Goal: Transaction & Acquisition: Purchase product/service

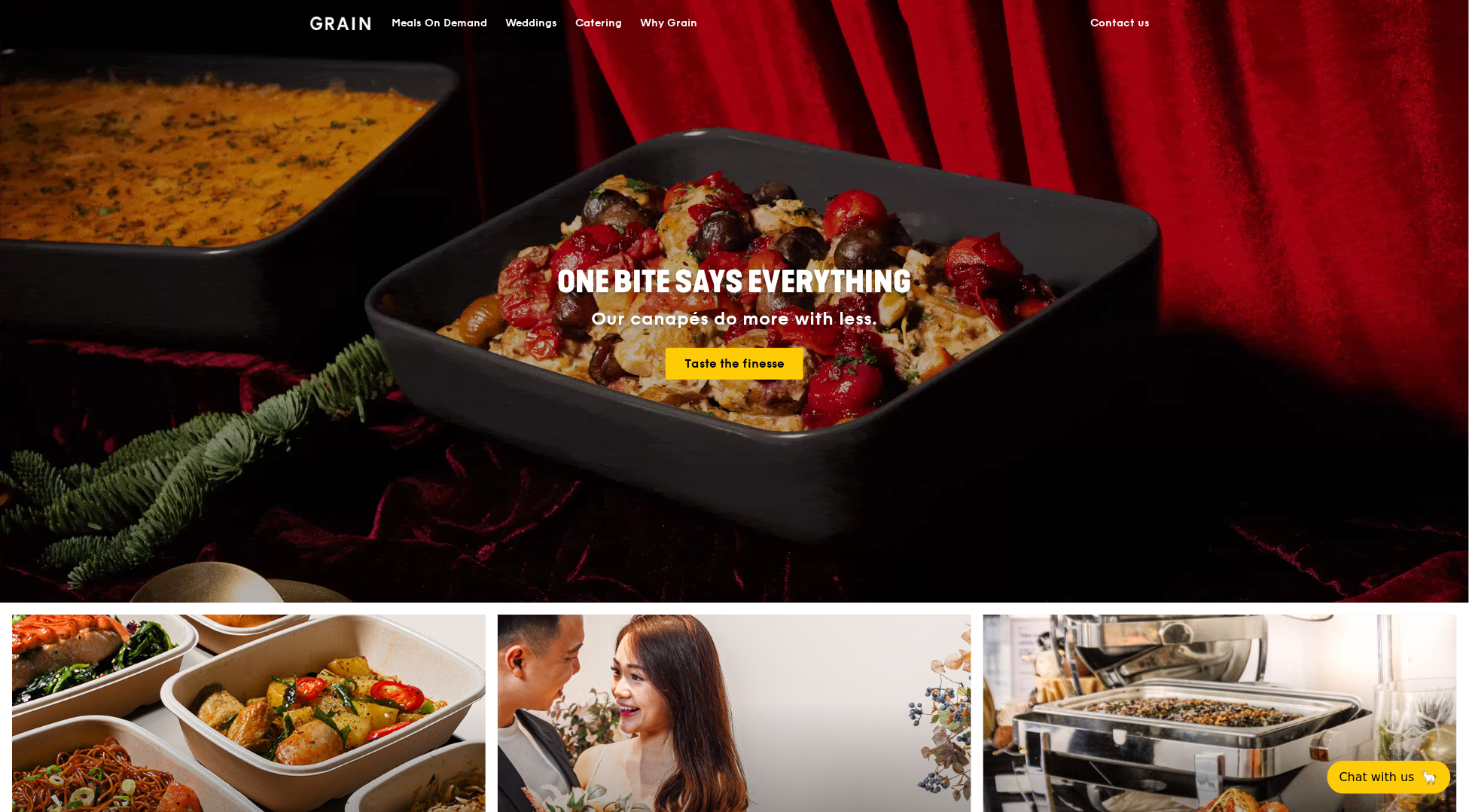
click at [601, 24] on div "Catering" at bounding box center [598, 23] width 47 height 45
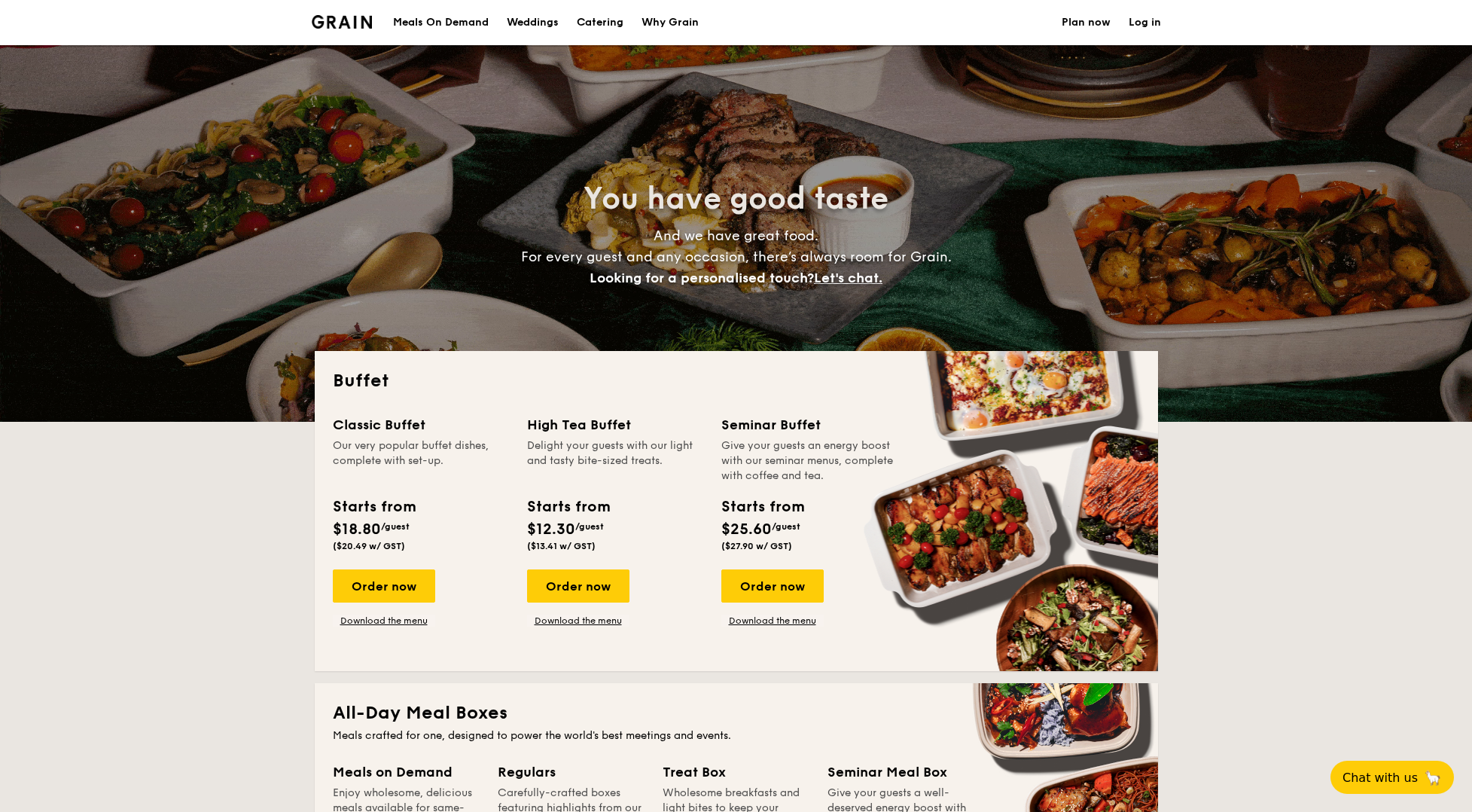
select select
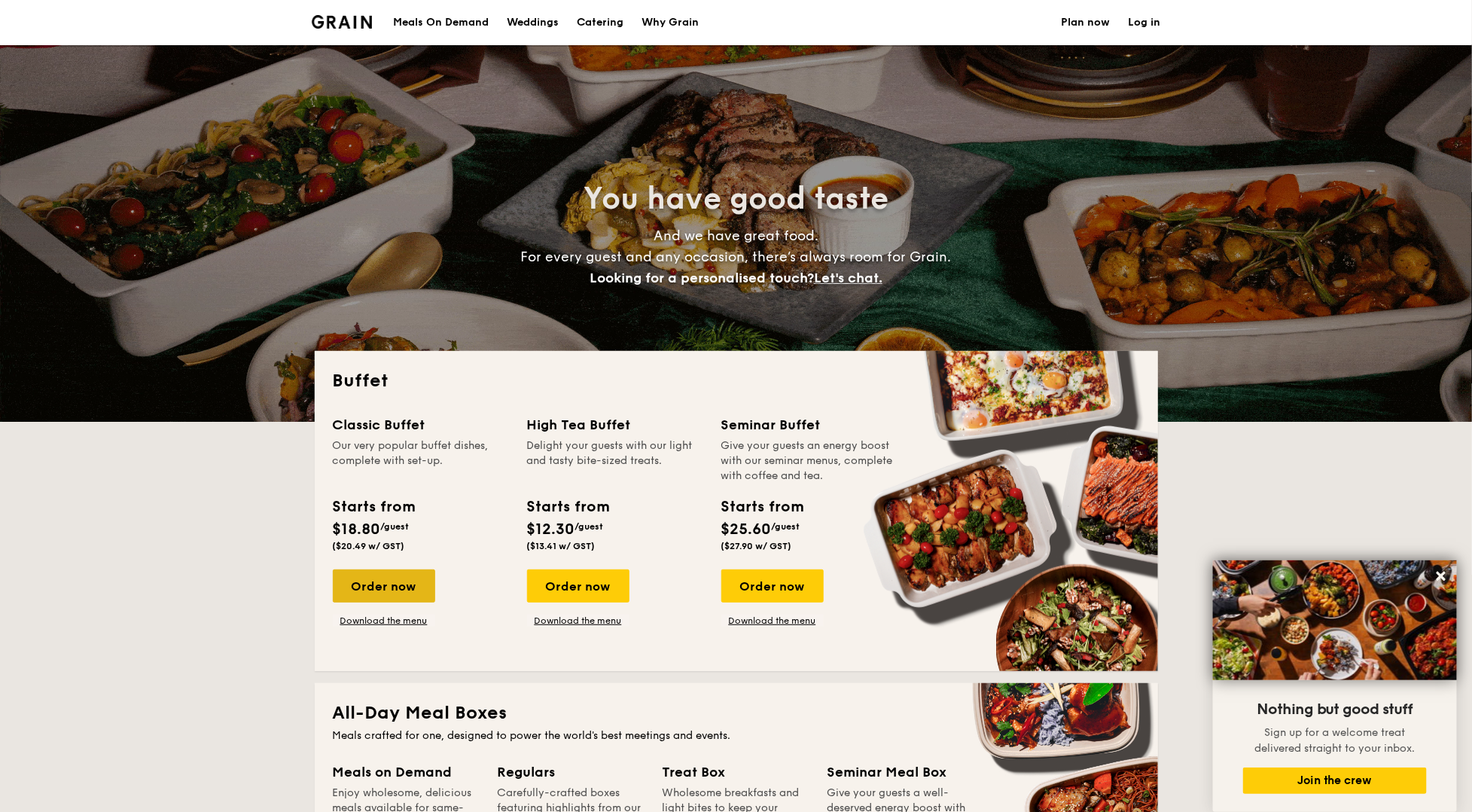
click at [402, 594] on div "Order now" at bounding box center [383, 585] width 102 height 33
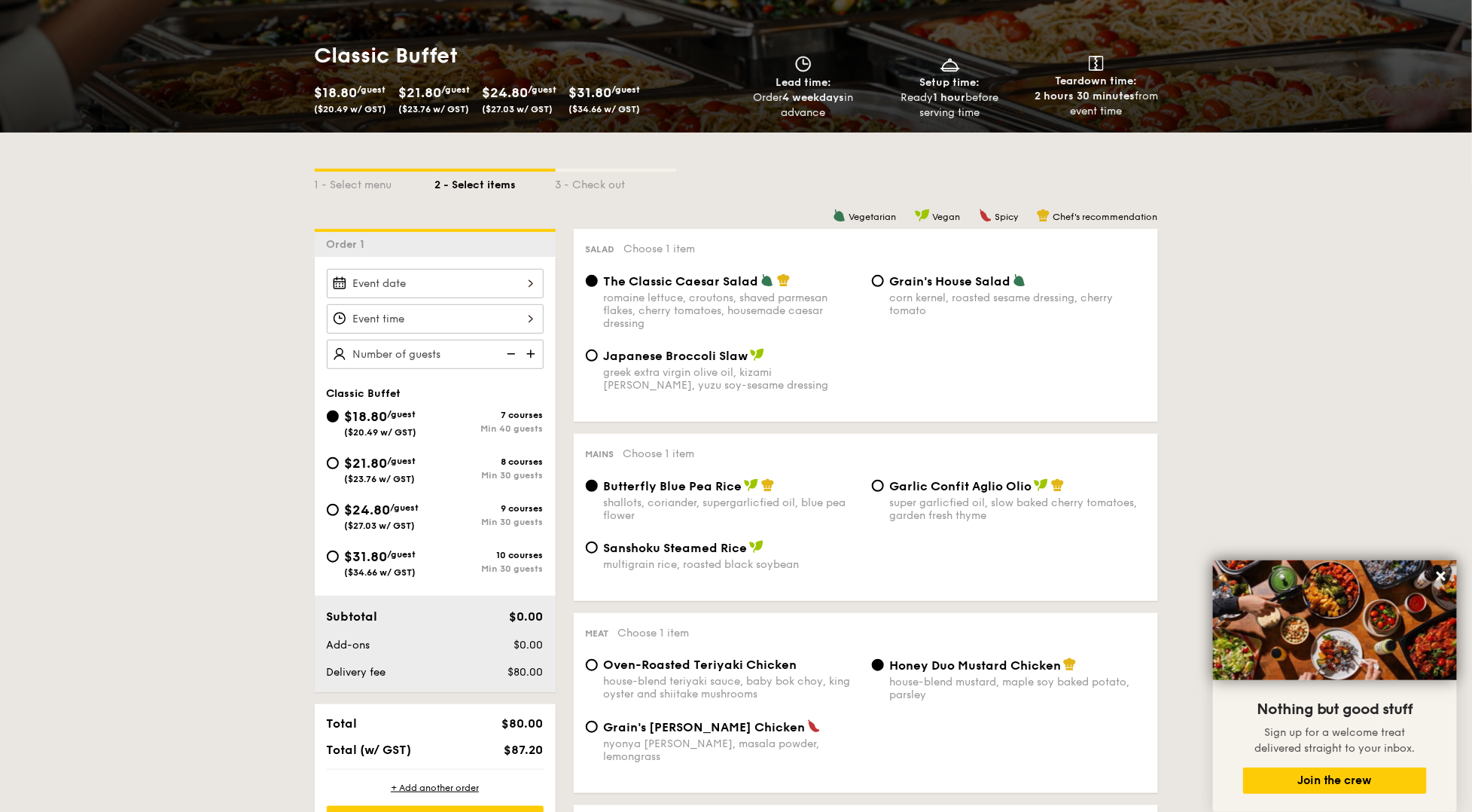
scroll to position [198, 0]
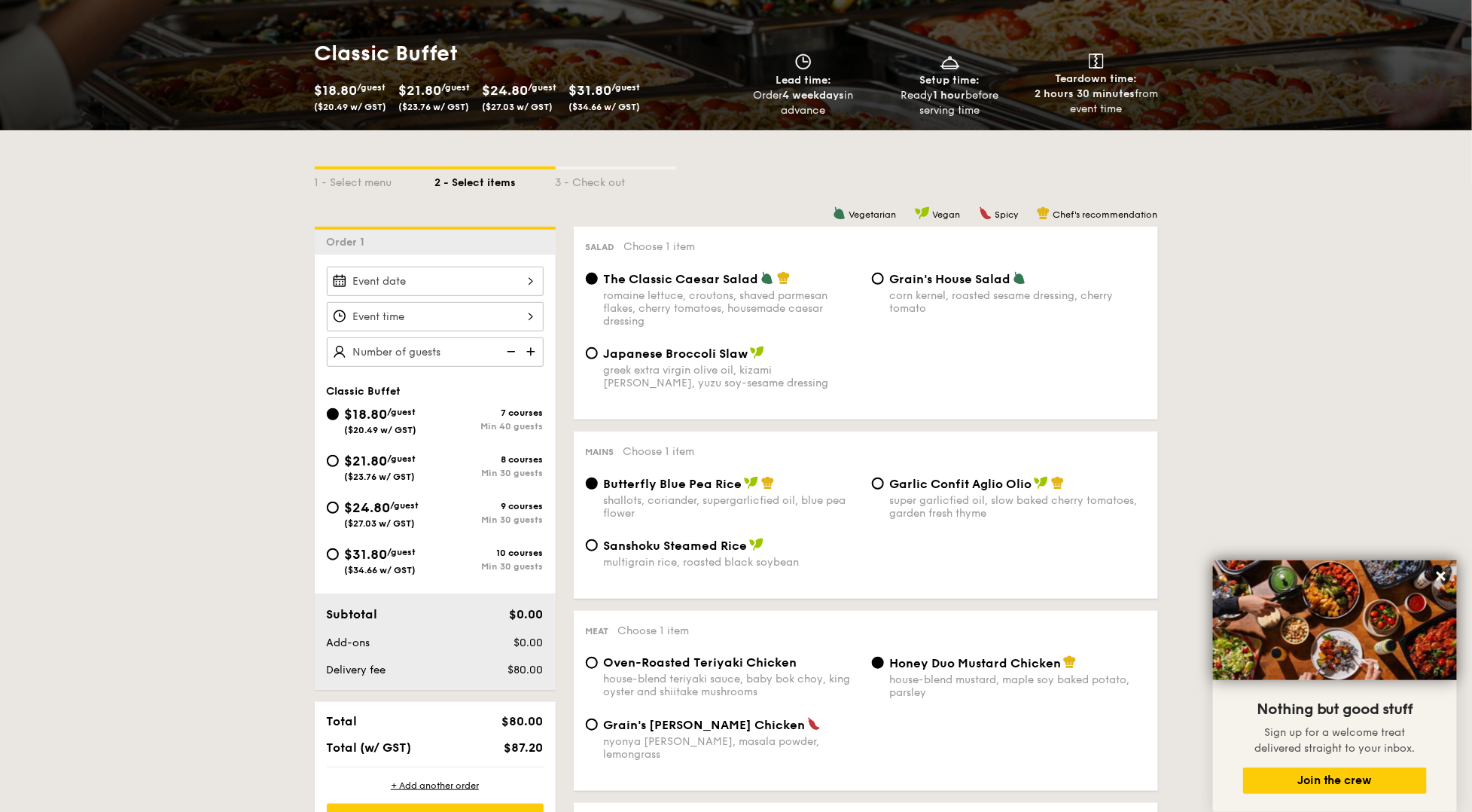
click at [420, 471] on div "$21.80 /guest ($23.76 w/ GST)" at bounding box center [380, 466] width 109 height 32
click at [339, 467] on input "$21.80 /guest ($23.76 w/ GST) 8 courses Min 30 guests" at bounding box center [332, 460] width 12 height 12
radio input "true"
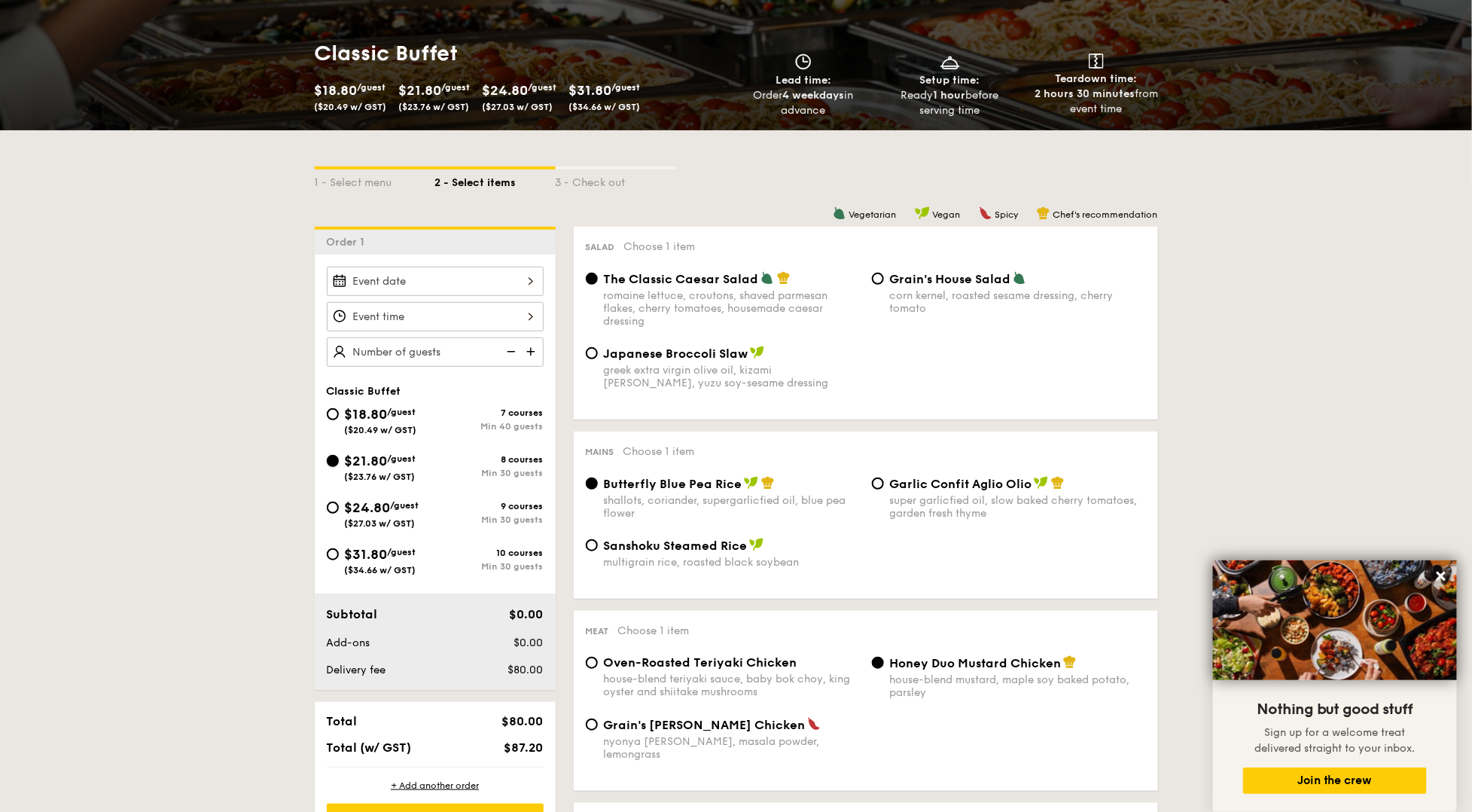
radio input "true"
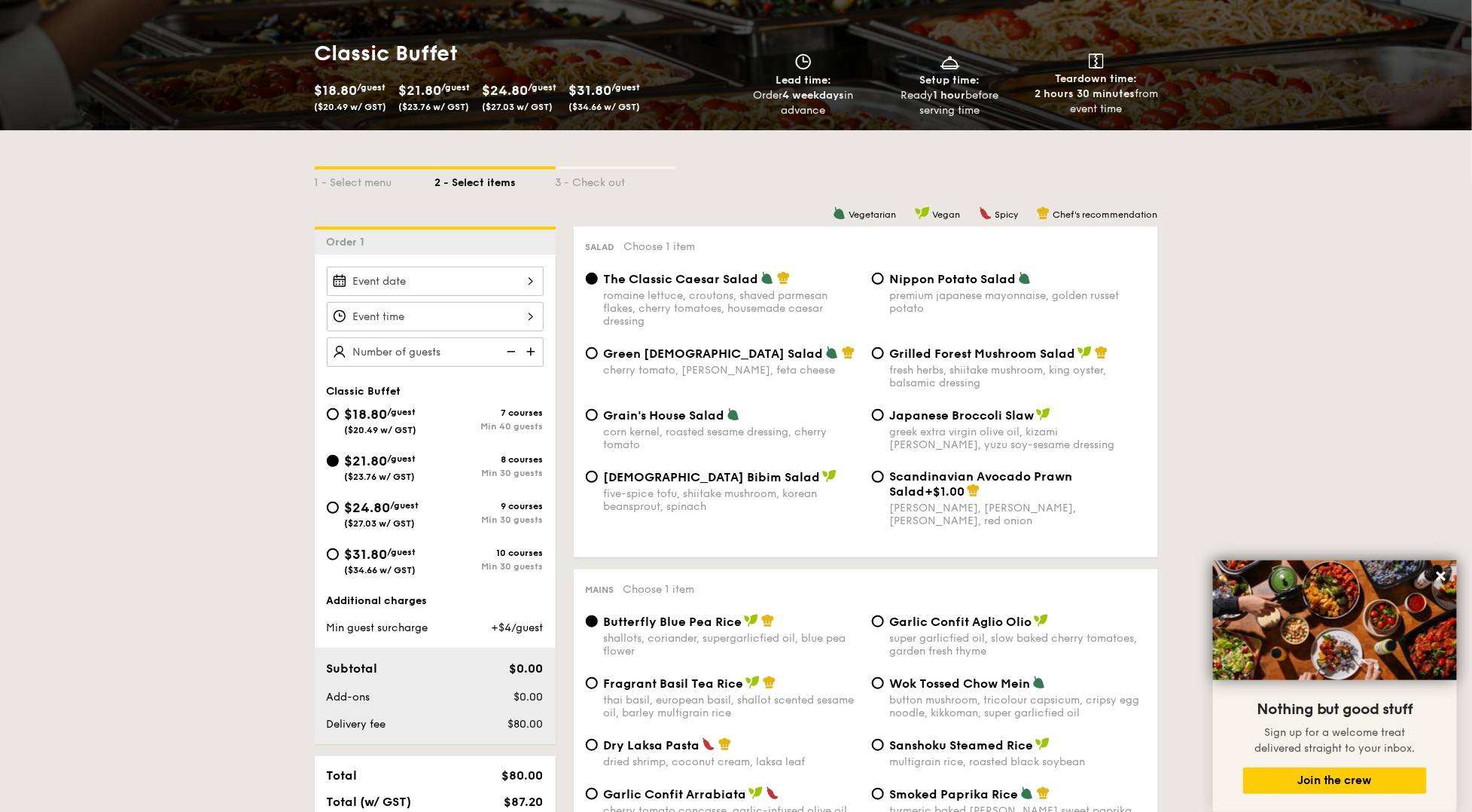
click at [367, 414] on span "$18.80" at bounding box center [366, 414] width 43 height 17
click at [339, 414] on input "$18.80 /guest ($20.49 w/ GST) 7 courses Min 40 guests" at bounding box center [332, 414] width 12 height 12
radio input "true"
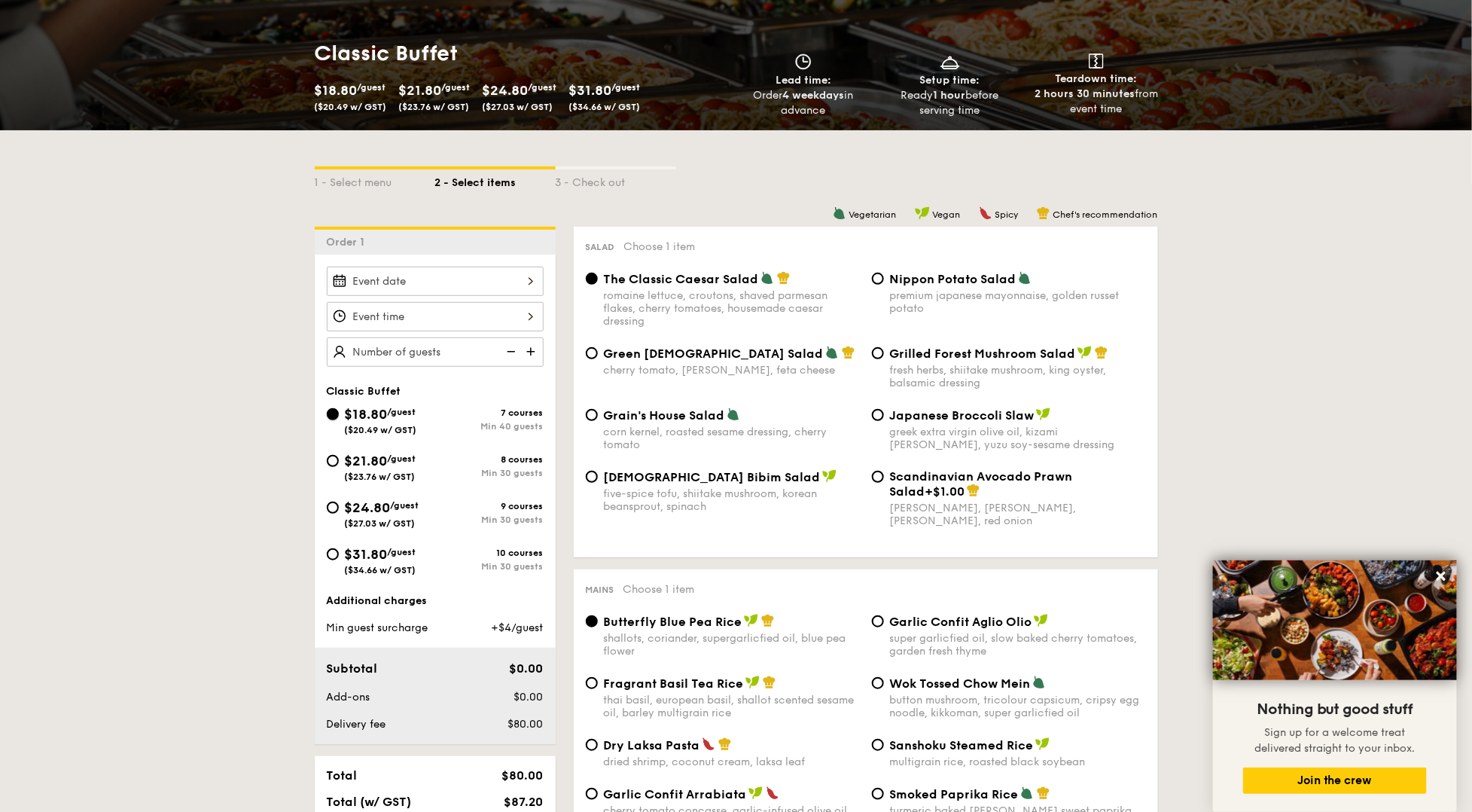
radio input "true"
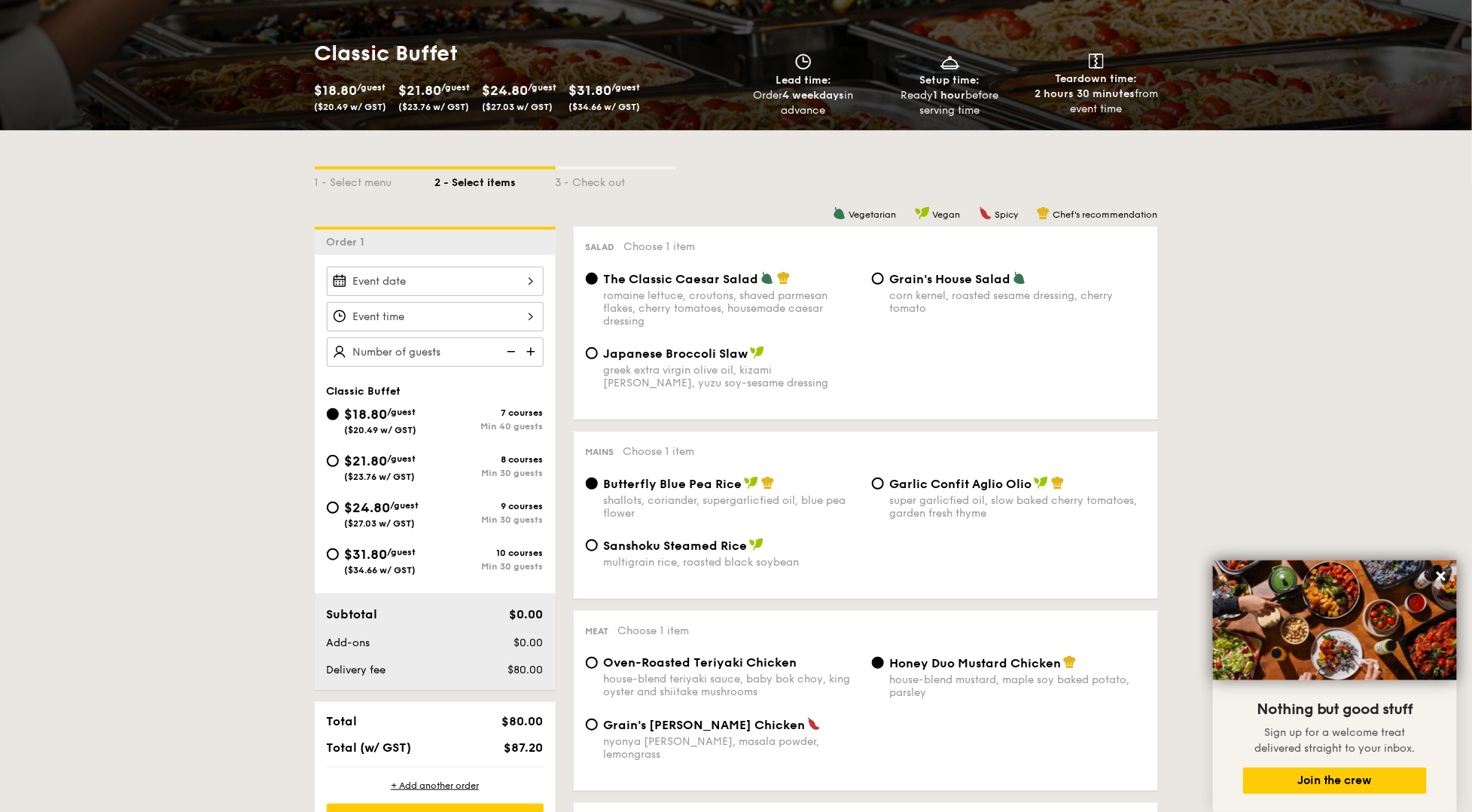
click at [338, 450] on div "$21.80 /guest ($23.76 w/ GST)" at bounding box center [380, 466] width 109 height 32
click at [338, 455] on input "$21.80 /guest ($23.76 w/ GST) 8 courses Min 30 guests" at bounding box center [332, 460] width 12 height 12
radio input "true"
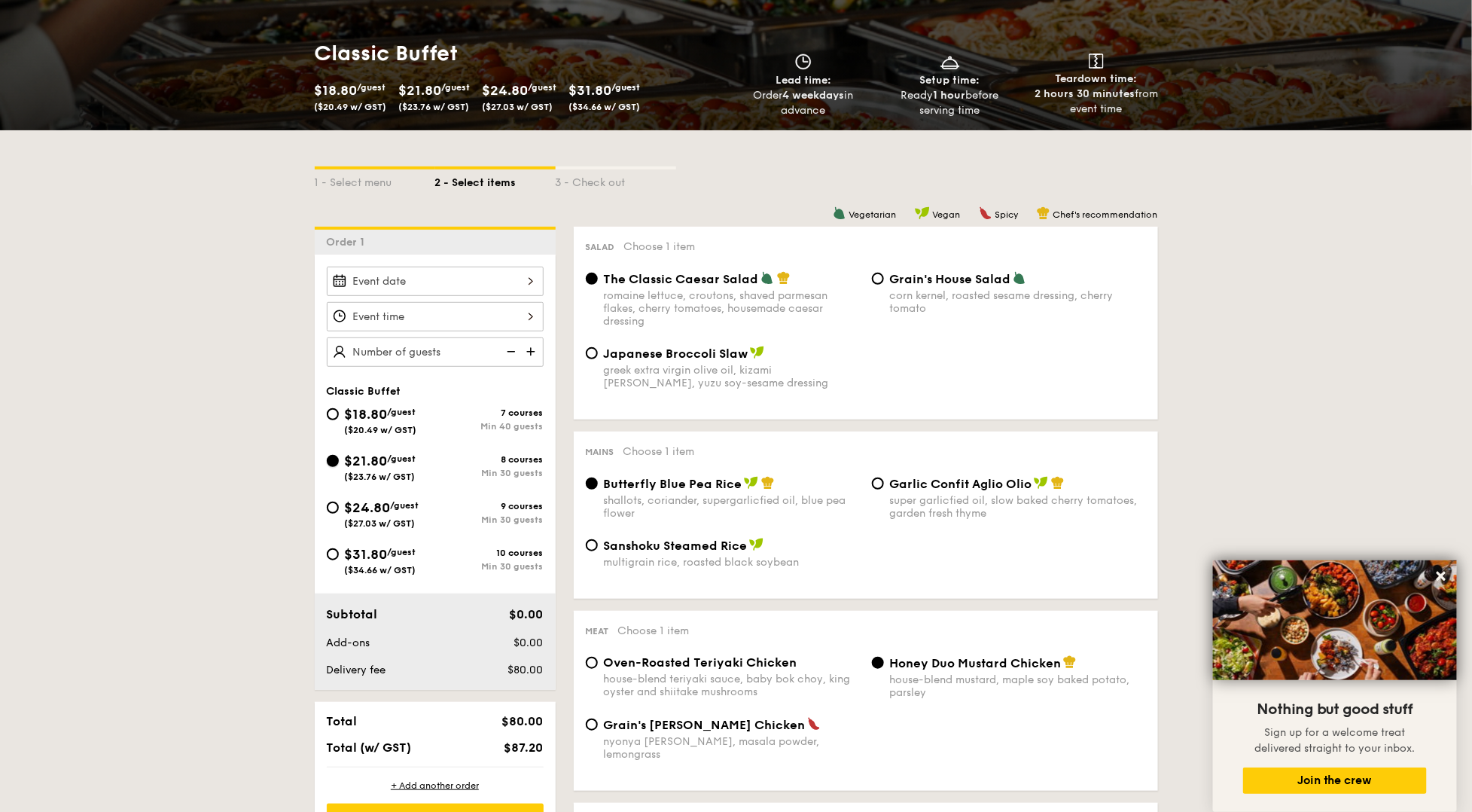
radio input "true"
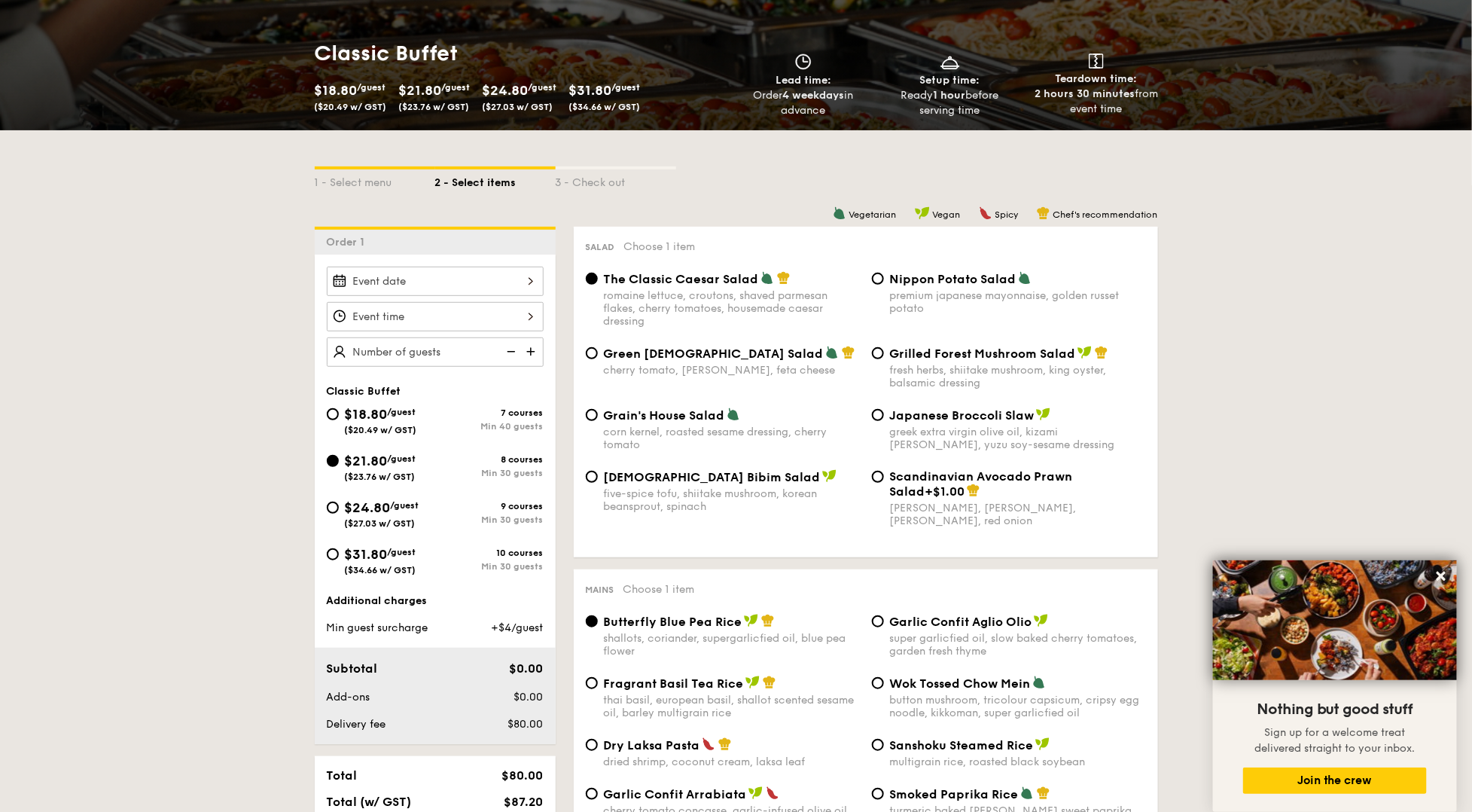
click at [826, 353] on img at bounding box center [832, 352] width 13 height 13
click at [598, 353] on input "Green Goddess Salad cherry tomato, dill, feta cheese" at bounding box center [591, 353] width 12 height 12
radio input "true"
click at [914, 364] on div "fresh herbs, shiitake mushroom, king oyster, balsamic dressing" at bounding box center [1017, 376] width 256 height 25
click at [884, 359] on input "Grilled Forest Mushroom Salad fresh herbs, shiitake mushroom, king oyster, bals…" at bounding box center [878, 353] width 12 height 12
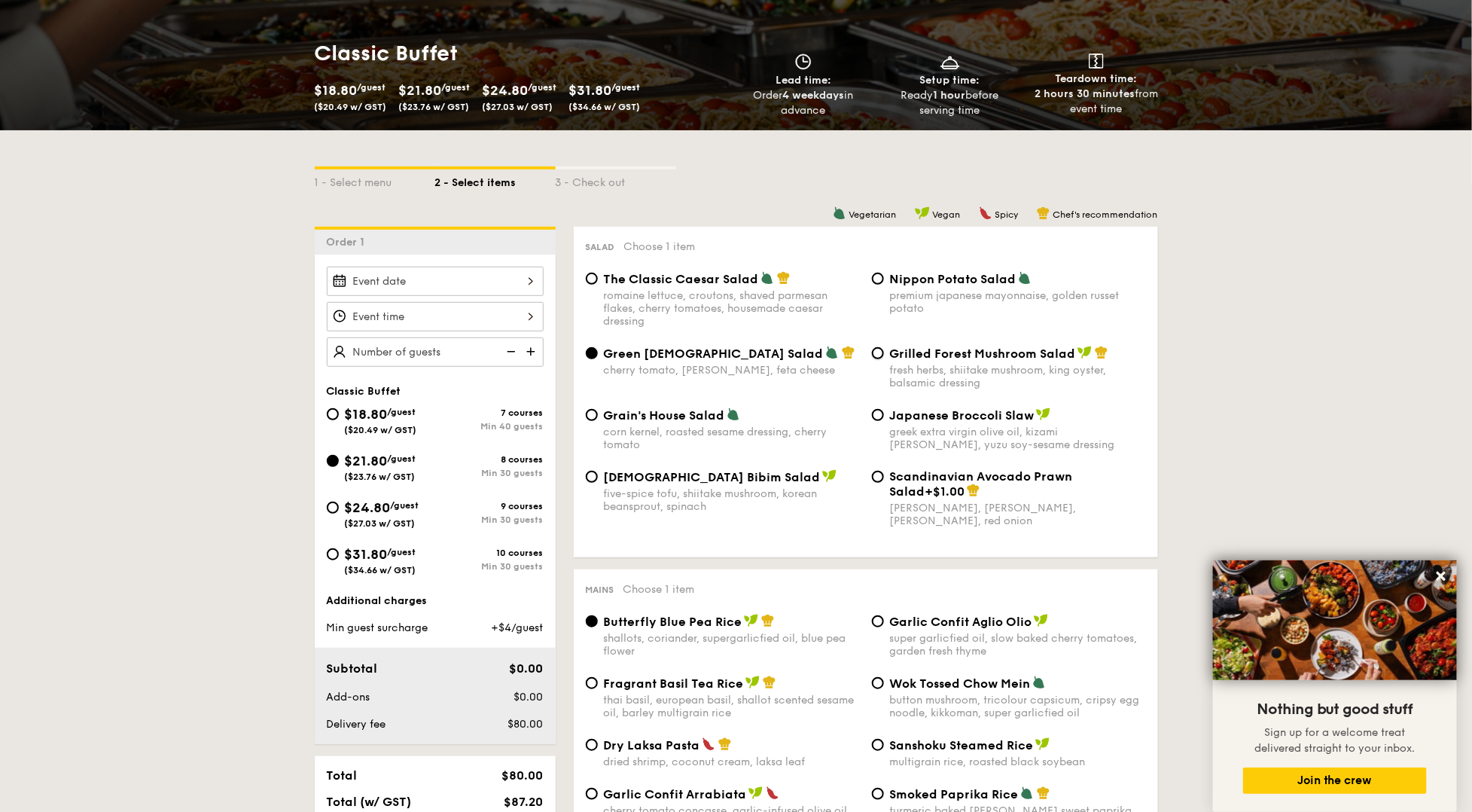
radio input "true"
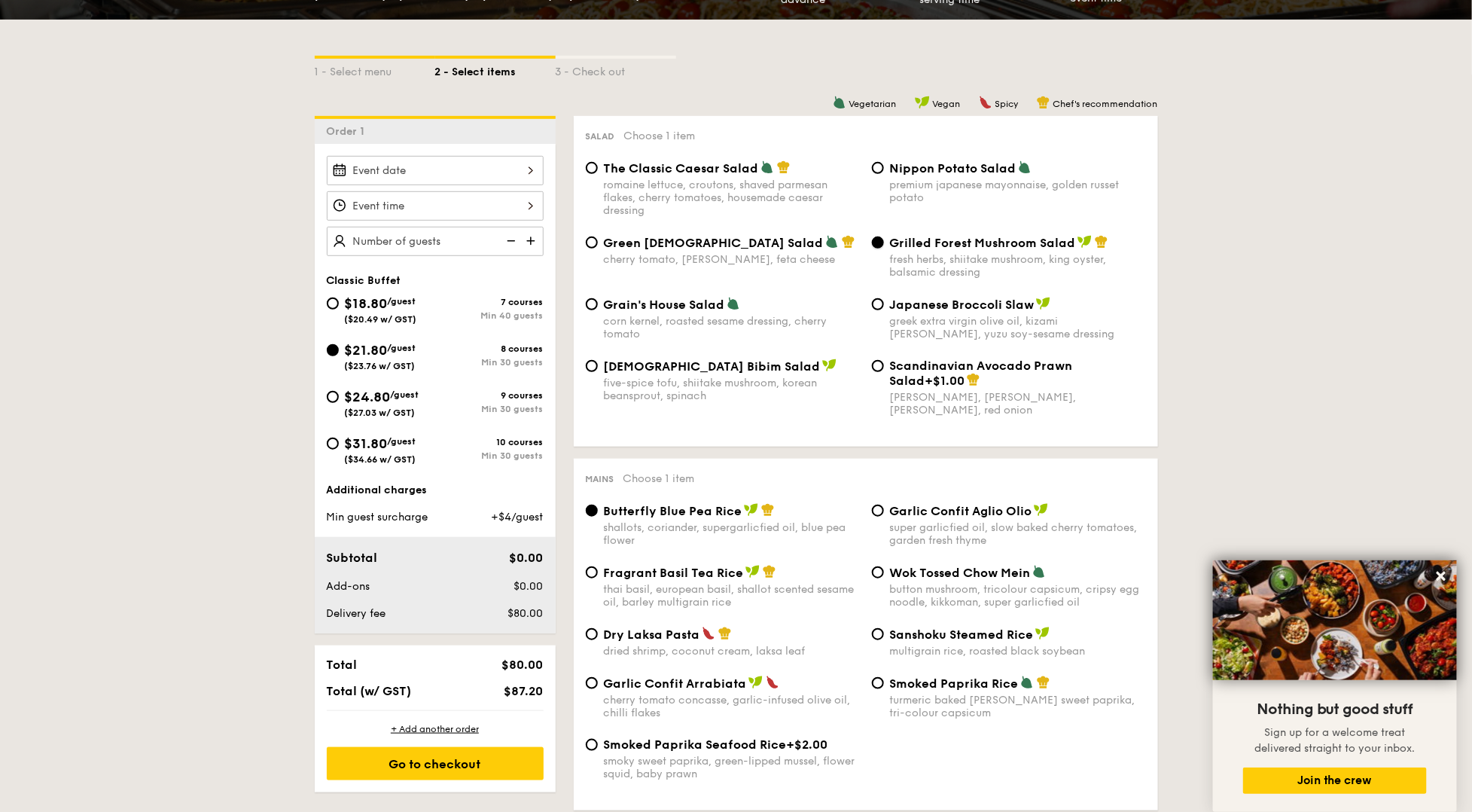
scroll to position [202, 0]
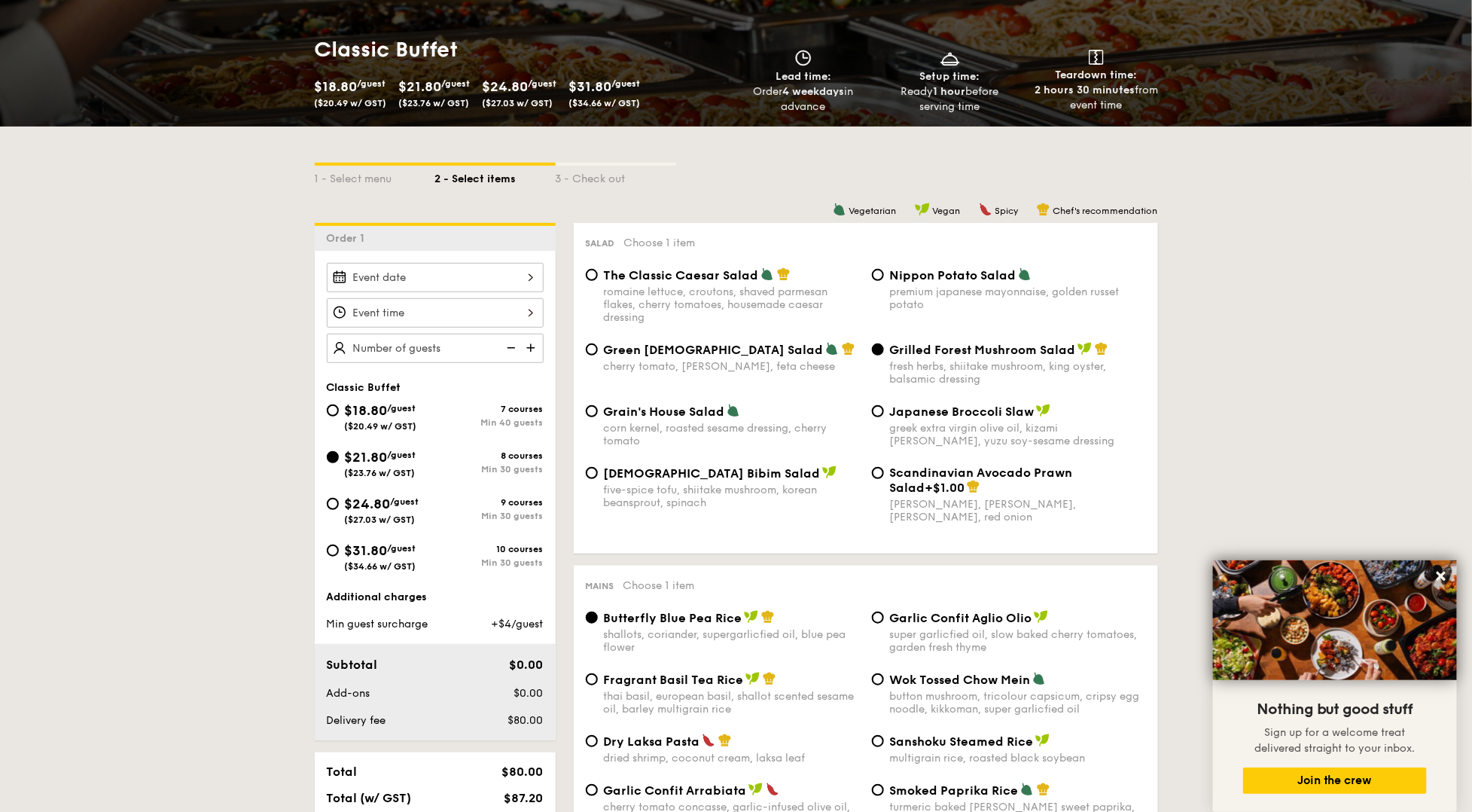
click at [433, 417] on div "$18.80 /guest ($20.49 w/ GST)" at bounding box center [380, 416] width 109 height 32
click at [339, 417] on input "$18.80 /guest ($20.49 w/ GST) 7 courses Min 40 guests" at bounding box center [332, 410] width 12 height 12
radio input "true"
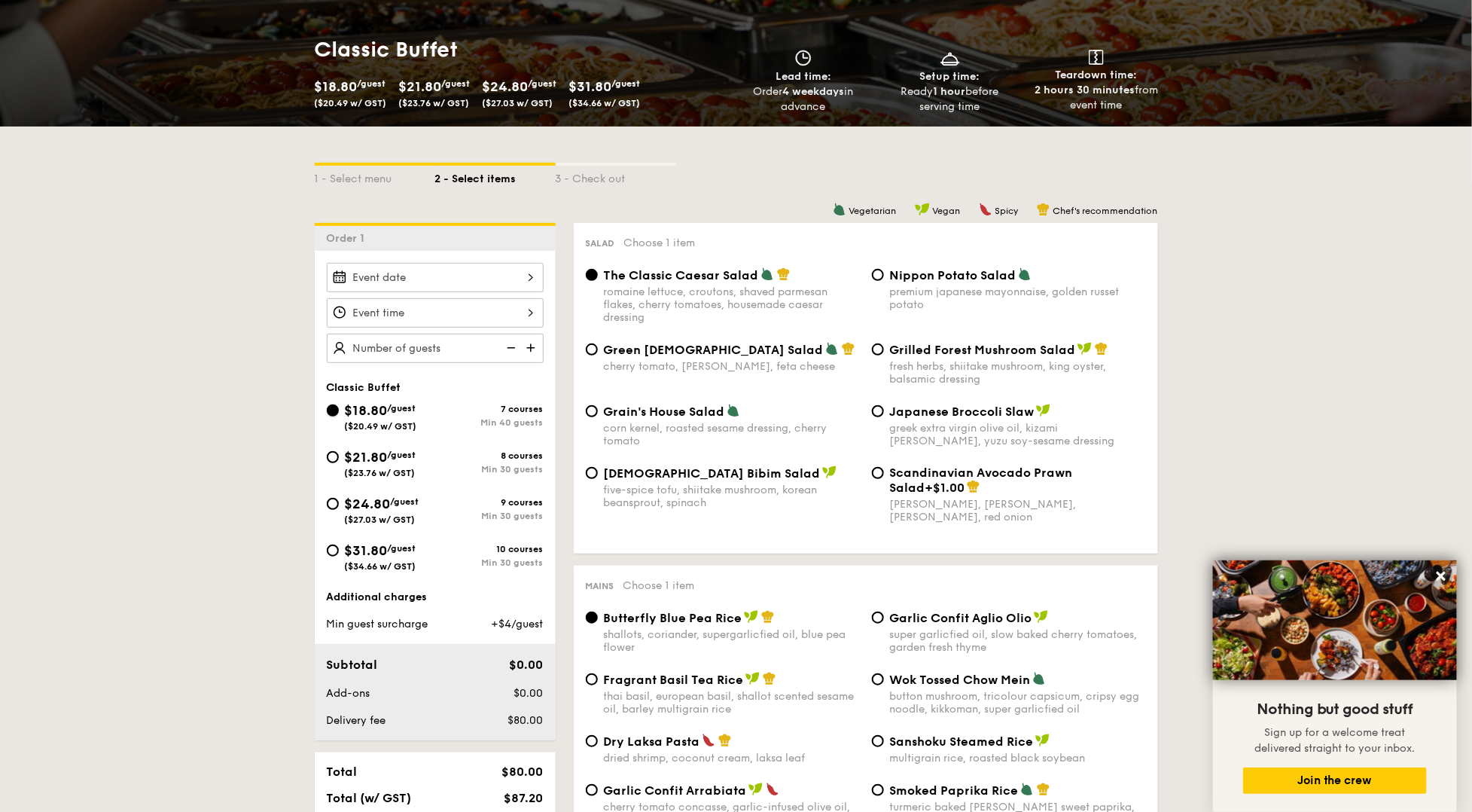
radio input "true"
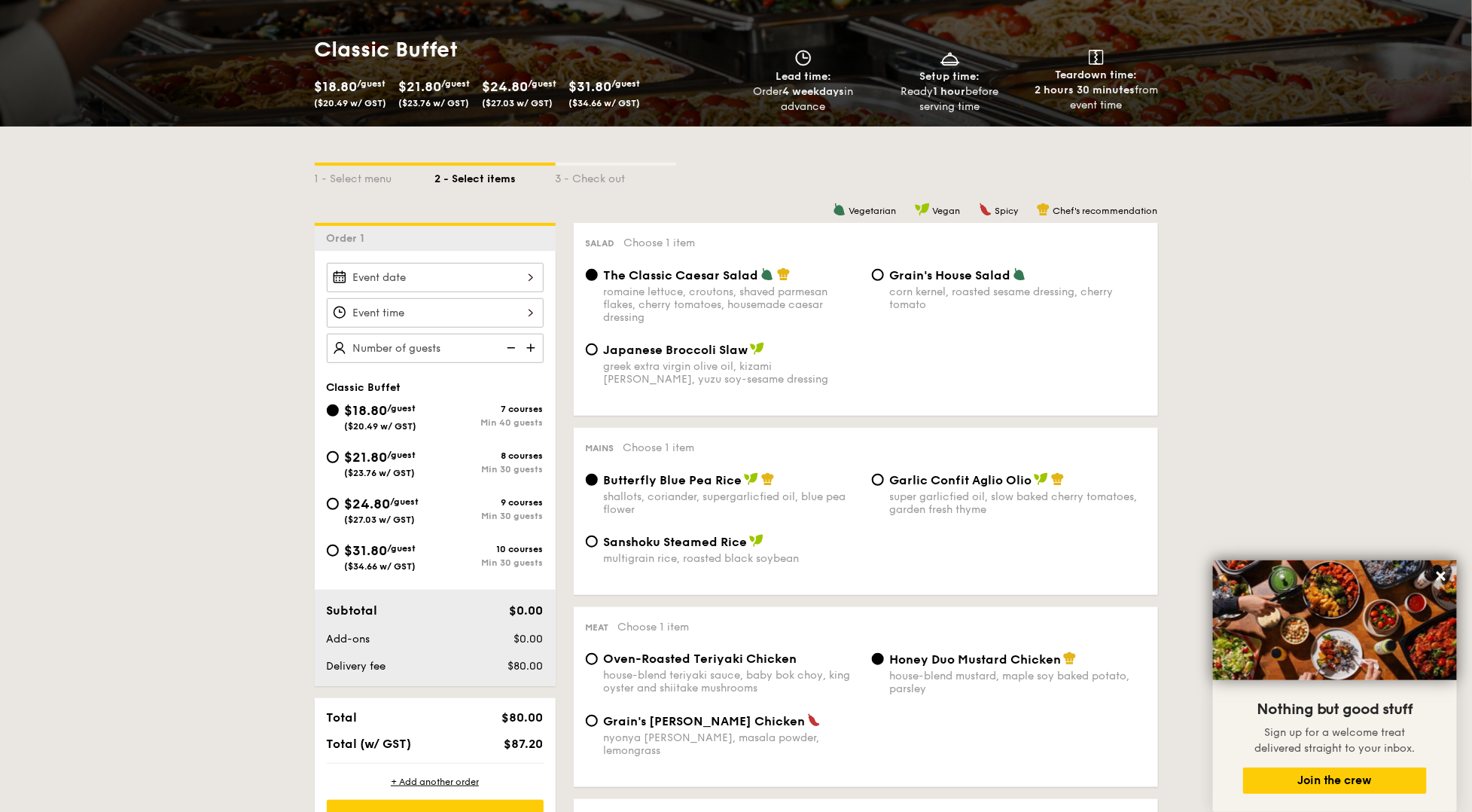
click at [415, 456] on span "/guest" at bounding box center [402, 454] width 29 height 10
click at [339, 456] on input "$21.80 /guest ($23.76 w/ GST) 8 courses Min 30 guests" at bounding box center [332, 456] width 12 height 12
radio input "true"
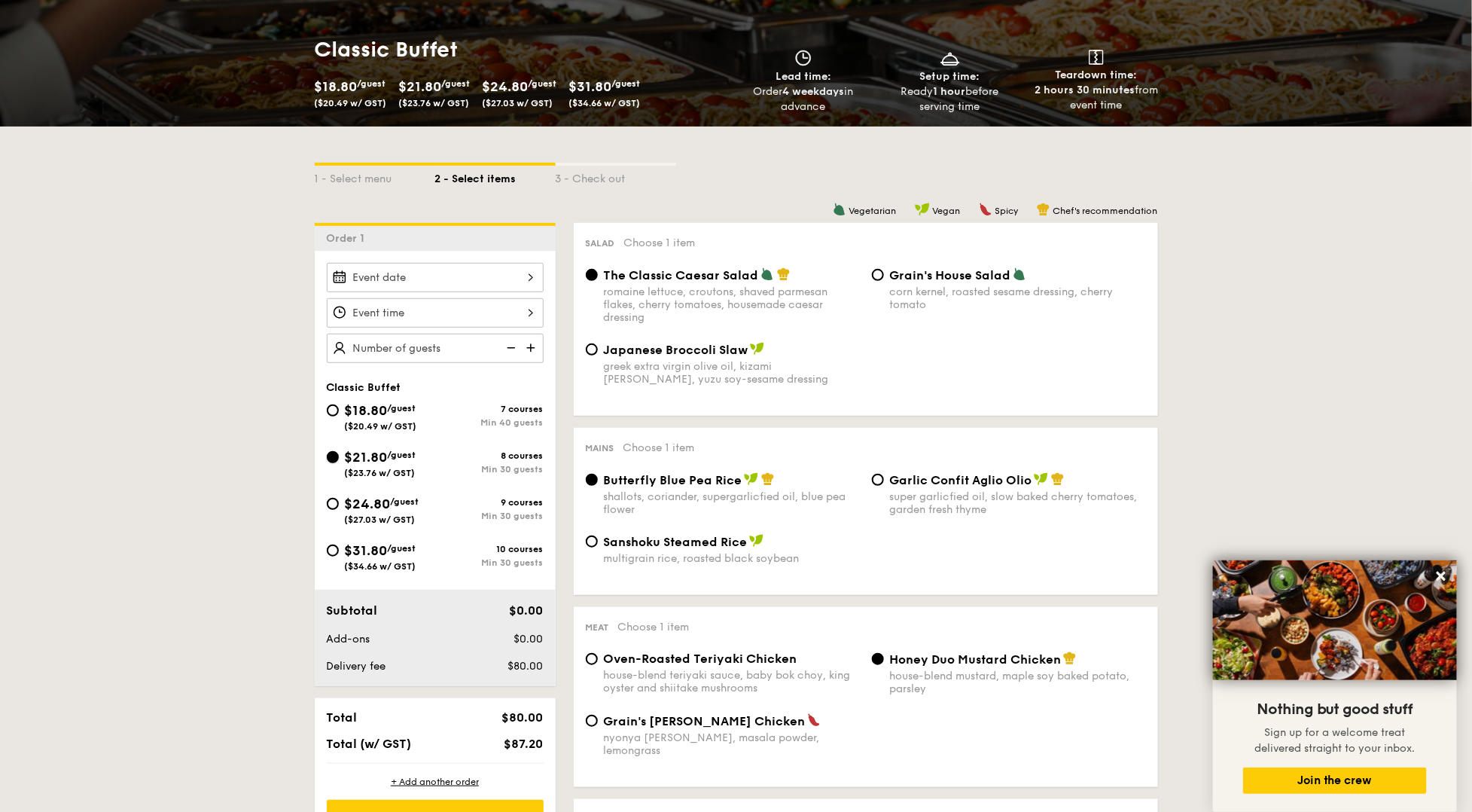
radio input "true"
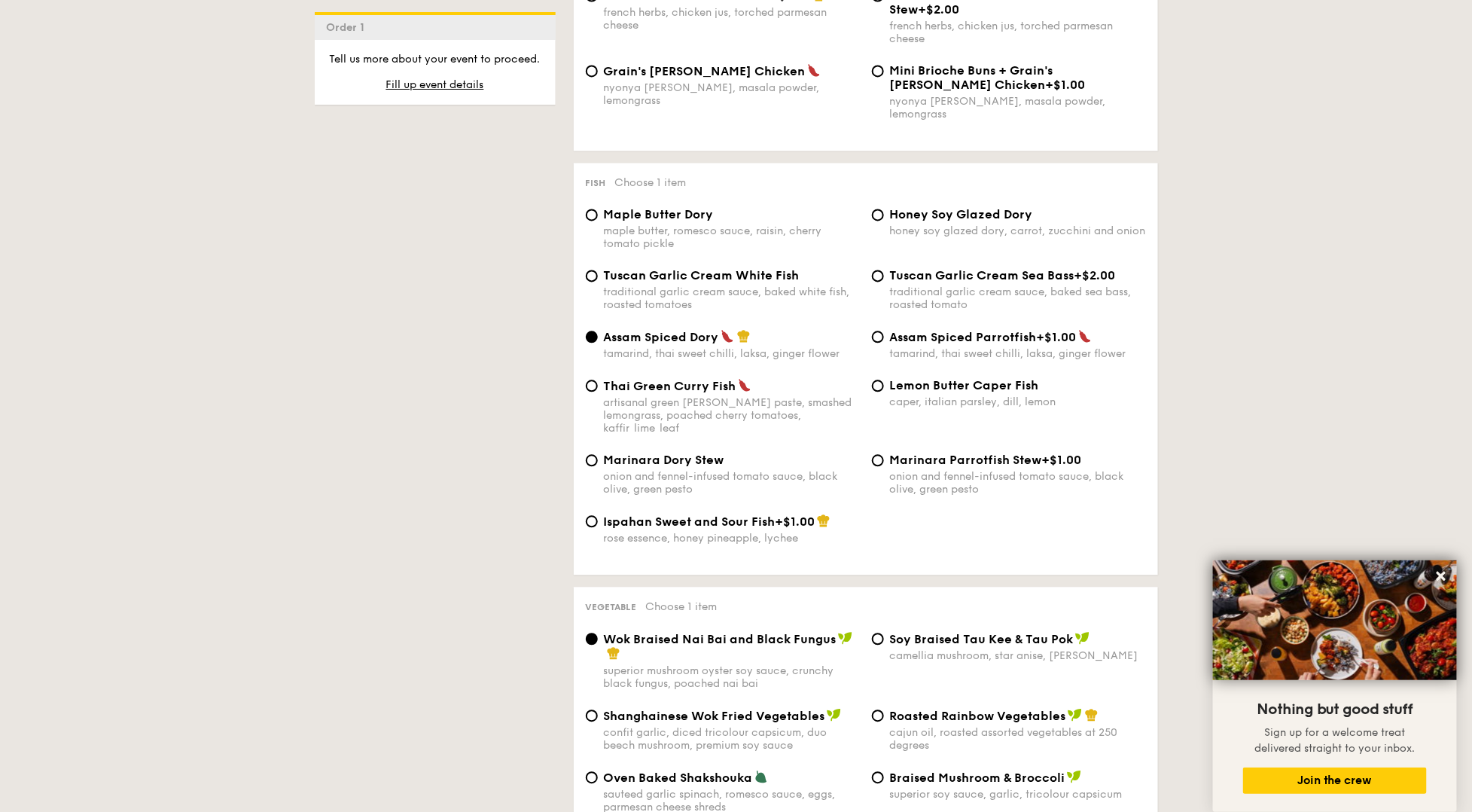
scroll to position [1458, 0]
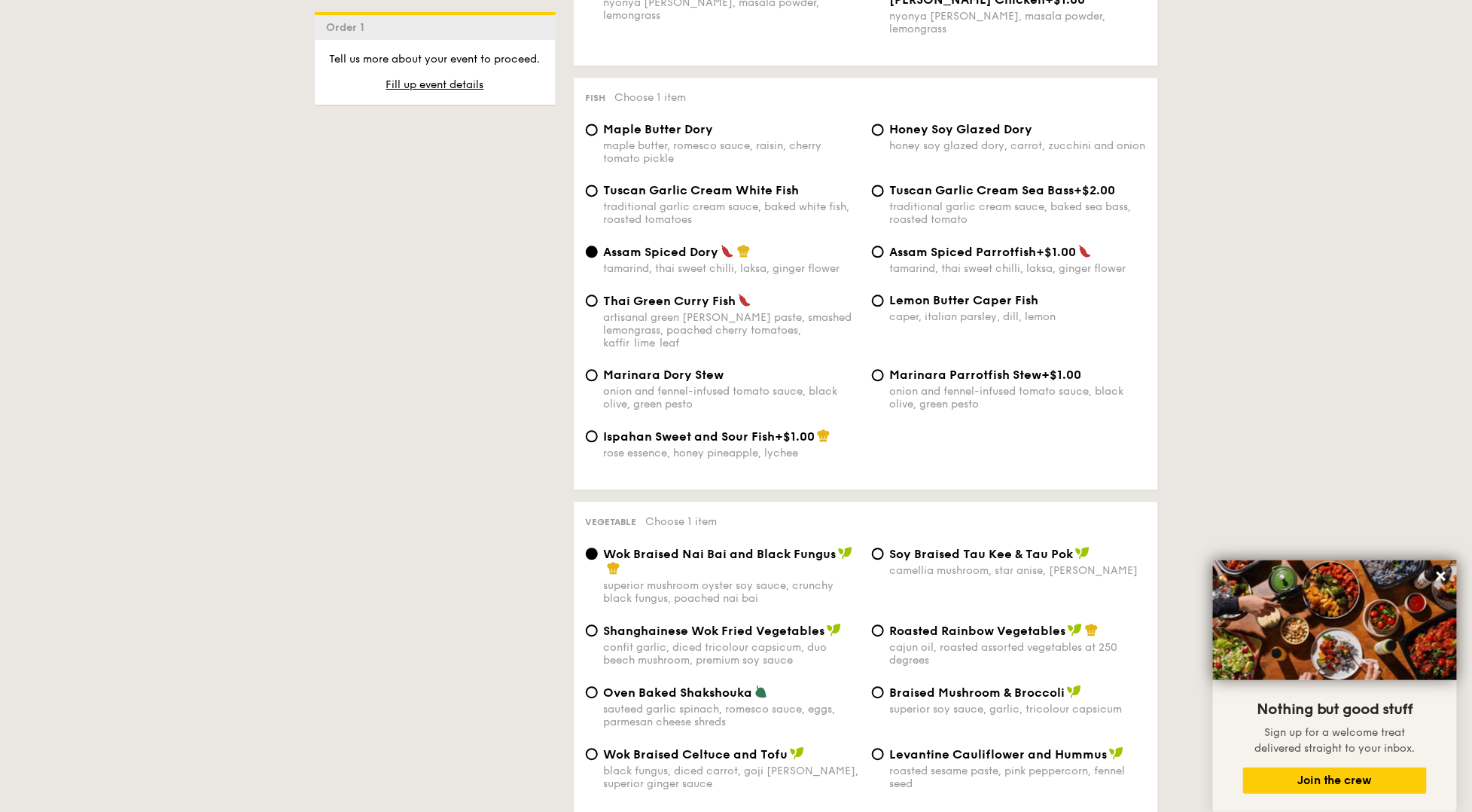
click at [924, 685] on span "Braised Mushroom & Broccoli" at bounding box center [977, 692] width 175 height 14
click at [884, 686] on input "Braised Mushroom & Broccoli superior soy sauce, garlic, tricolour capsicum" at bounding box center [878, 692] width 12 height 12
radio input "true"
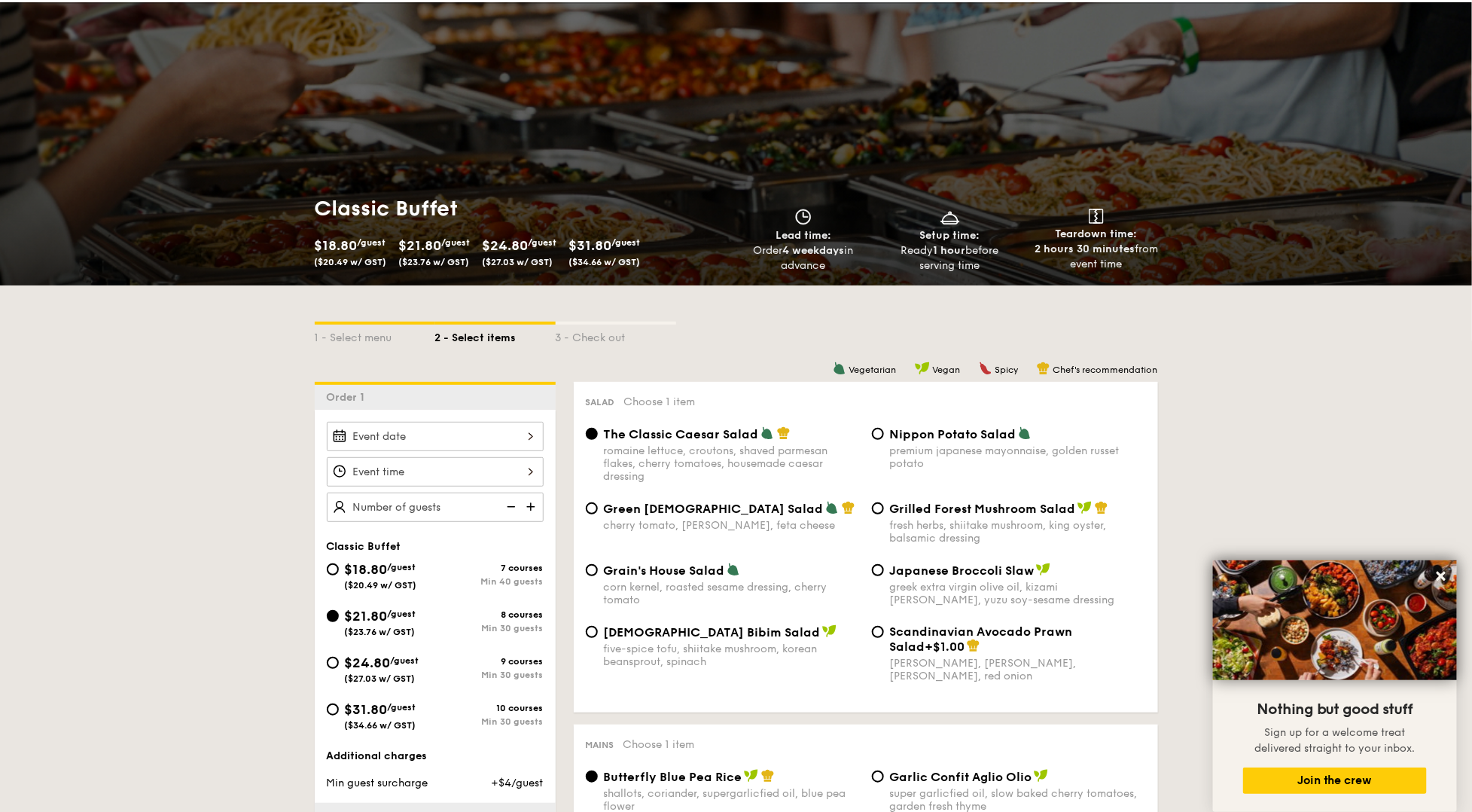
scroll to position [231, 0]
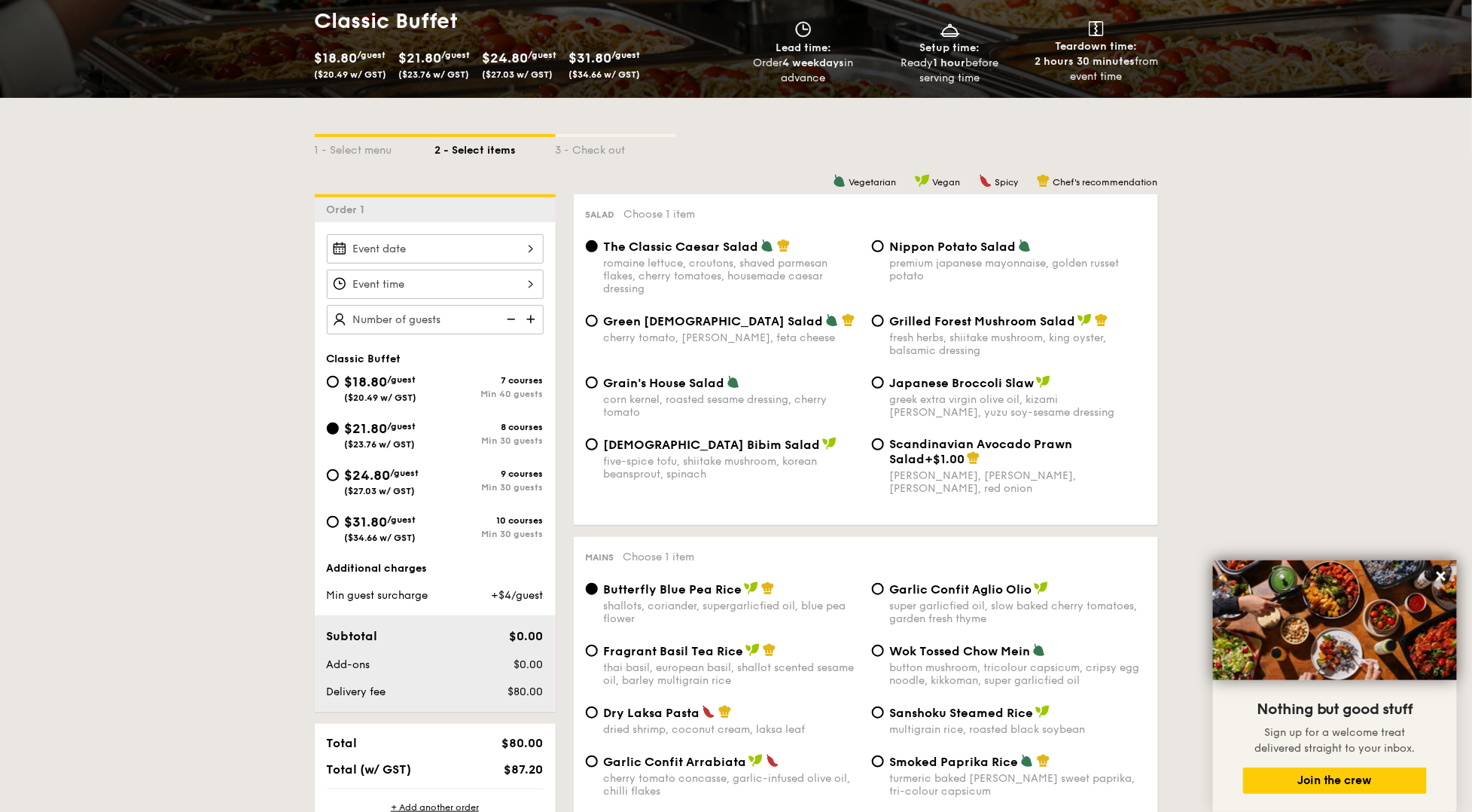
click at [925, 340] on div "fresh herbs, shiitake mushroom, king oyster, balsamic dressing" at bounding box center [1017, 344] width 256 height 25
click at [884, 326] on input "Grilled Forest Mushroom Salad fresh herbs, shiitake mushroom, king oyster, bals…" at bounding box center [878, 320] width 12 height 12
radio input "true"
click at [918, 239] on span "Nippon Potato Salad" at bounding box center [953, 246] width 127 height 14
click at [884, 240] on input "Nippon Potato Salad premium japanese mayonnaise, golden russet potato" at bounding box center [878, 246] width 12 height 12
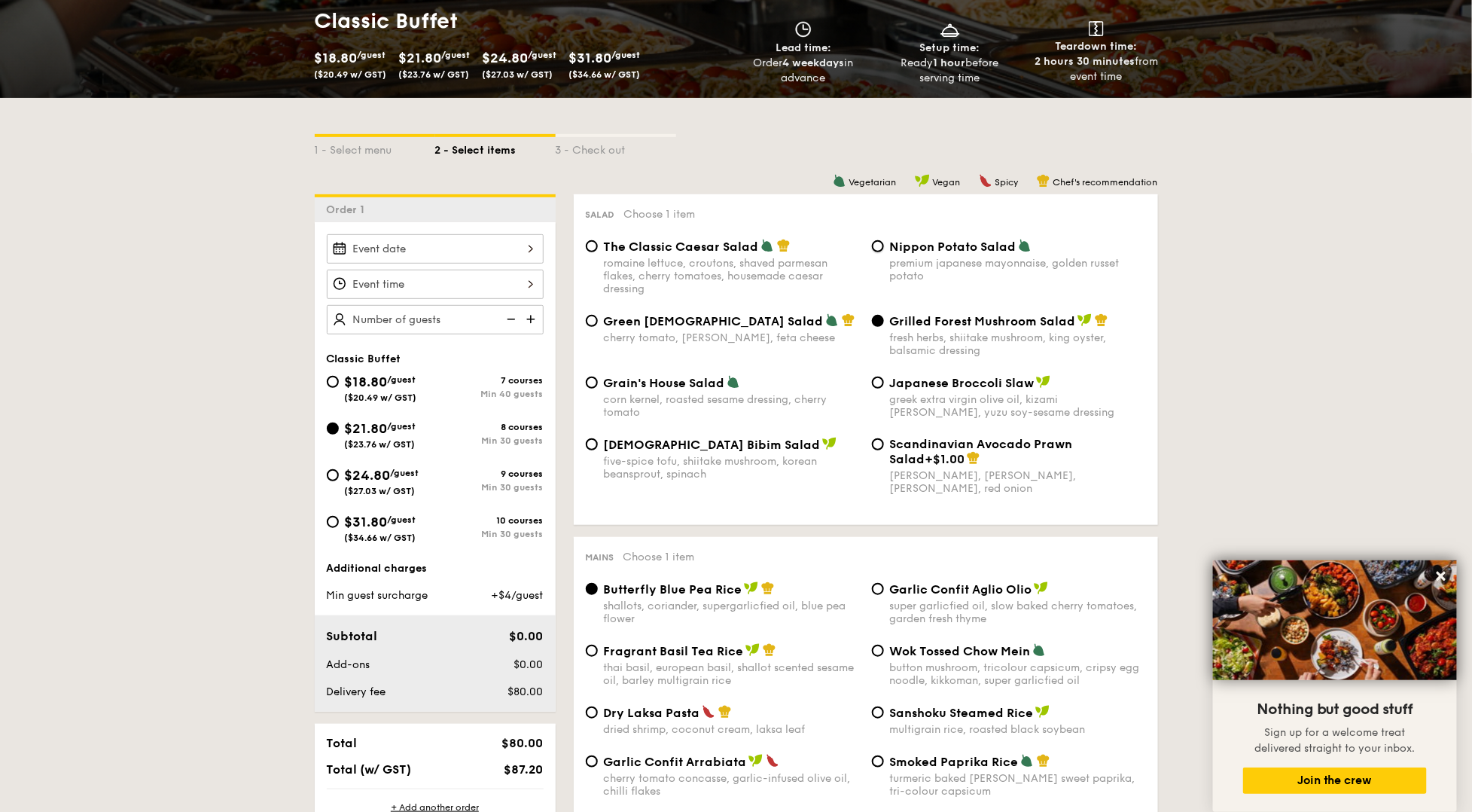
radio input "true"
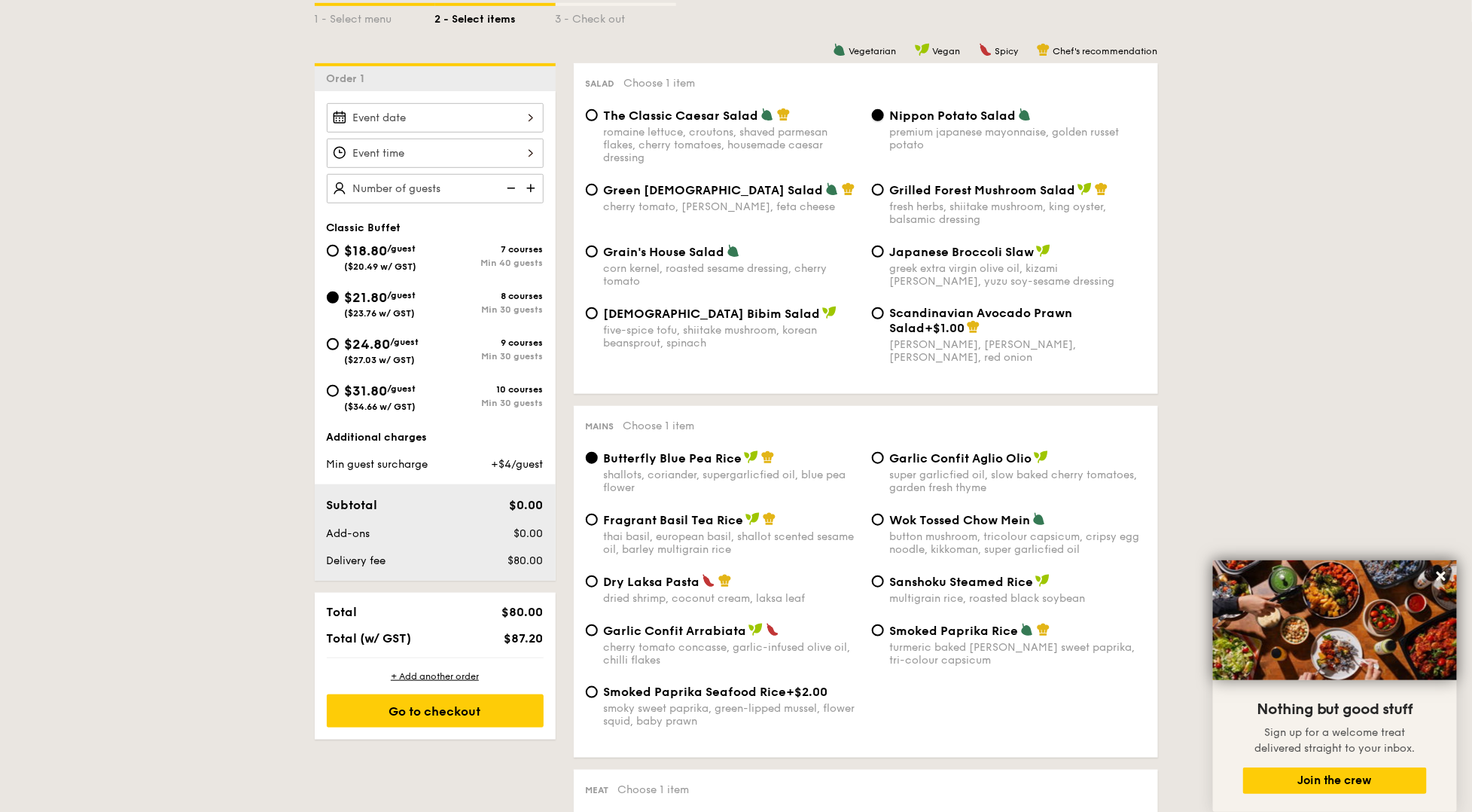
scroll to position [362, 0]
click at [904, 462] on span "Garlic Confit Aglio Olio" at bounding box center [961, 457] width 143 height 14
click at [884, 462] on input "Garlic Confit Aglio Olio super garlicfied oil, slow baked cherry tomatoes, gard…" at bounding box center [878, 456] width 12 height 12
radio input "true"
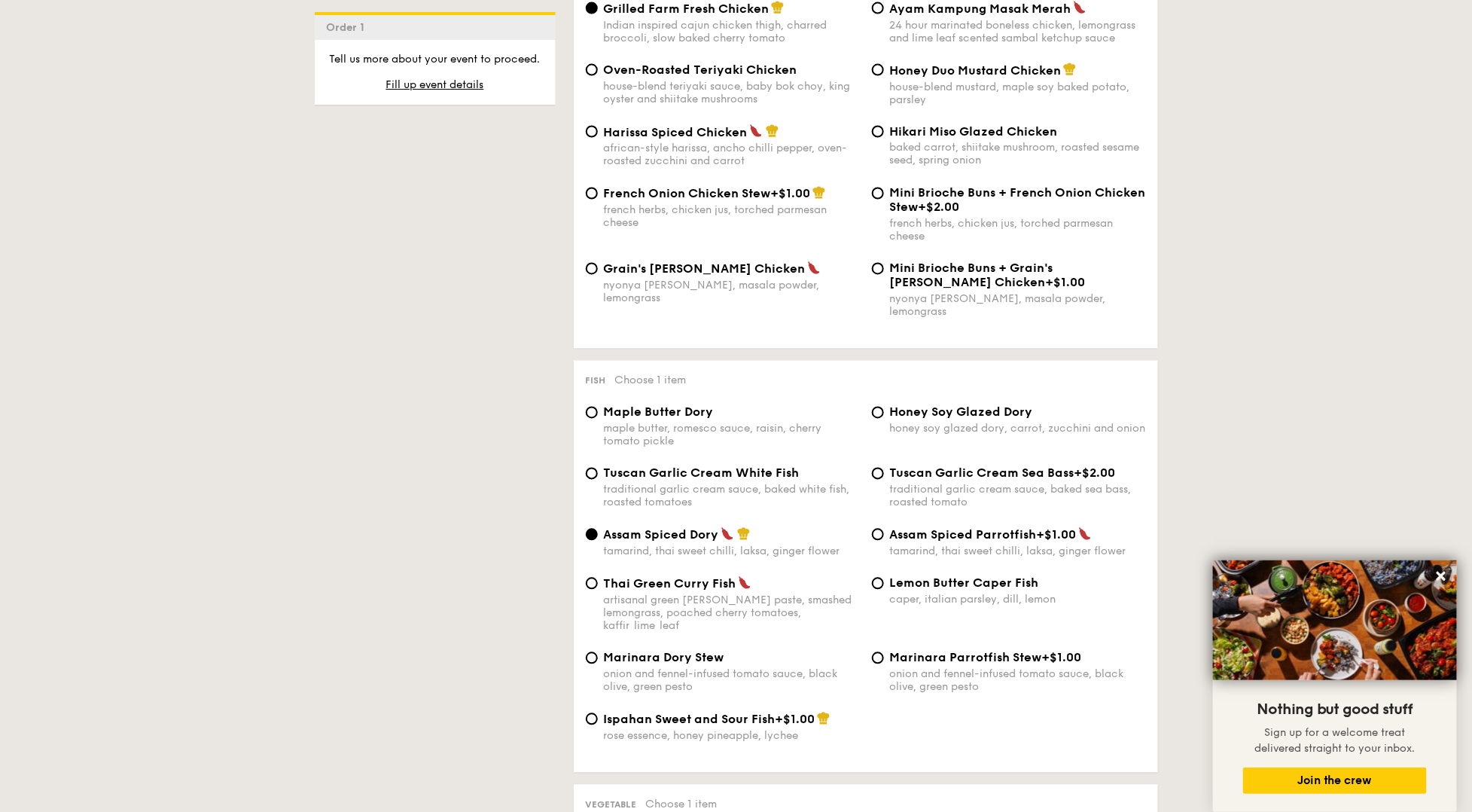
scroll to position [1176, 0]
click at [903, 403] on span "Honey Soy Glazed Dory" at bounding box center [961, 410] width 143 height 14
click at [884, 405] on input "Honey Soy Glazed Dory honey soy glazed dory, carrot, zucchini and onion" at bounding box center [878, 410] width 12 height 12
radio input "true"
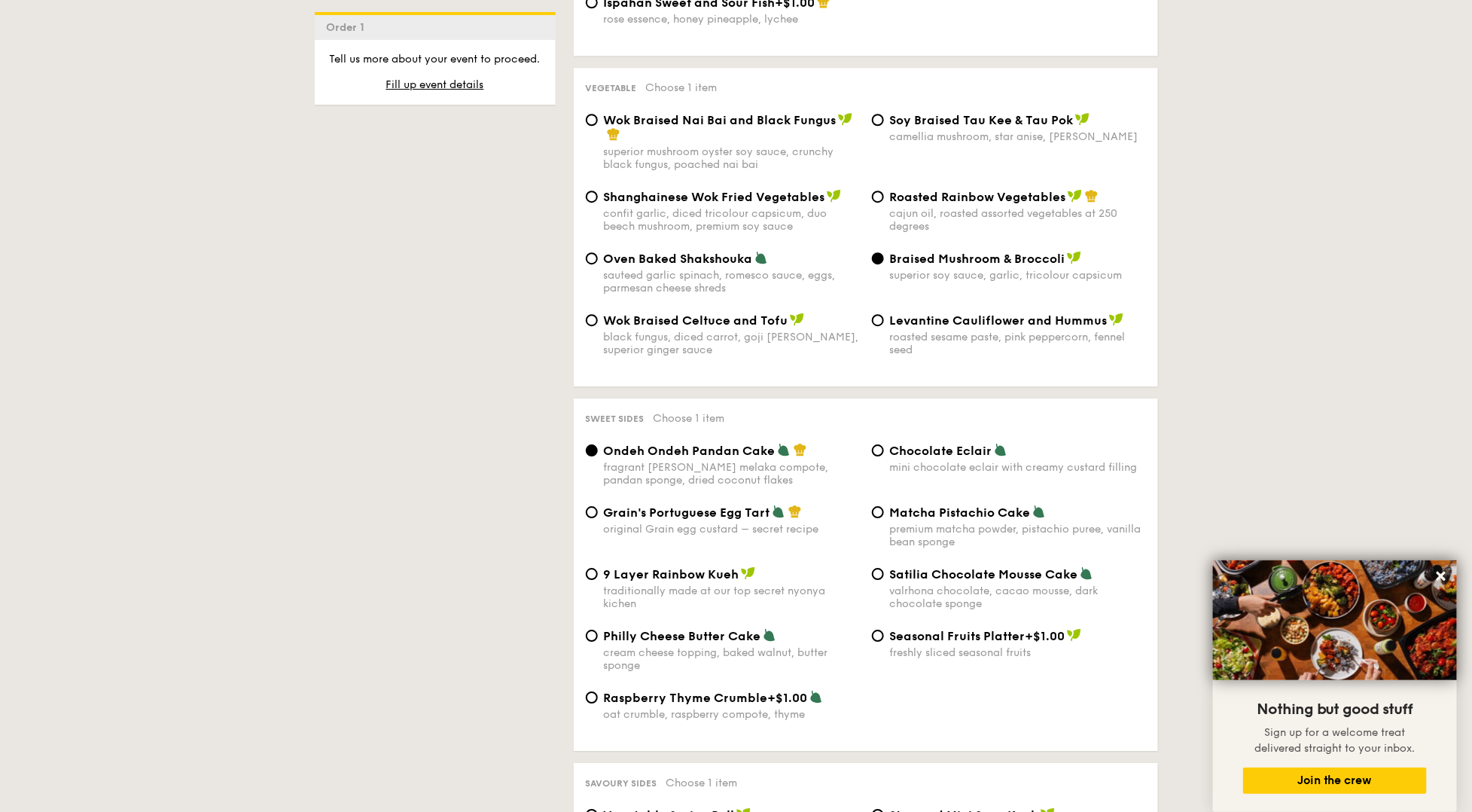
scroll to position [1895, 0]
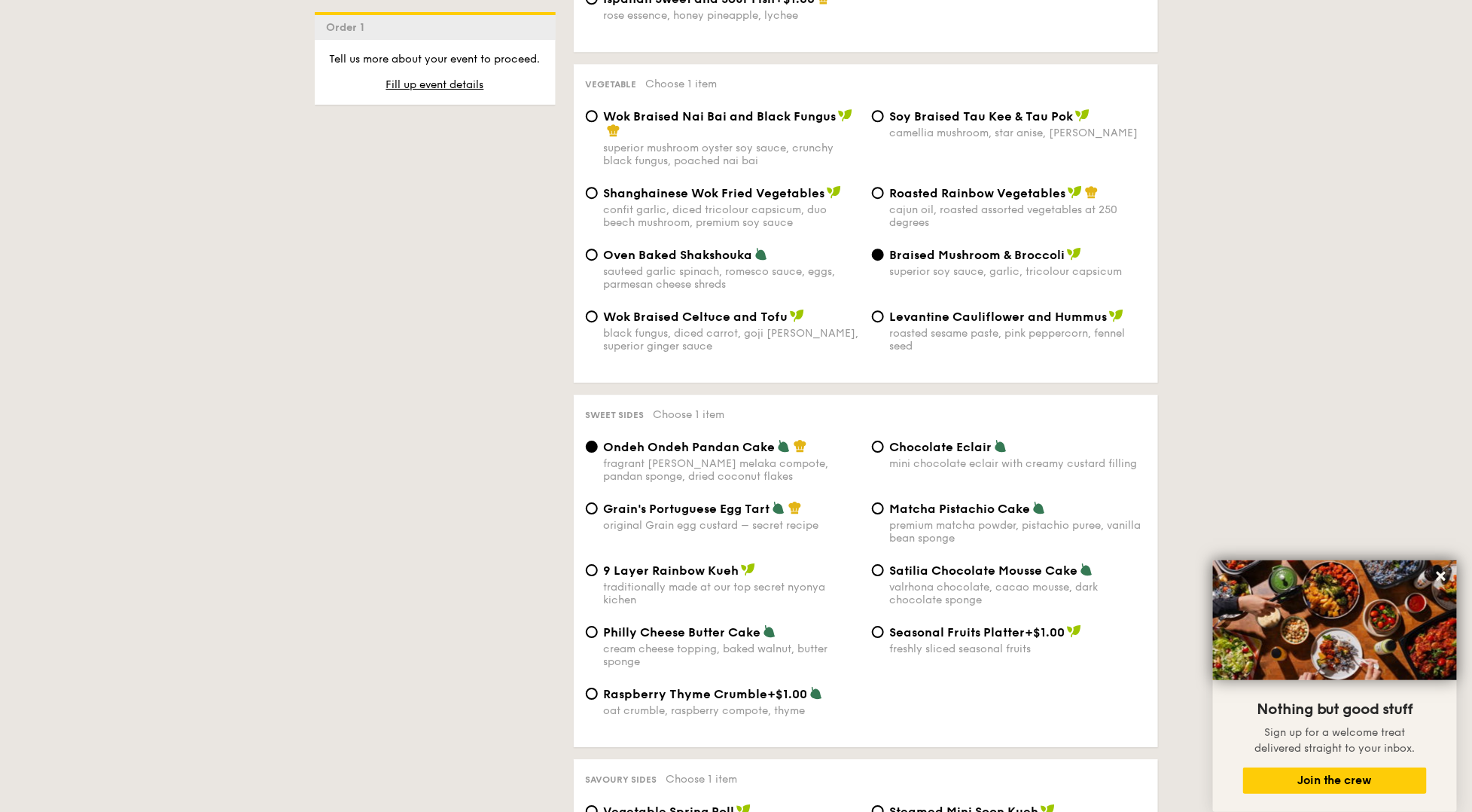
click at [753, 501] on span "Grain's Portuguese Egg Tart" at bounding box center [687, 509] width 166 height 14
click at [598, 502] on input "Grain's Portuguese Egg Tart original Grain egg custard – secret recipe" at bounding box center [591, 508] width 12 height 12
radio input "true"
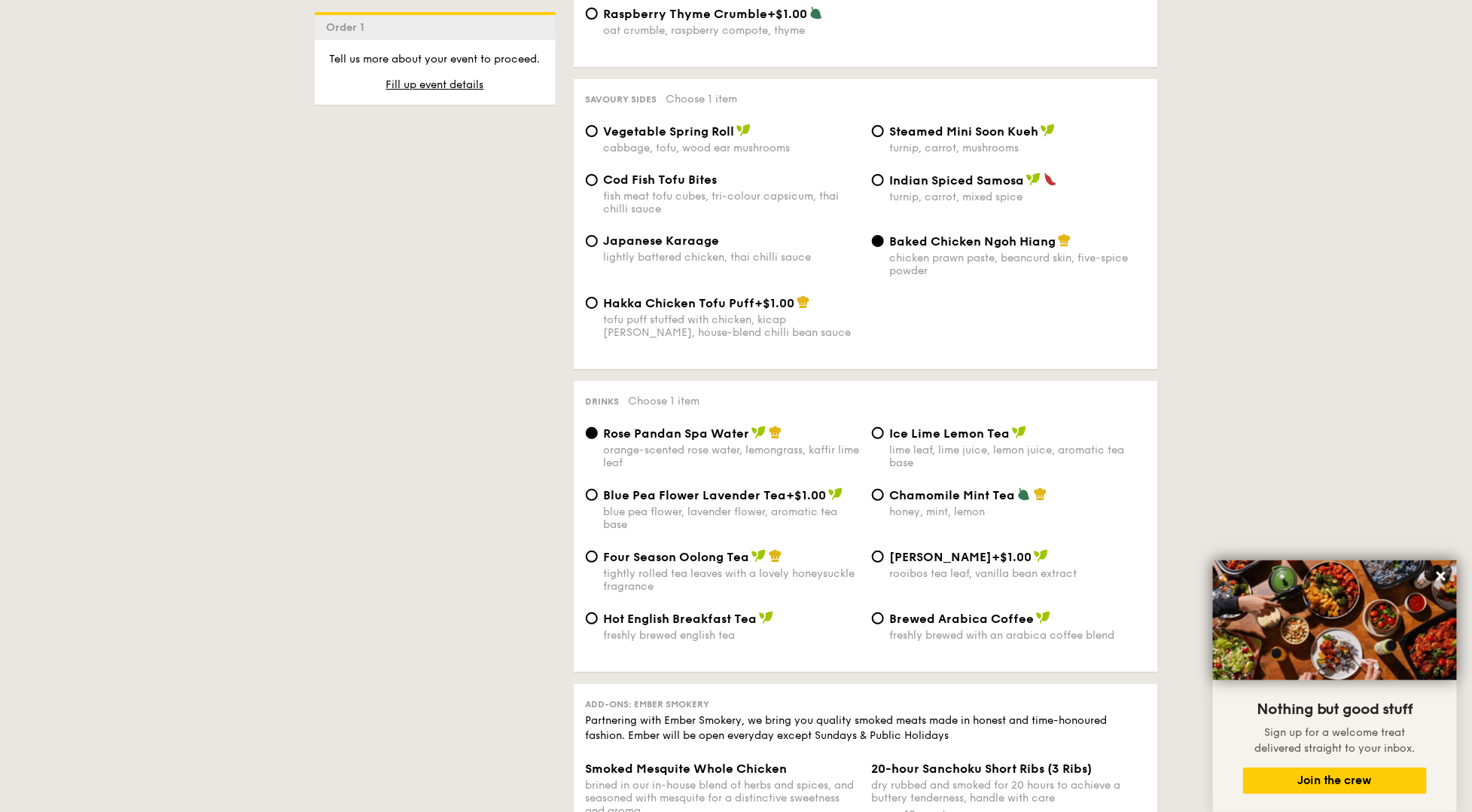
scroll to position [2575, 0]
click at [745, 566] on div "tightly rolled tea leaves with a lovely honeysuckle fragrance" at bounding box center [731, 579] width 256 height 25
click at [598, 558] on input "Four Season Oolong Tea tightly rolled tea leaves with a lovely honeysuckle frag…" at bounding box center [591, 555] width 12 height 12
radio input "true"
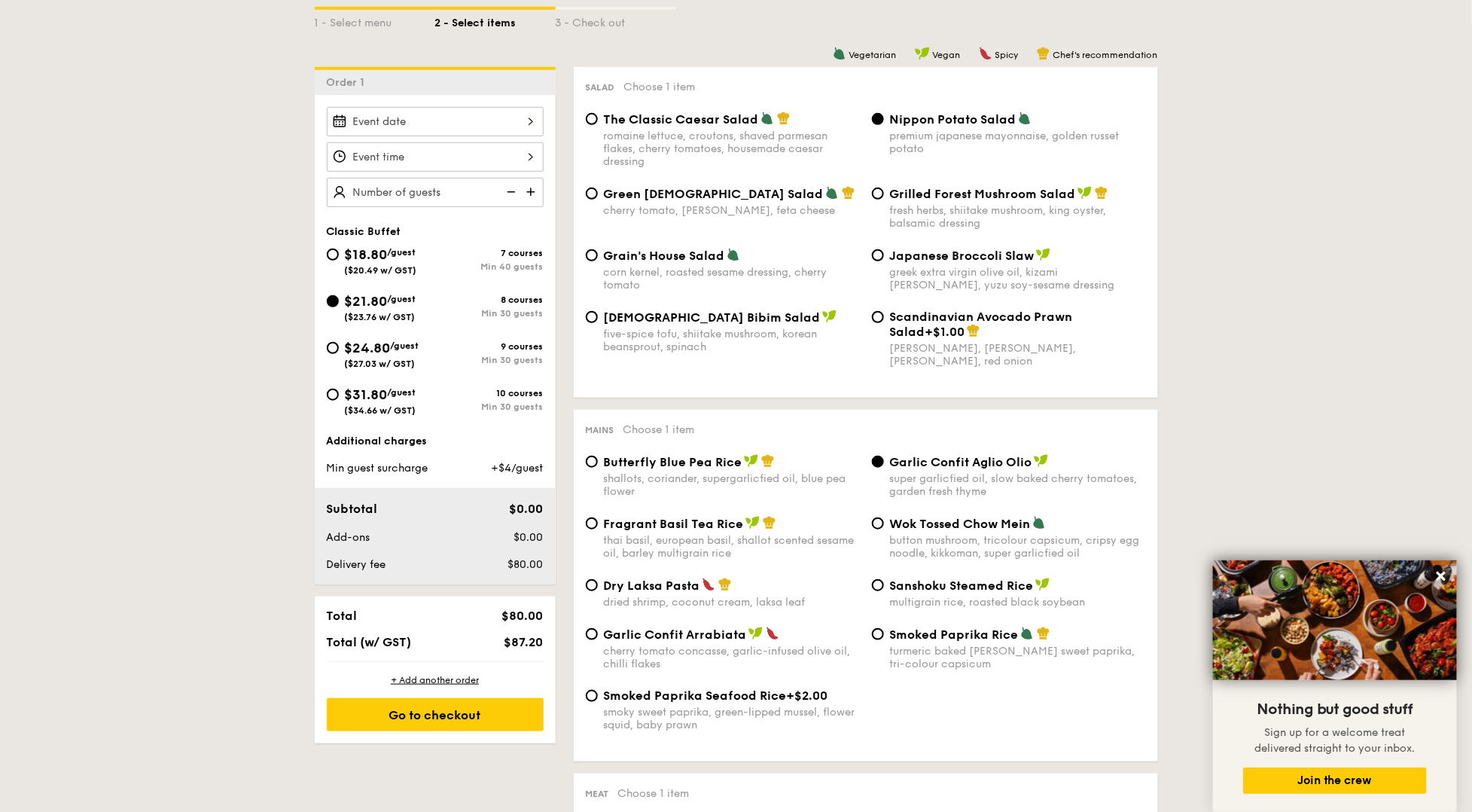
scroll to position [358, 0]
type input "60 guests"
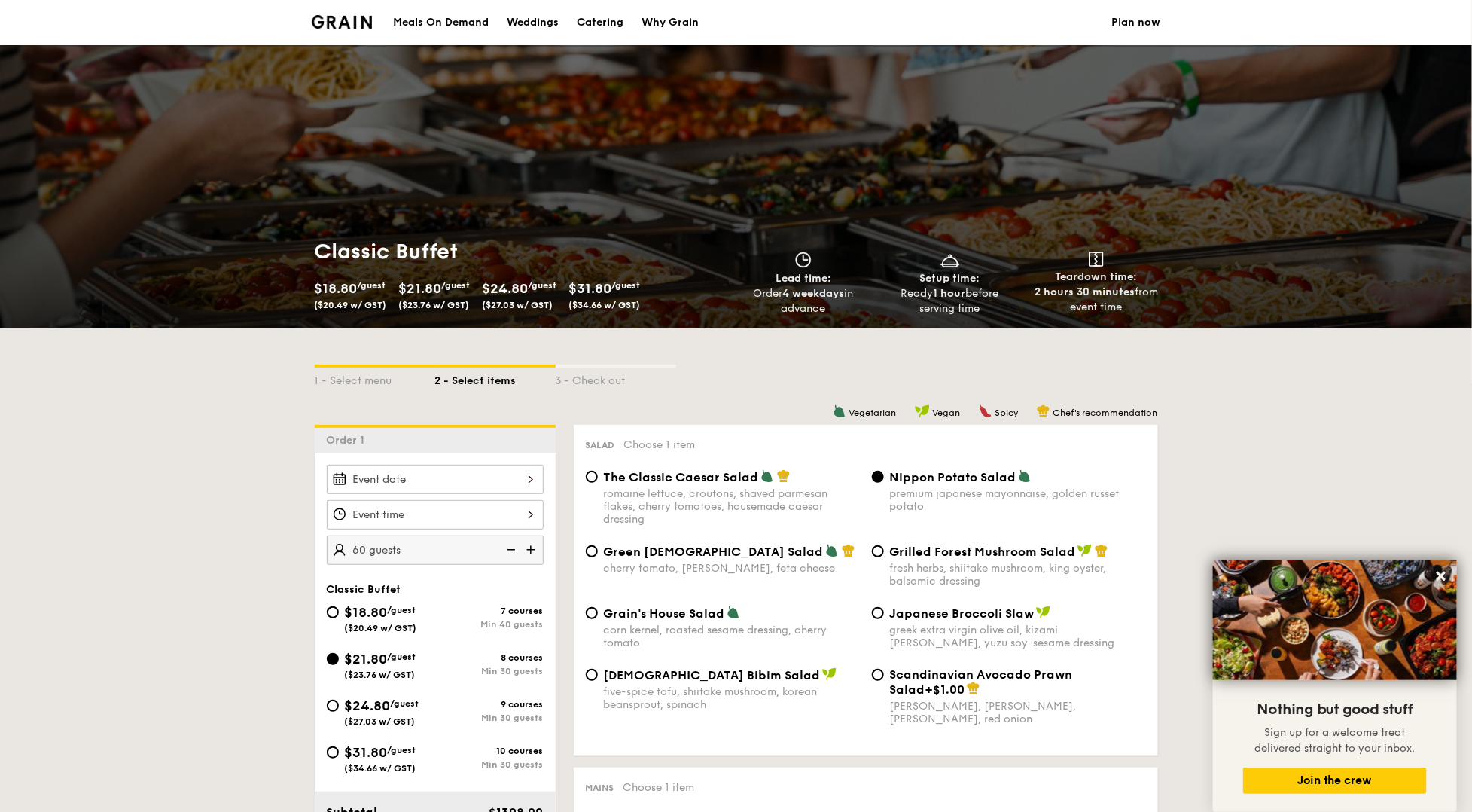
scroll to position [216, 0]
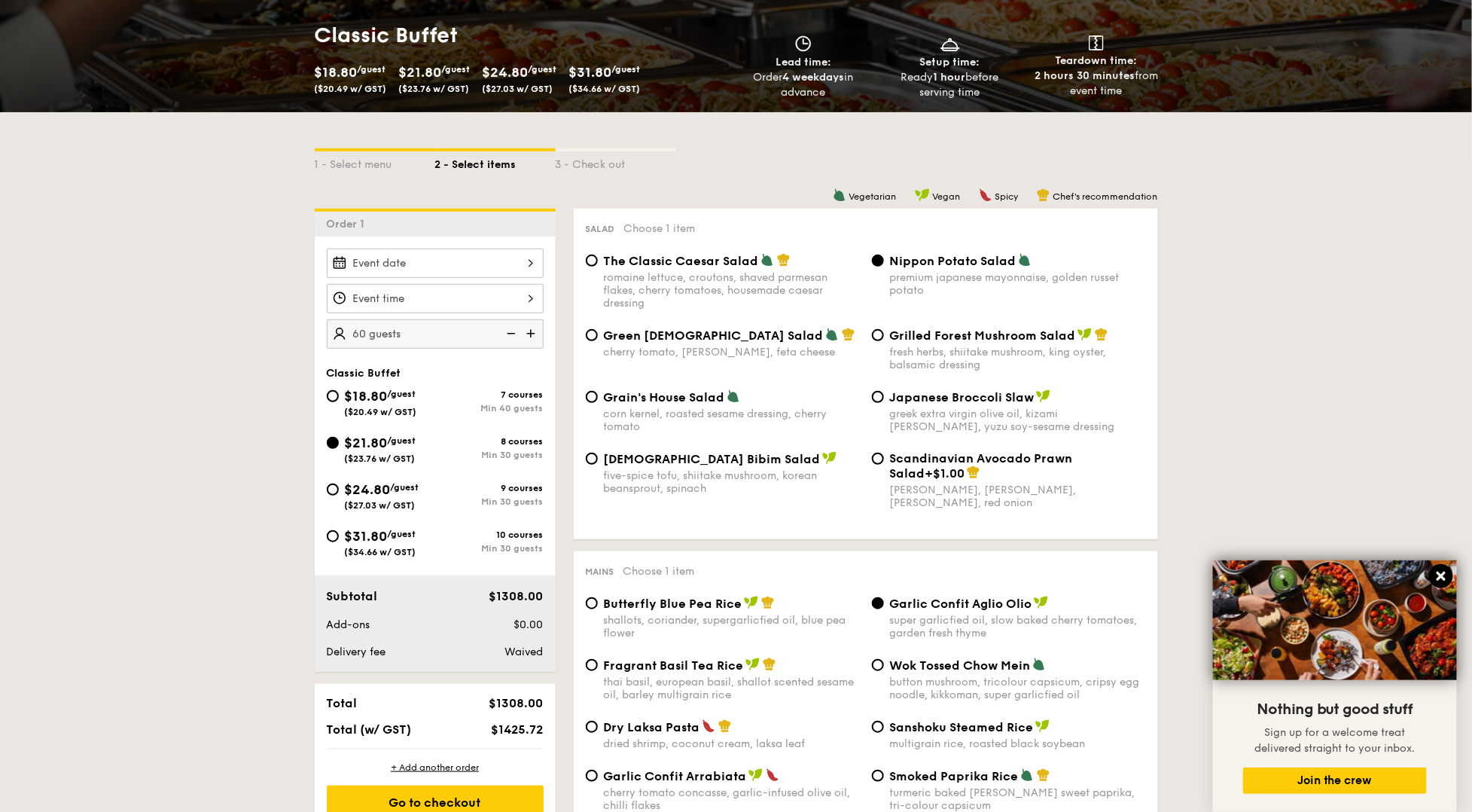
click at [1439, 577] on icon at bounding box center [1440, 575] width 13 height 13
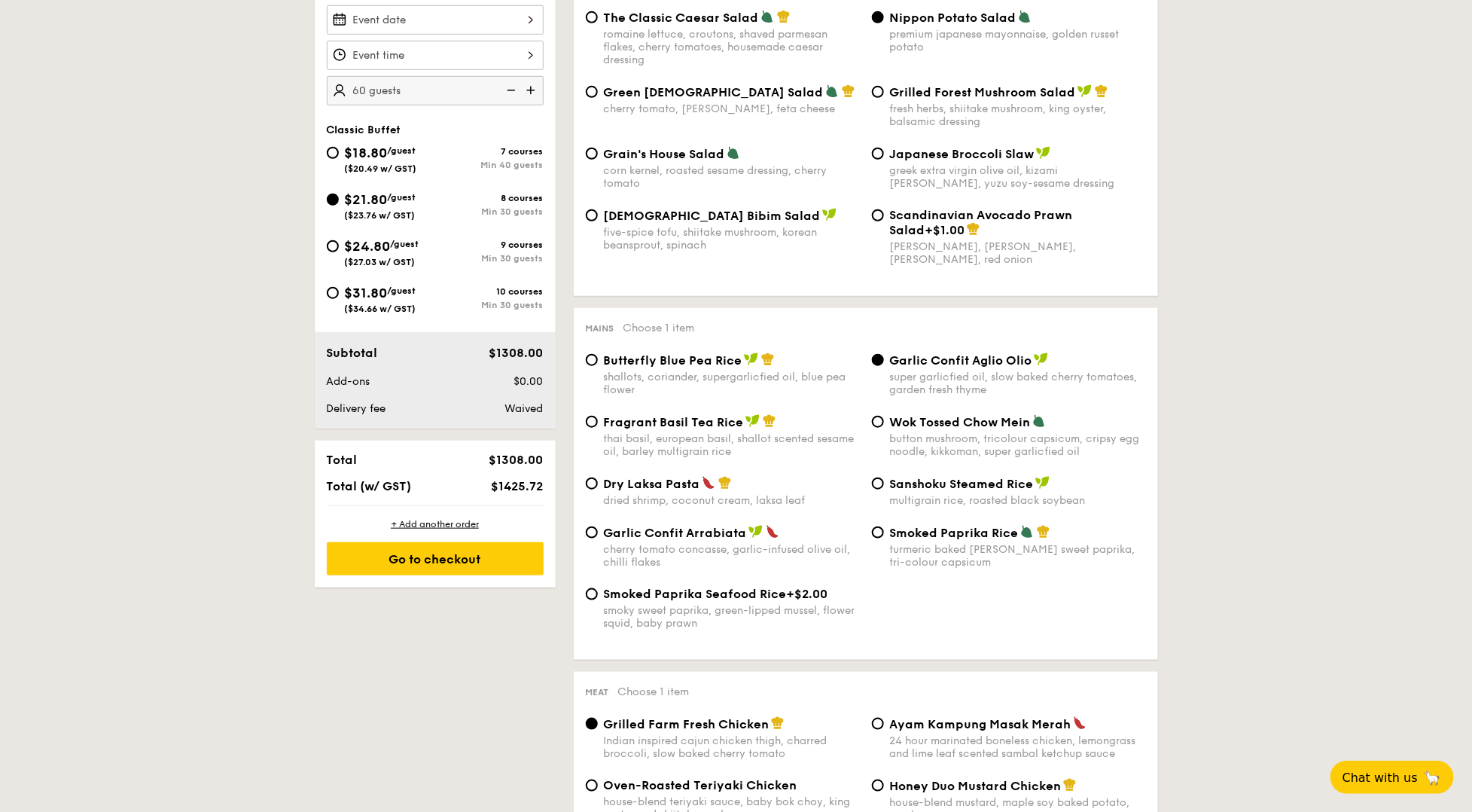
scroll to position [322, 0]
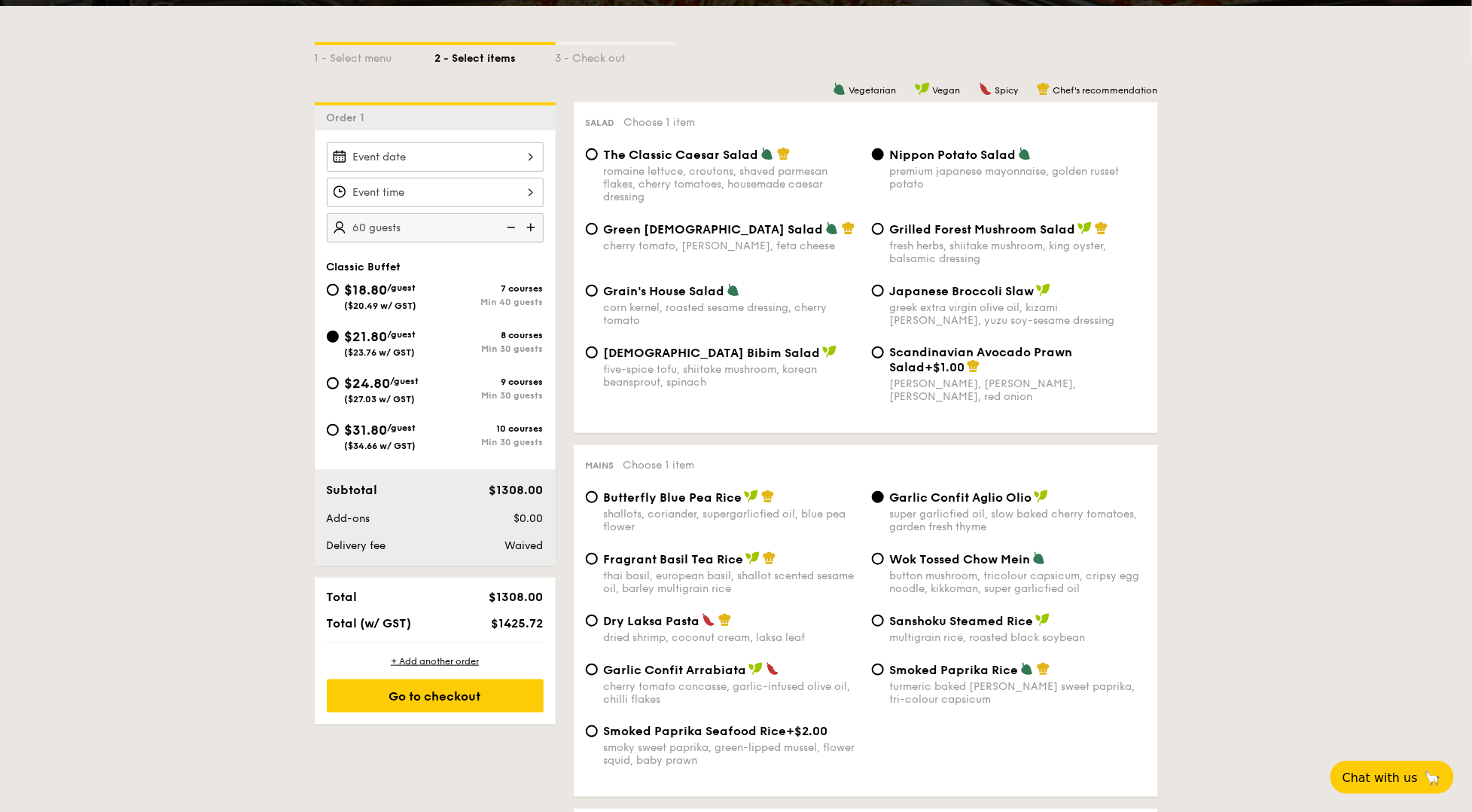
click at [353, 295] on div "$18.80 /guest ($20.49 w/ GST)" at bounding box center [380, 295] width 72 height 32
click at [339, 295] on input "$18.80 /guest ($20.49 w/ GST) 7 courses Min 40 guests" at bounding box center [332, 289] width 12 height 12
radio input "true"
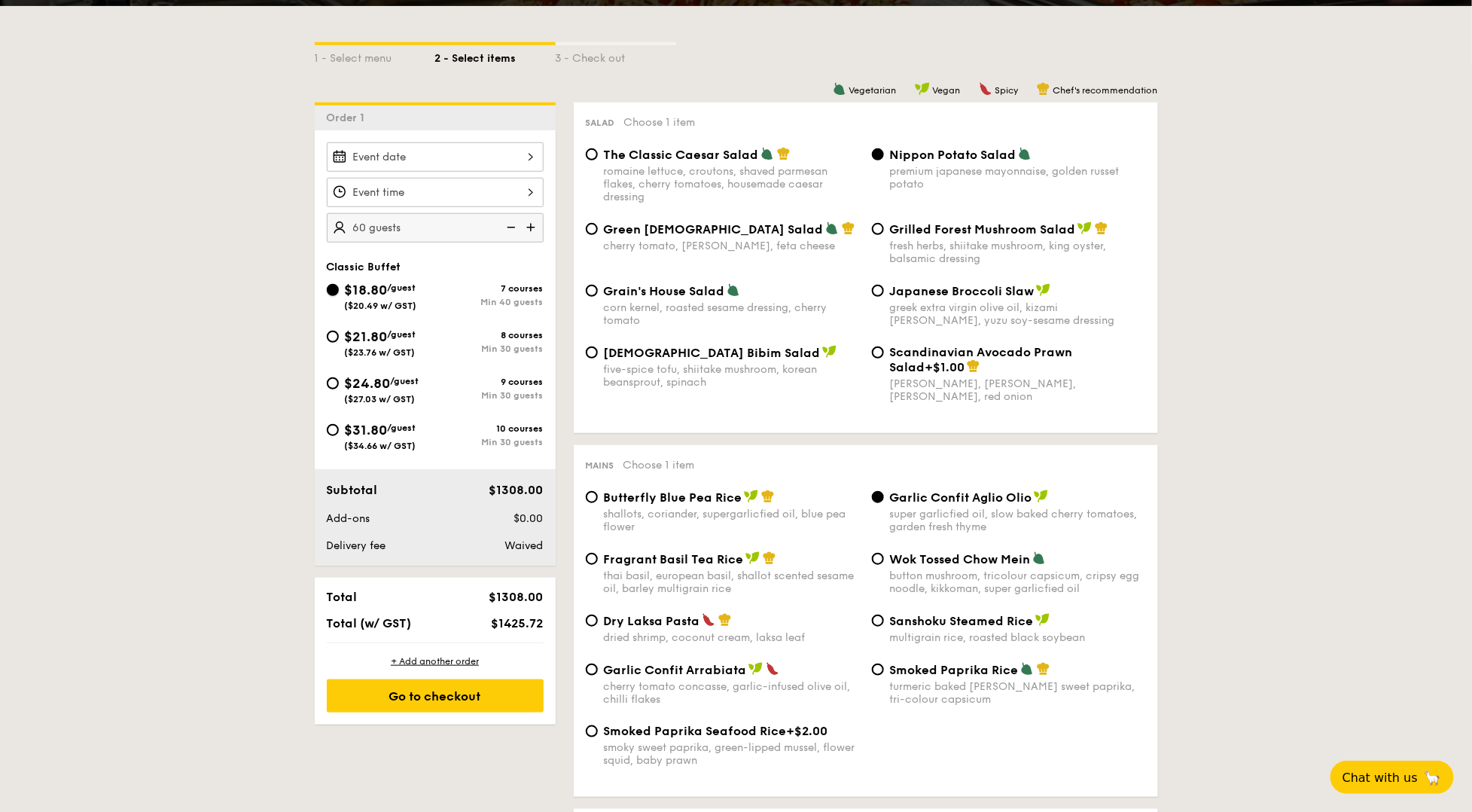
radio input "true"
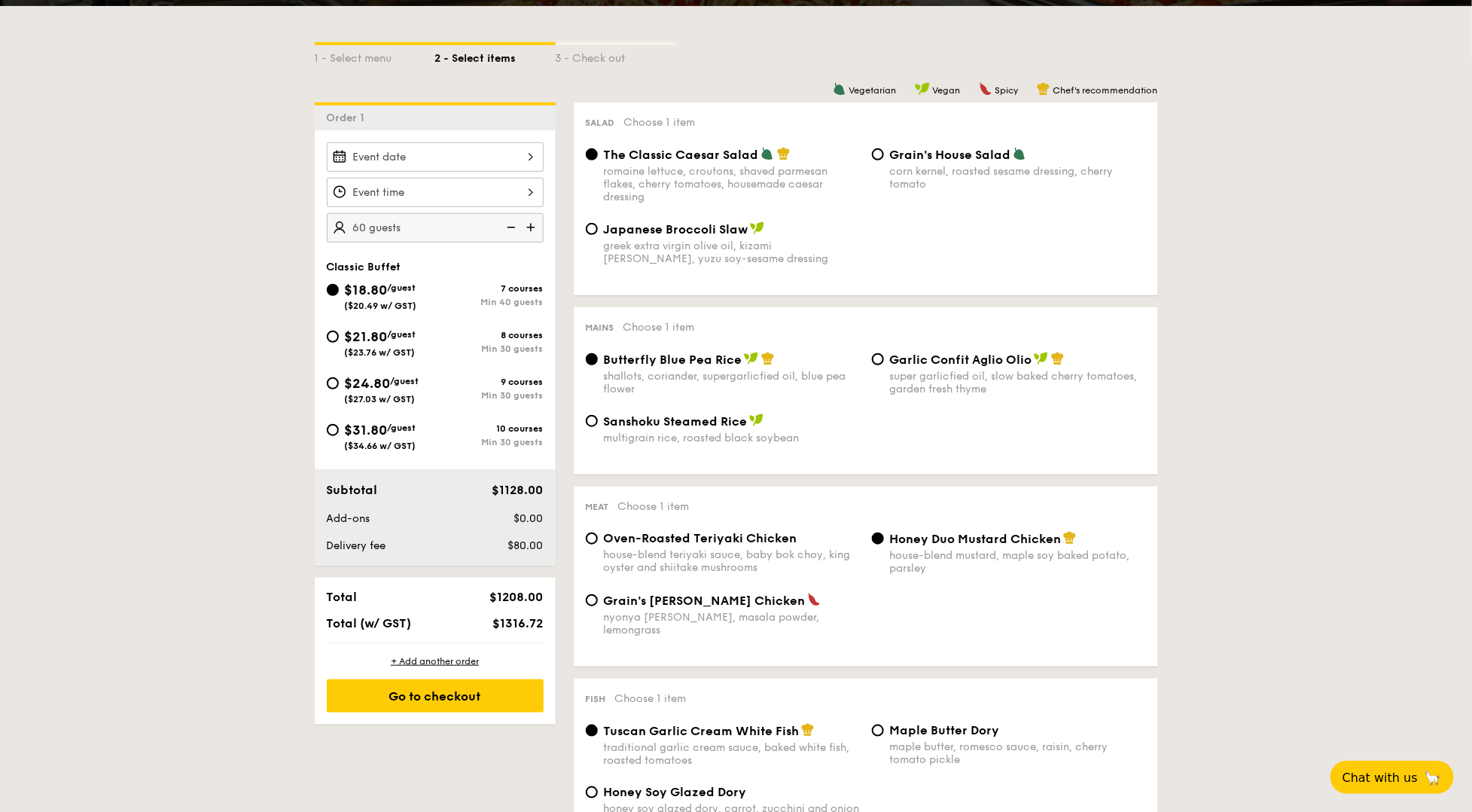
click at [342, 331] on div "$21.80 /guest ($23.76 w/ GST)" at bounding box center [380, 342] width 109 height 32
click at [339, 331] on input "$21.80 /guest ($23.76 w/ GST) 8 courses Min 30 guests" at bounding box center [332, 336] width 12 height 12
radio input "true"
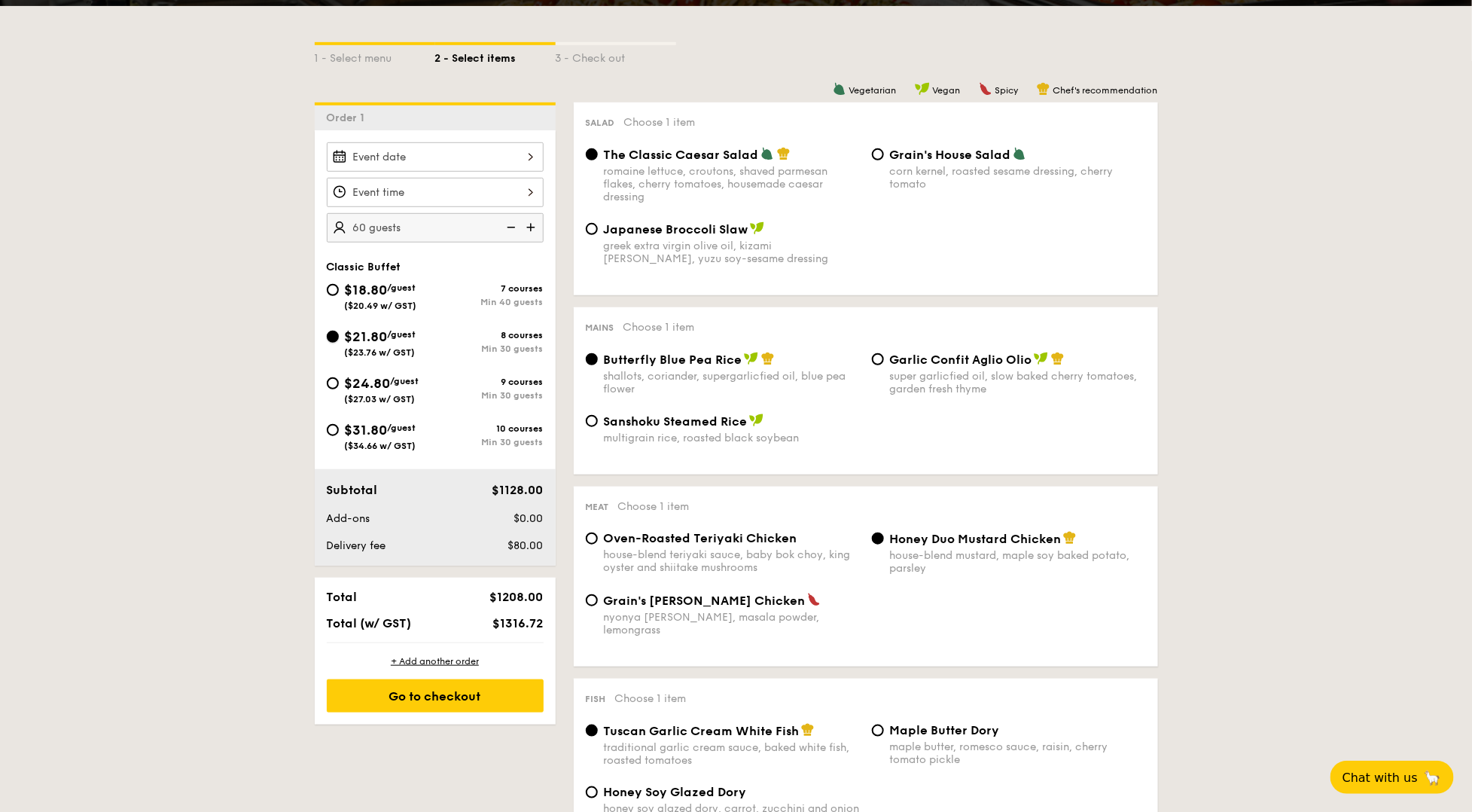
radio input "true"
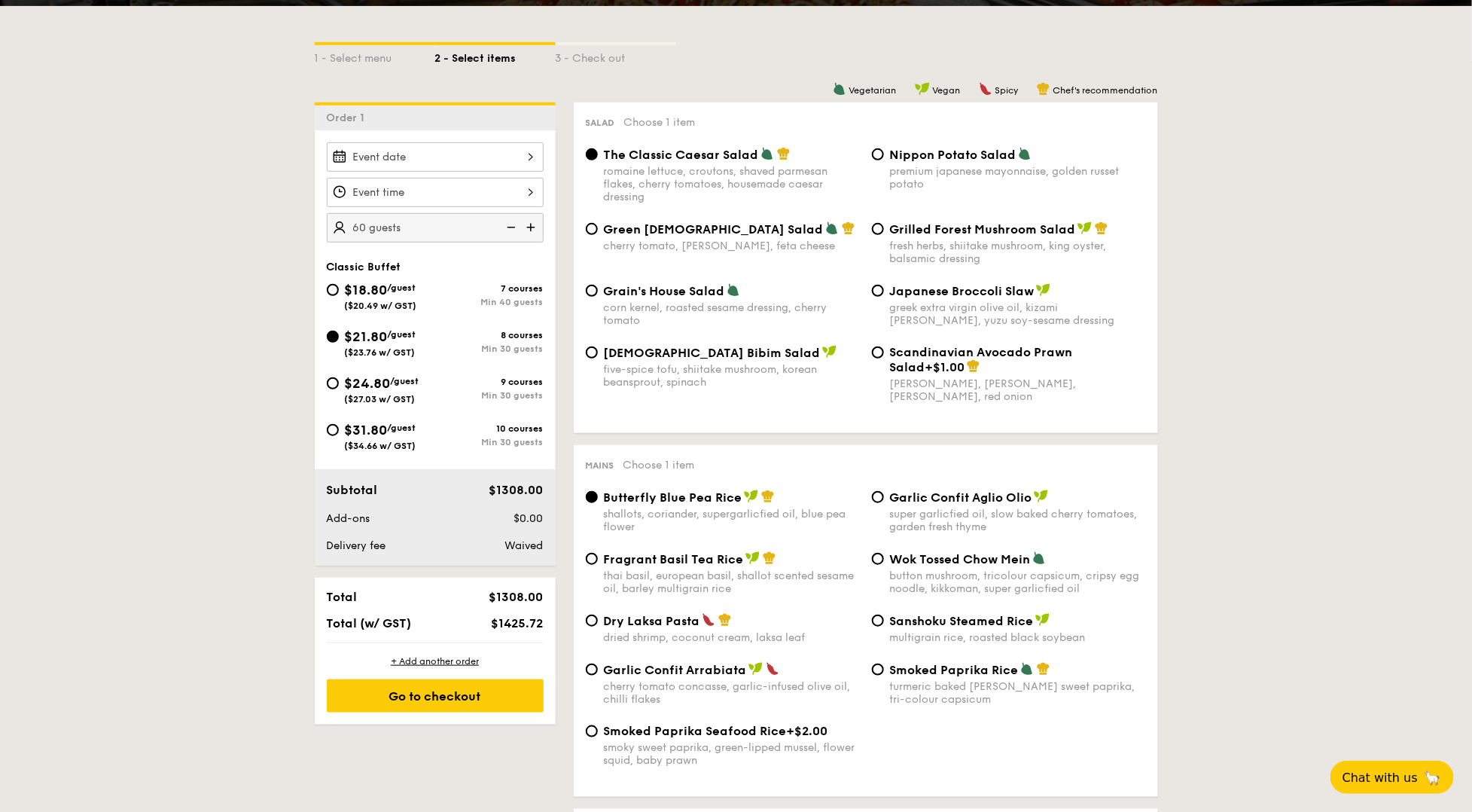
click at [357, 300] on span "($20.49 w/ GST)" at bounding box center [380, 305] width 72 height 10
click at [339, 296] on input "$18.80 /guest ($20.49 w/ GST) 7 courses Min 40 guests" at bounding box center [332, 289] width 12 height 12
radio input "true"
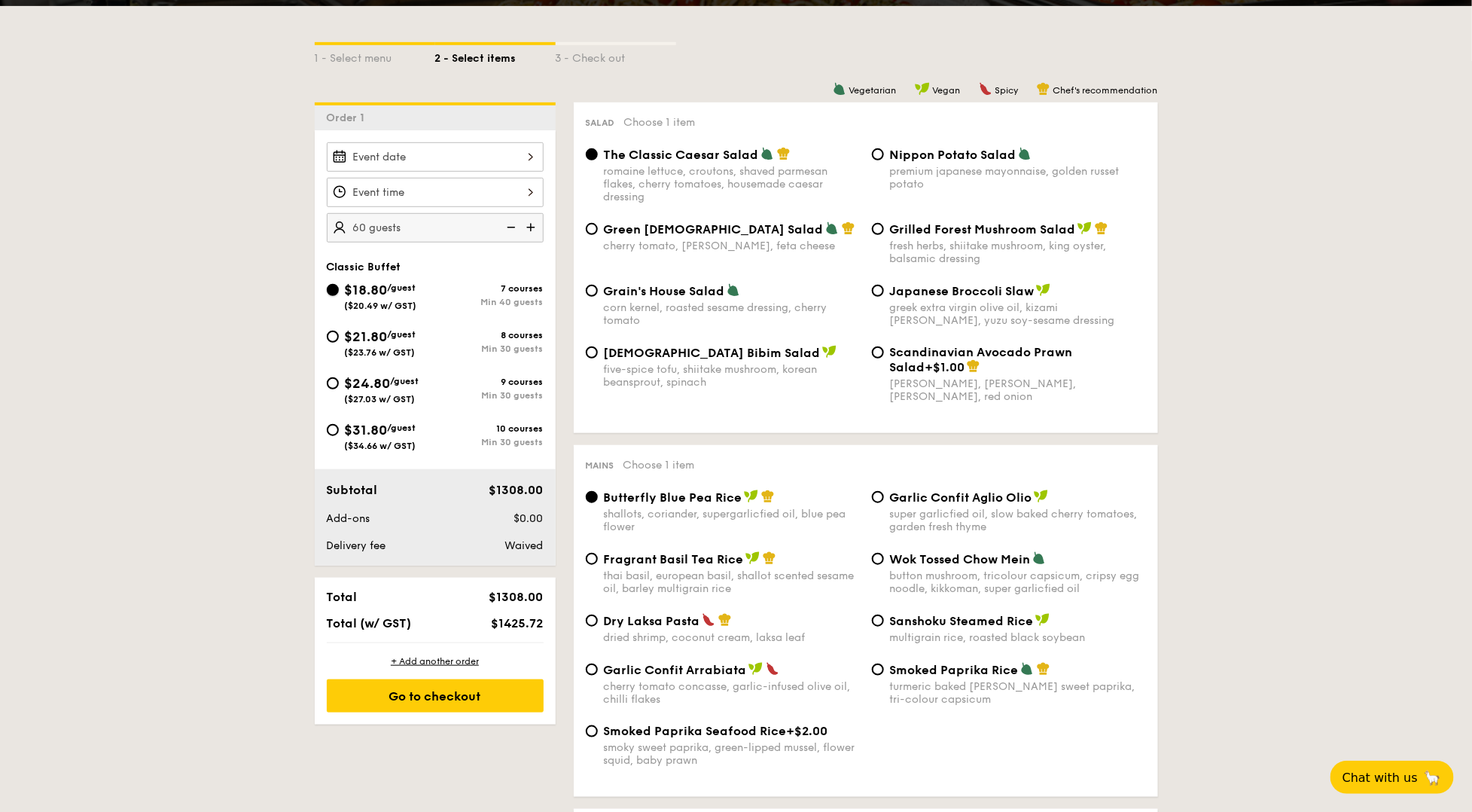
radio input "true"
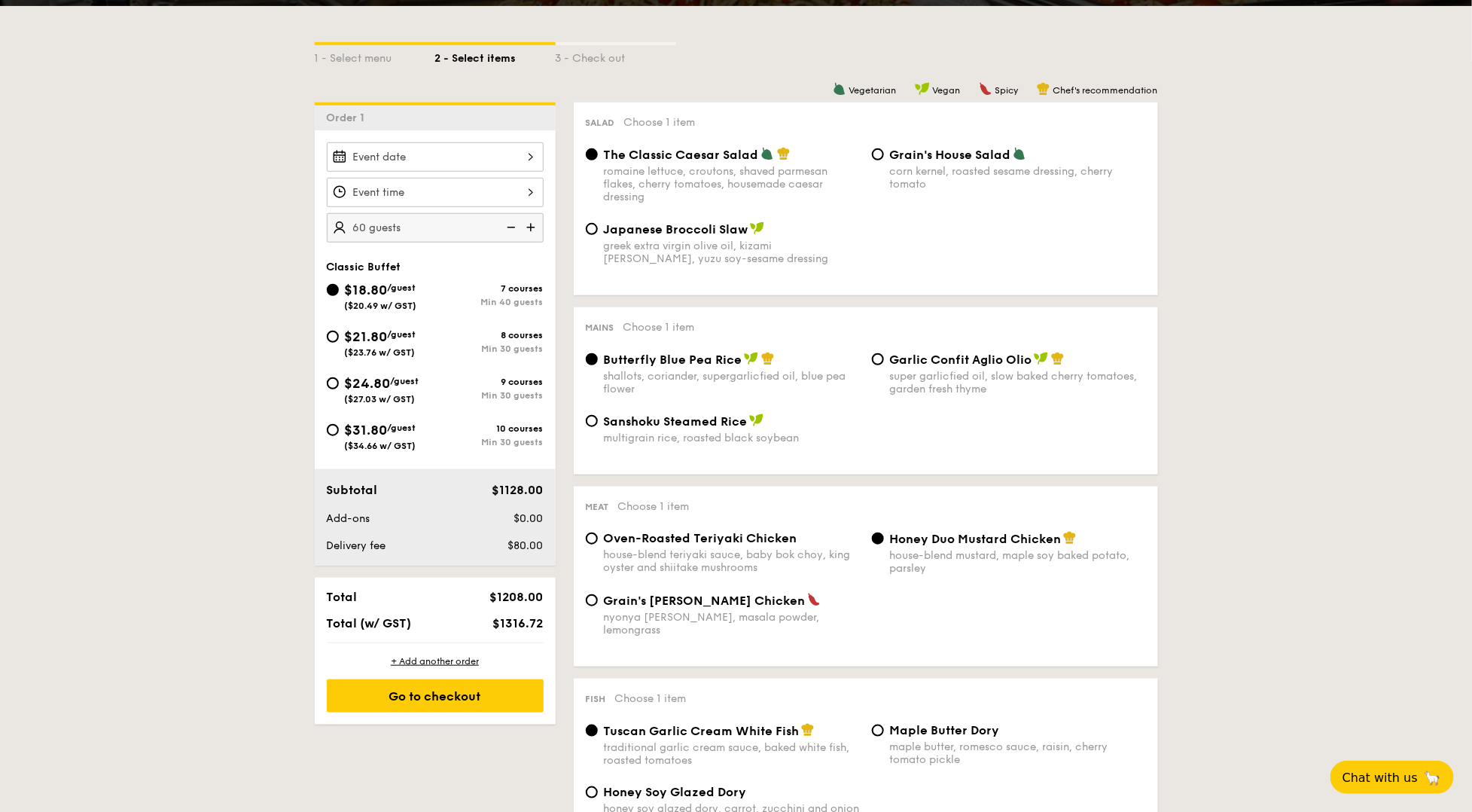
click at [358, 342] on div "$21.80 /guest ($23.76 w/ GST)" at bounding box center [380, 342] width 71 height 32
click at [339, 342] on input "$21.80 /guest ($23.76 w/ GST) 8 courses Min 30 guests" at bounding box center [332, 336] width 12 height 12
radio input "true"
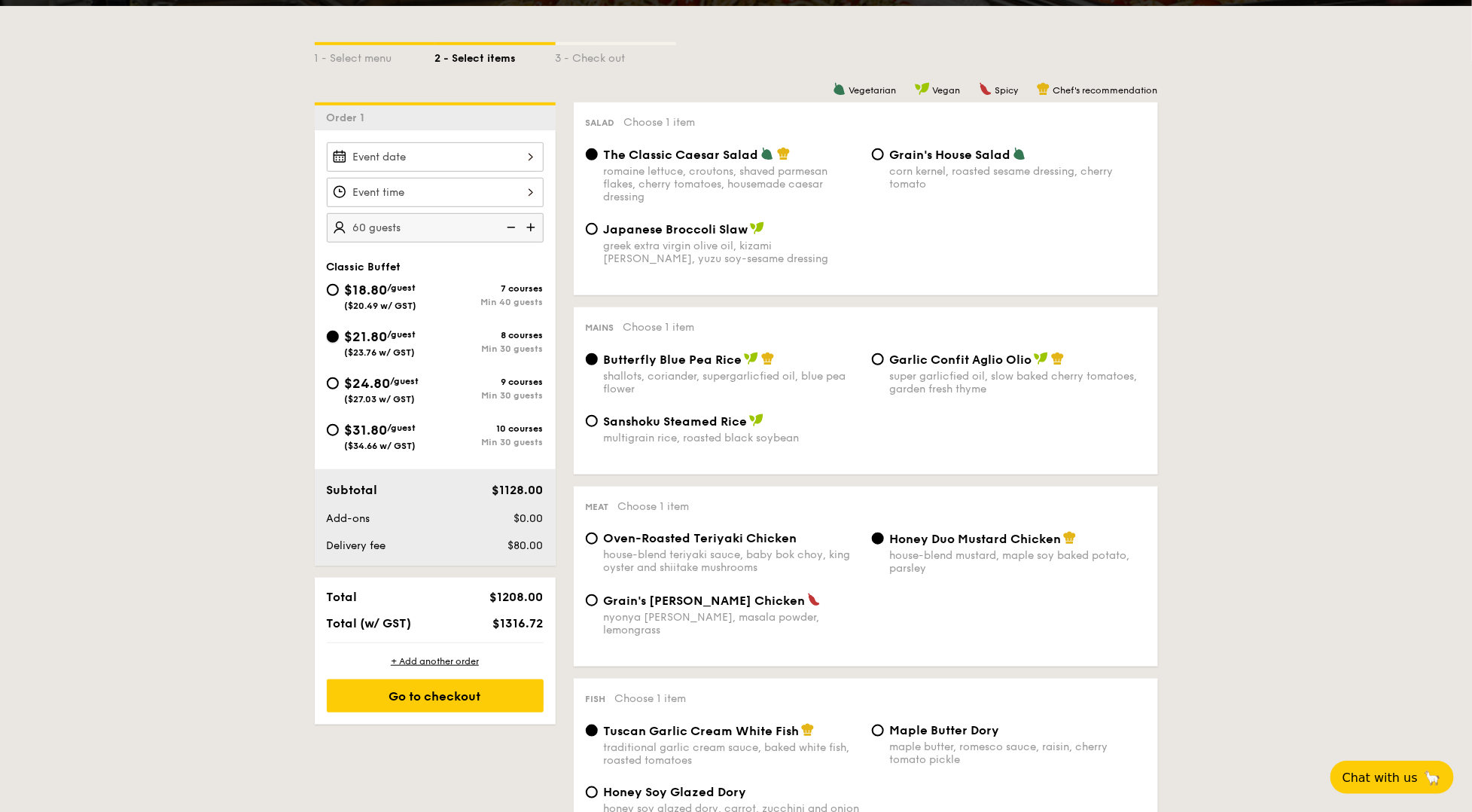
radio input "true"
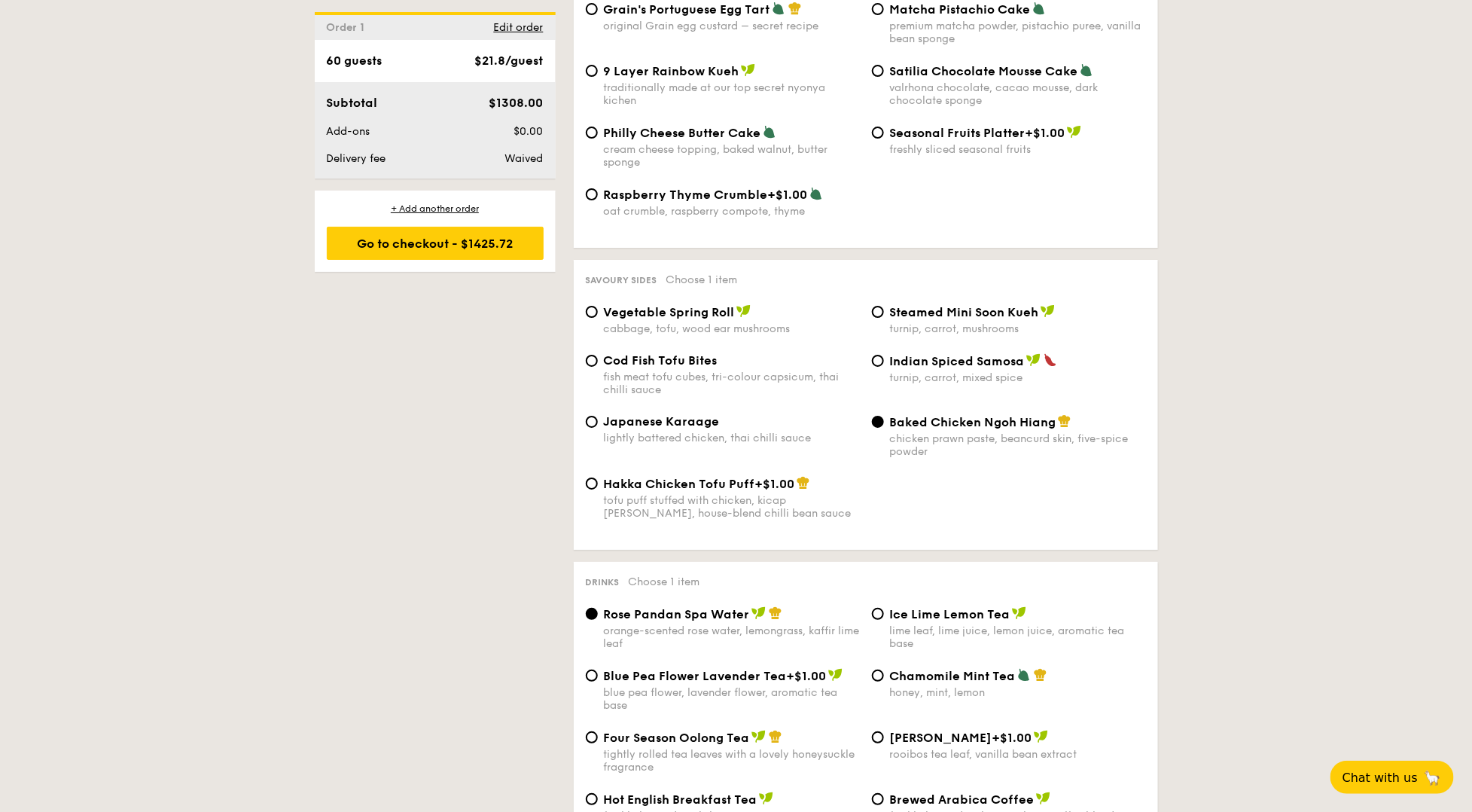
scroll to position [2195, 0]
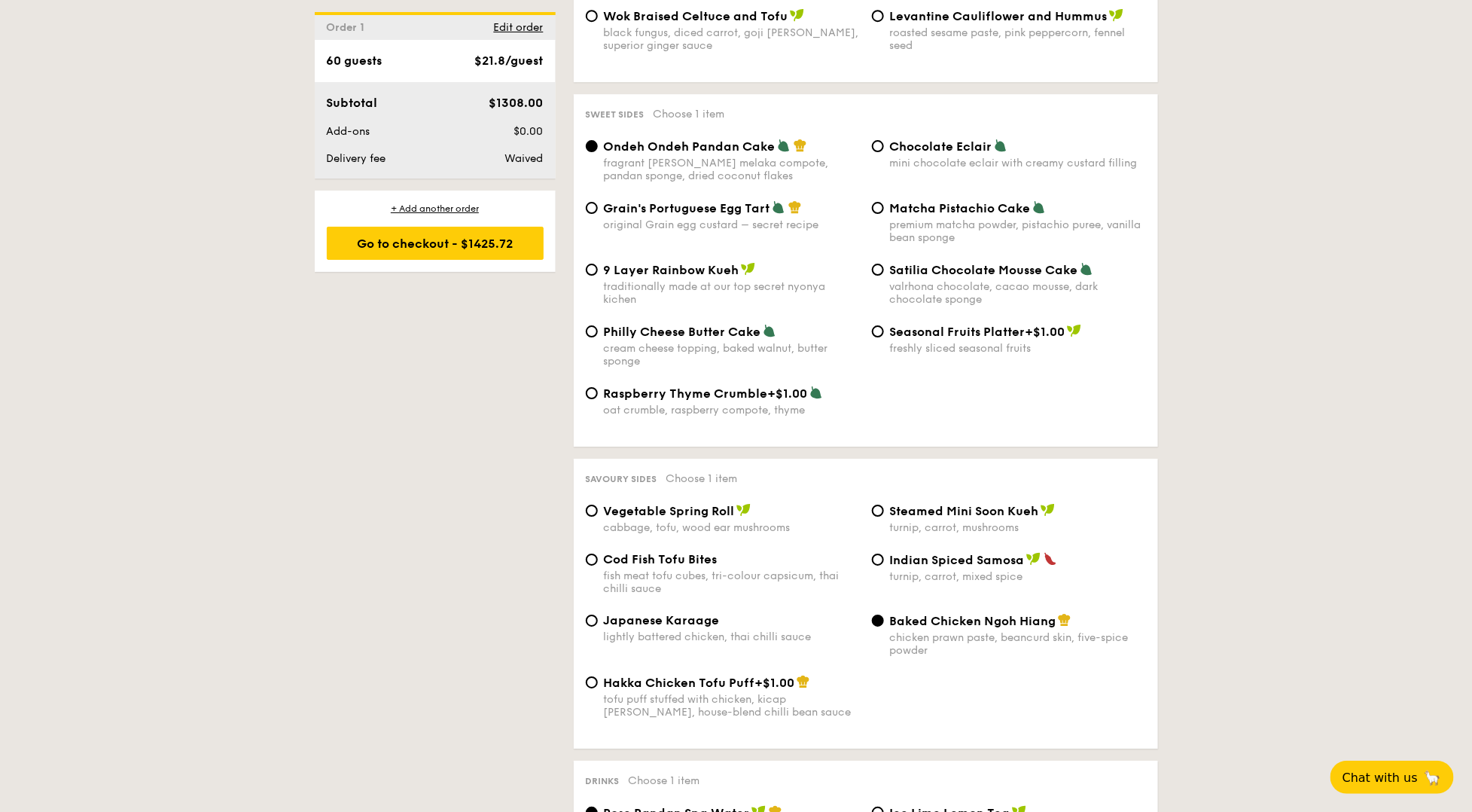
click at [604, 201] on span "Grain's Portuguese Egg Tart" at bounding box center [687, 208] width 166 height 14
click at [598, 202] on input "Grain's Portuguese Egg Tart original Grain egg custard – secret recipe" at bounding box center [591, 208] width 12 height 12
radio input "true"
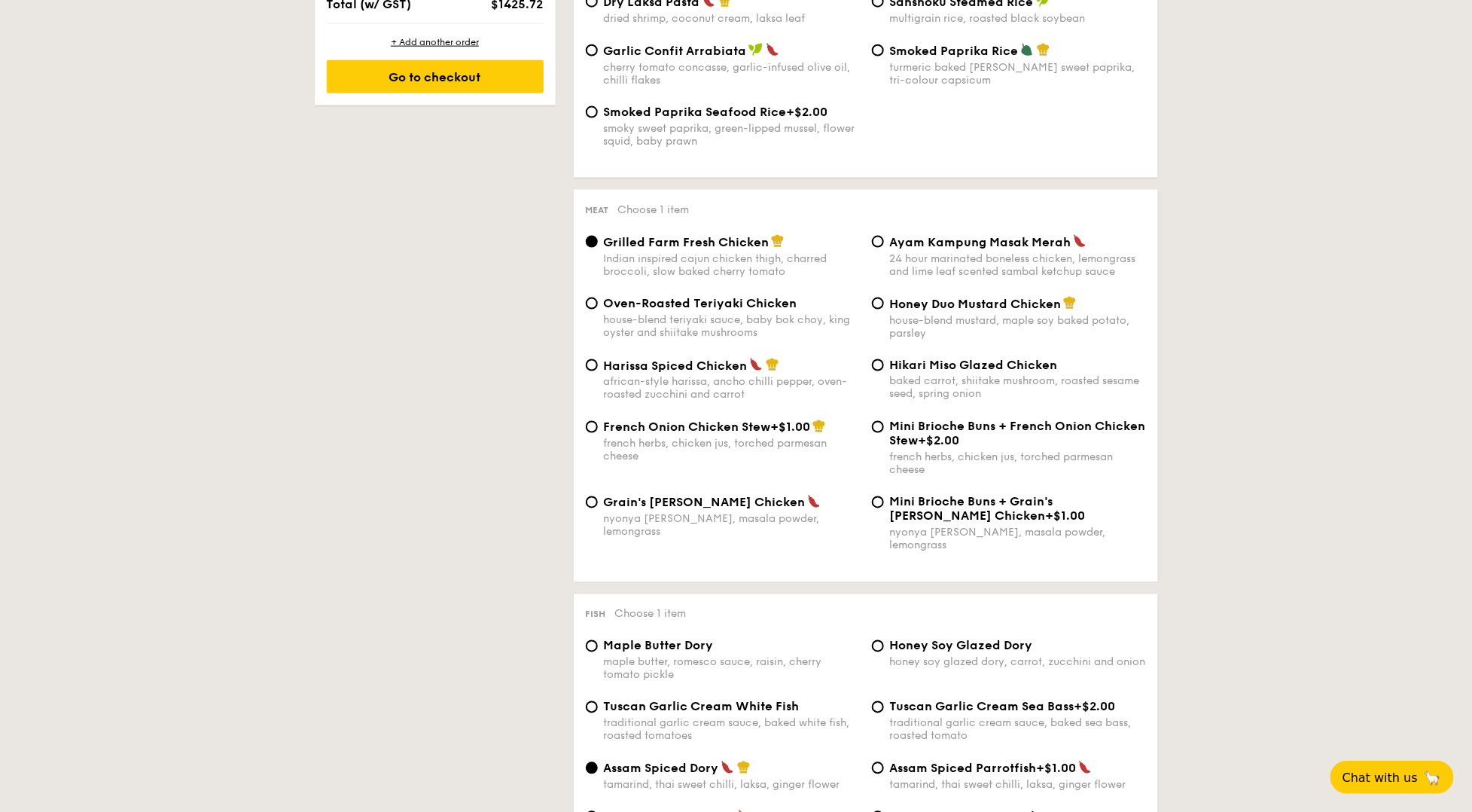
scroll to position [943, 0]
click at [879, 639] on input "Honey Soy Glazed Dory honey soy glazed dory, carrot, zucchini and onion" at bounding box center [878, 644] width 12 height 12
radio input "true"
click at [764, 322] on div "house-blend teriyaki sauce, baby bok choy, king oyster and shiitake mushrooms" at bounding box center [731, 324] width 256 height 25
click at [598, 308] on input "Oven-Roasted Teriyaki Chicken house-blend teriyaki sauce, baby bok choy, king o…" at bounding box center [591, 302] width 12 height 12
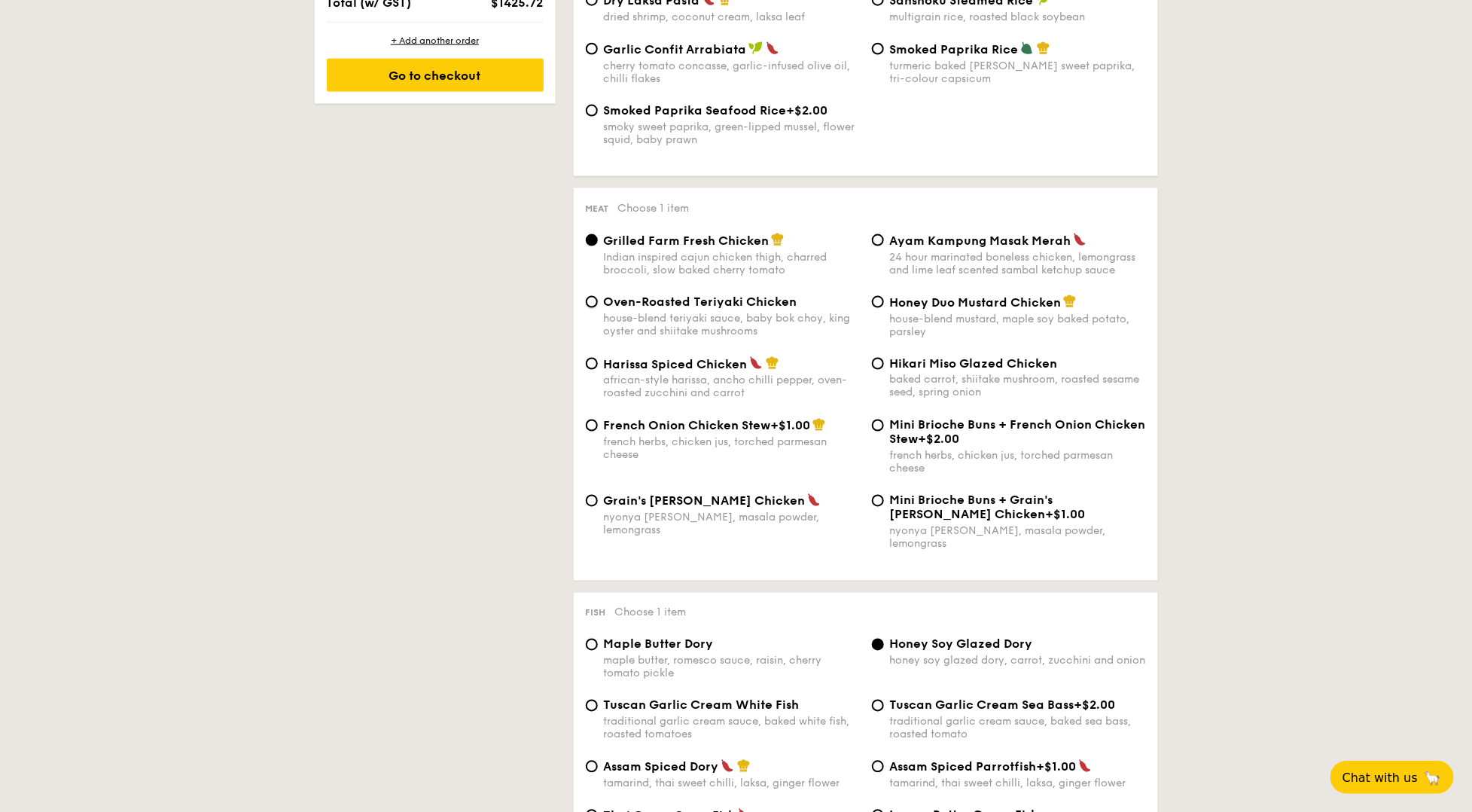
radio input "true"
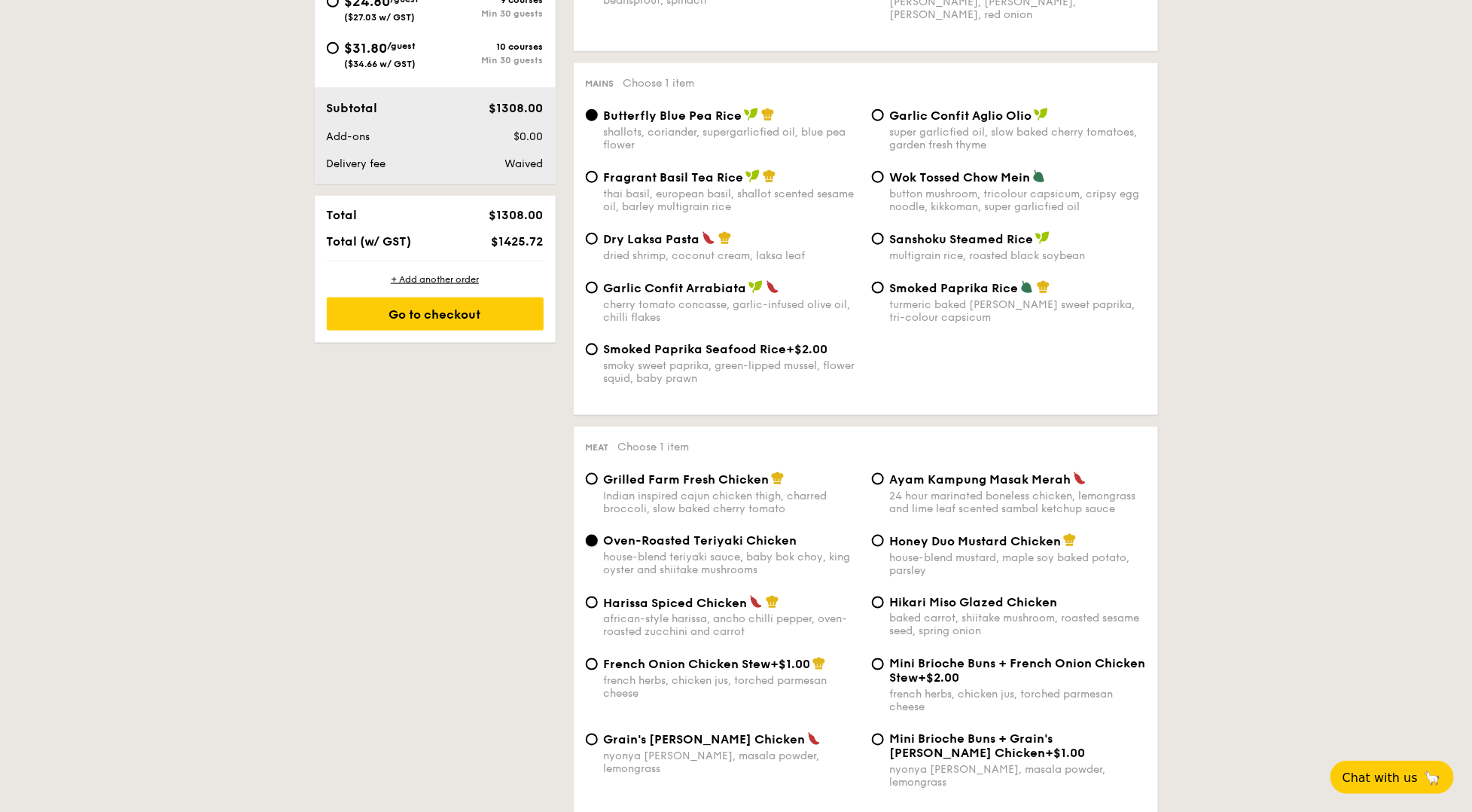
scroll to position [311, 0]
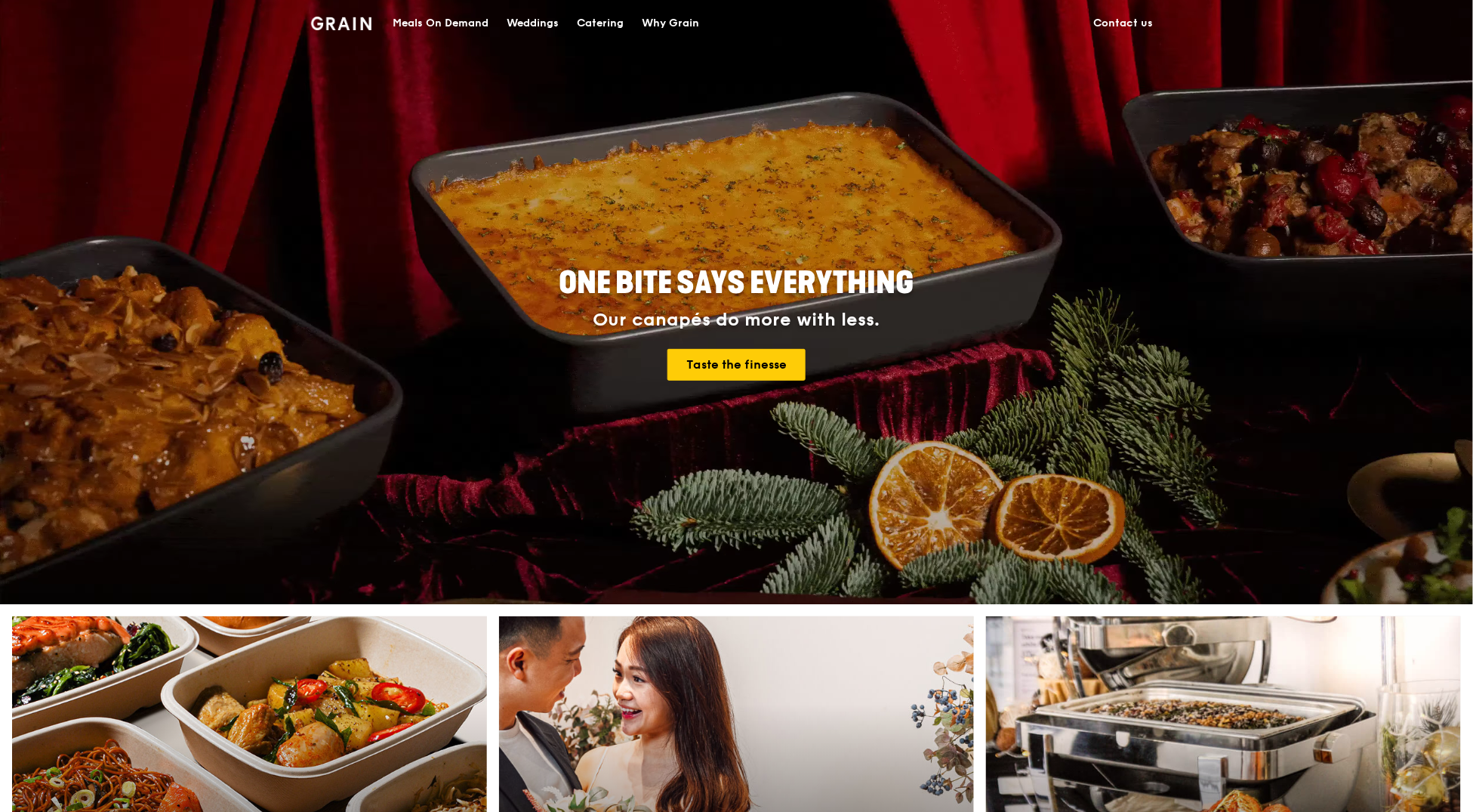
click at [607, 31] on div "Catering" at bounding box center [600, 23] width 47 height 45
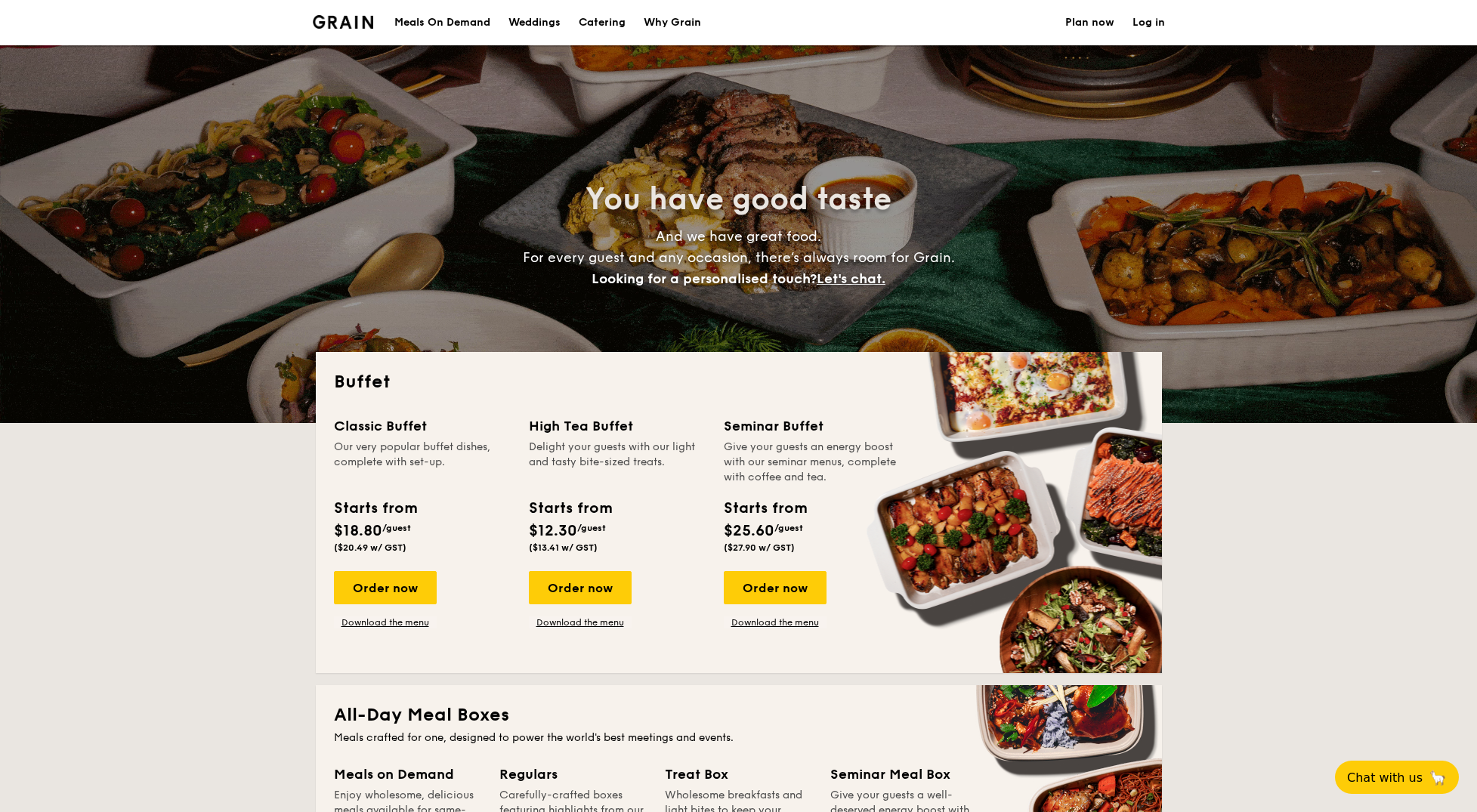
select select
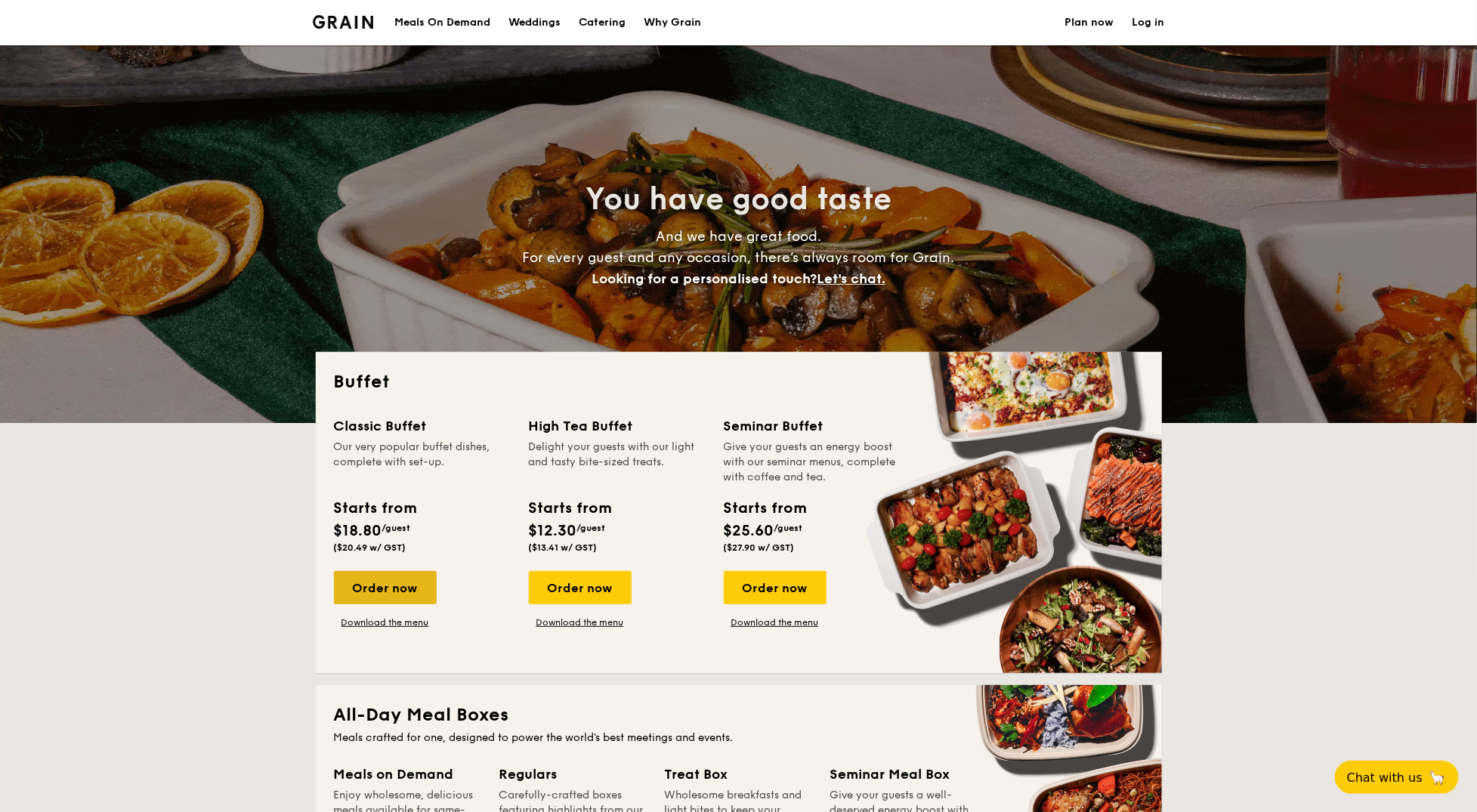
click at [373, 589] on div "Order now" at bounding box center [385, 587] width 103 height 33
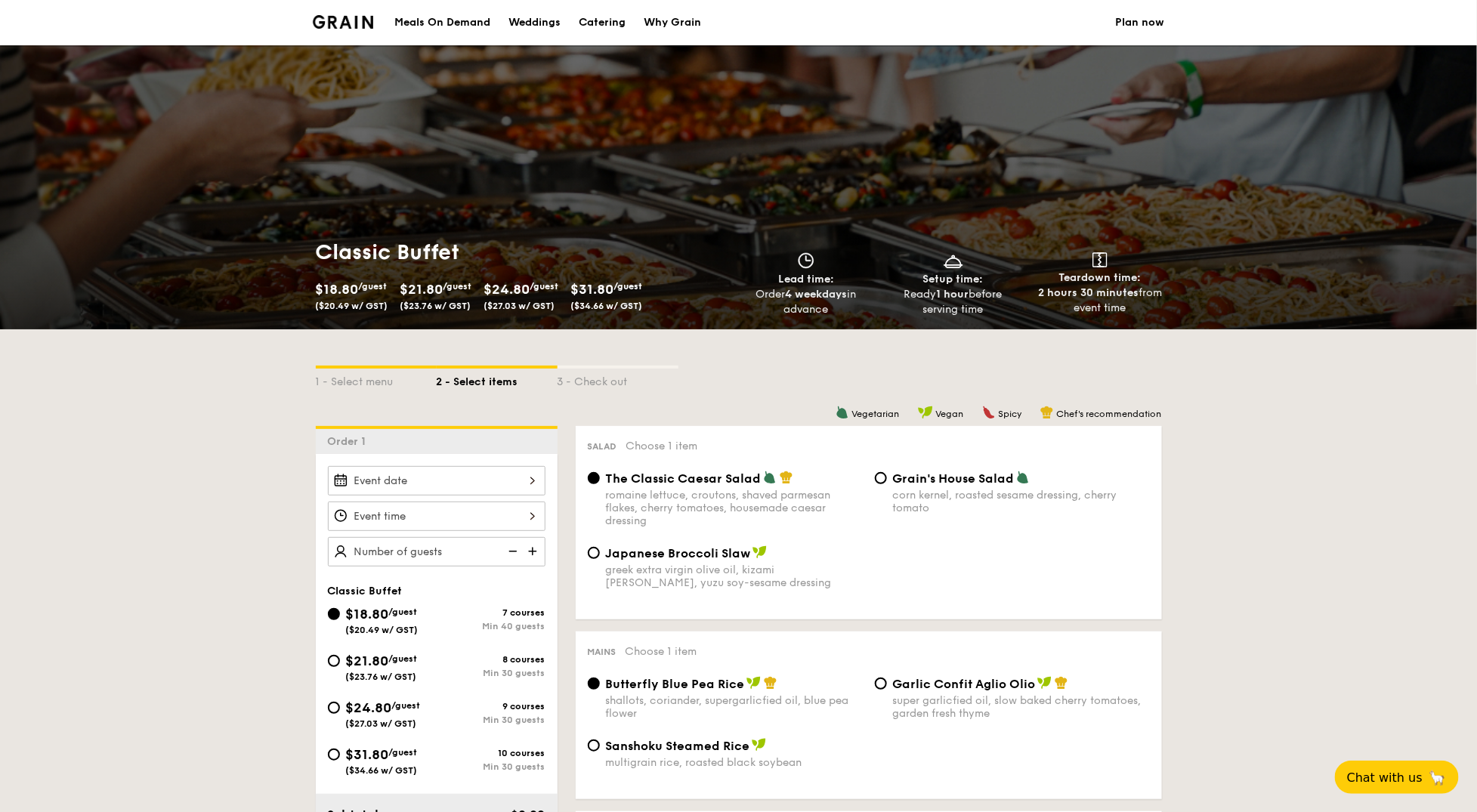
scroll to position [276, 0]
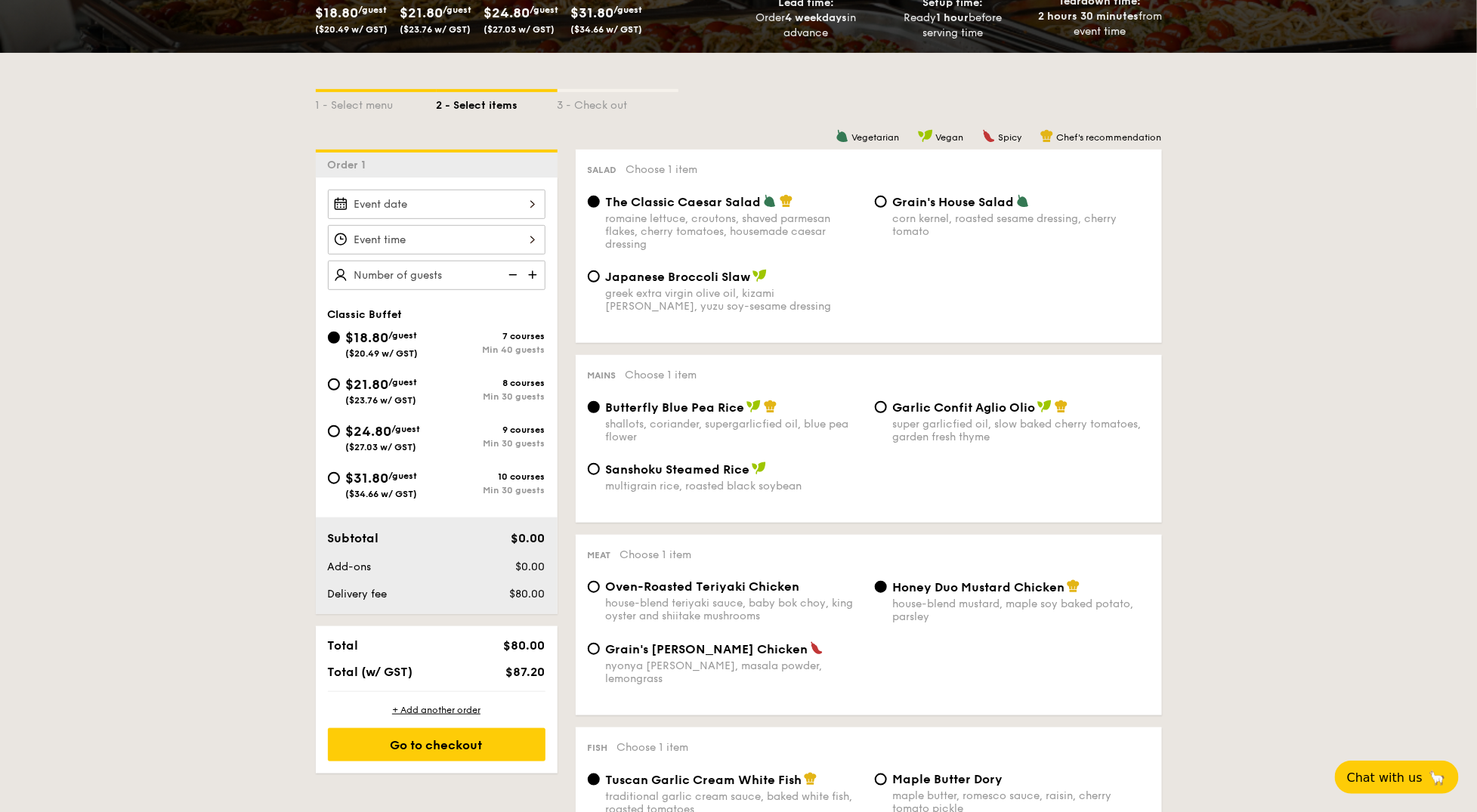
click at [371, 379] on span "$21.80" at bounding box center [367, 384] width 43 height 17
click at [340, 379] on input "$21.80 /guest ($23.76 w/ GST) 8 courses Min 30 guests" at bounding box center [333, 384] width 12 height 12
radio input "true"
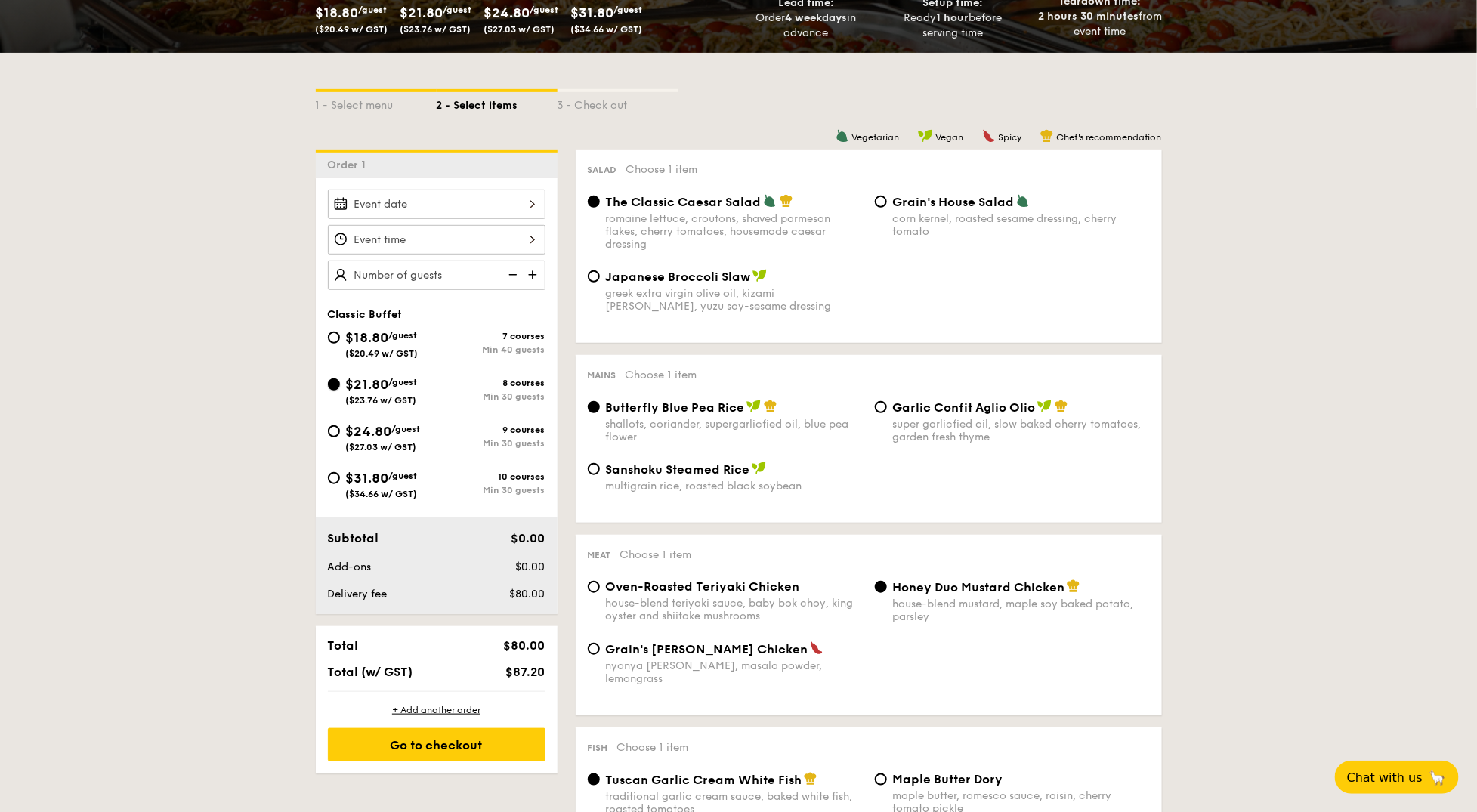
radio input "true"
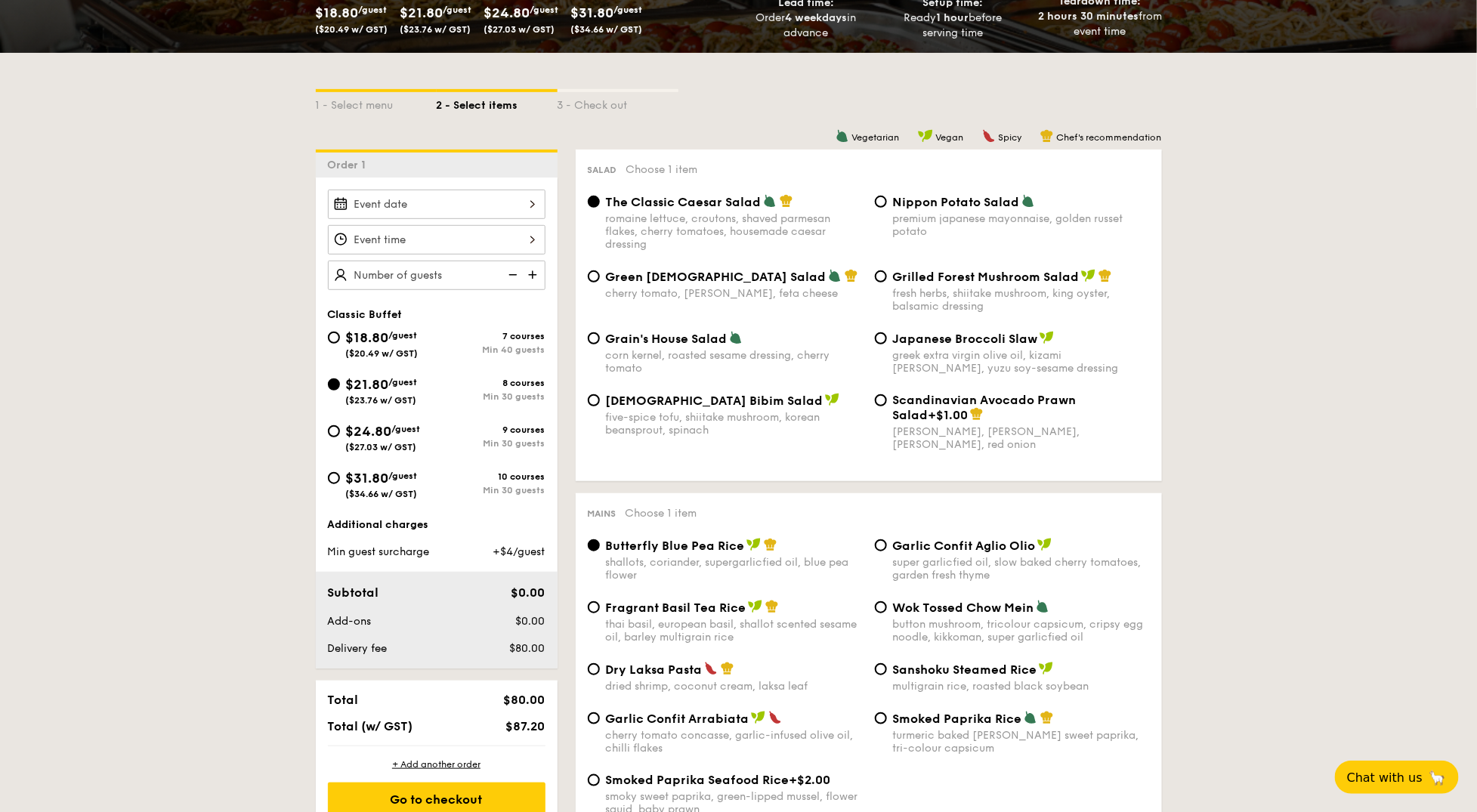
click at [959, 290] on div "fresh herbs, shiitake mushroom, king oyster, balsamic dressing" at bounding box center [1021, 300] width 257 height 25
click at [887, 282] on input "Grilled Forest Mushroom Salad fresh herbs, shiitake mushroom, king oyster, bals…" at bounding box center [881, 276] width 12 height 12
radio input "true"
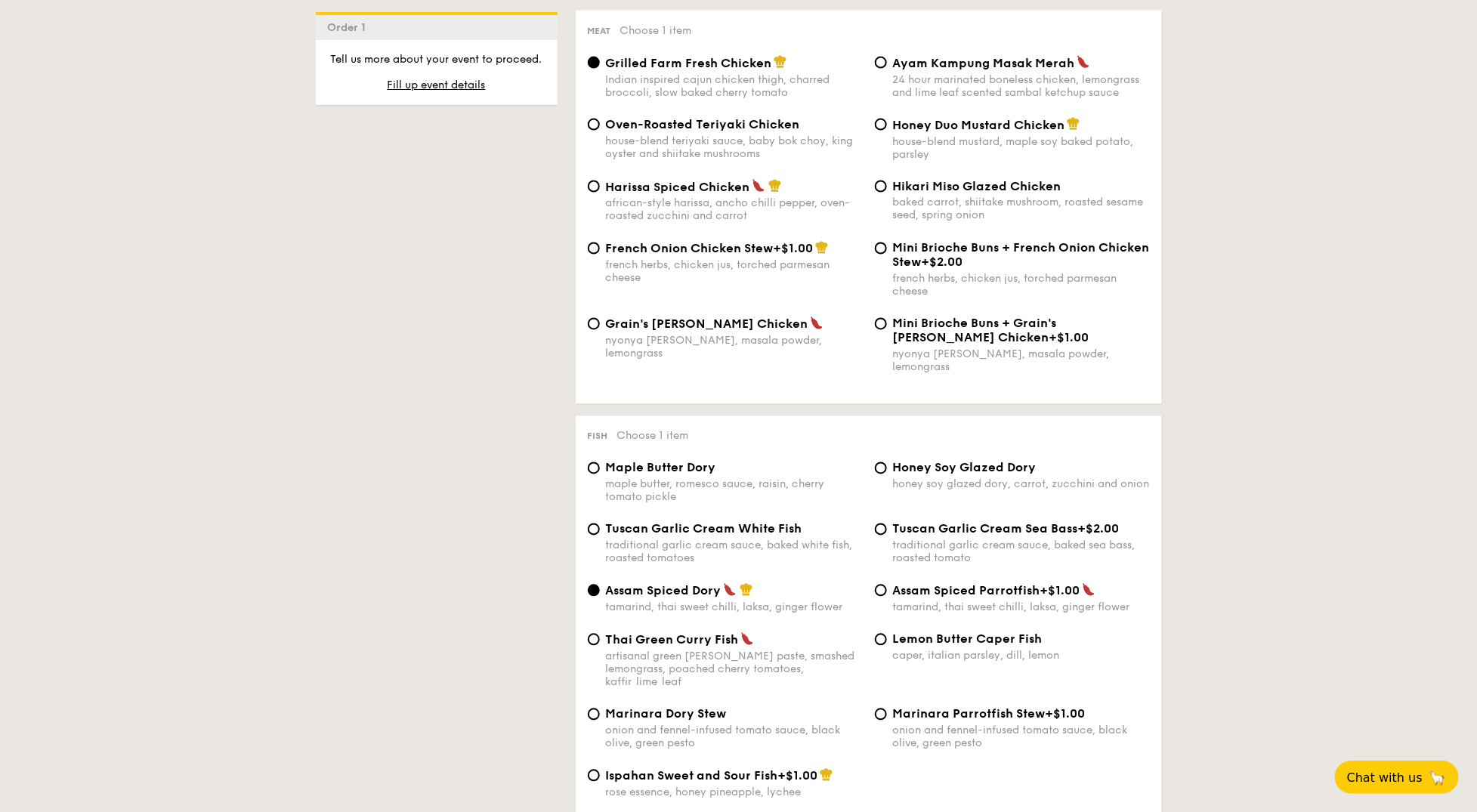
scroll to position [1126, 0]
click at [922, 447] on div "Fish Choose 1 item Maple Butter Dory maple butter, romesco sauce, raisin, cherr…" at bounding box center [869, 621] width 587 height 413
click at [902, 458] on span "Honey Soy Glazed Dory" at bounding box center [964, 466] width 144 height 14
click at [887, 460] on input "Honey Soy Glazed Dory honey soy glazed dory, carrot, zucchini and onion" at bounding box center [881, 466] width 12 height 12
radio input "true"
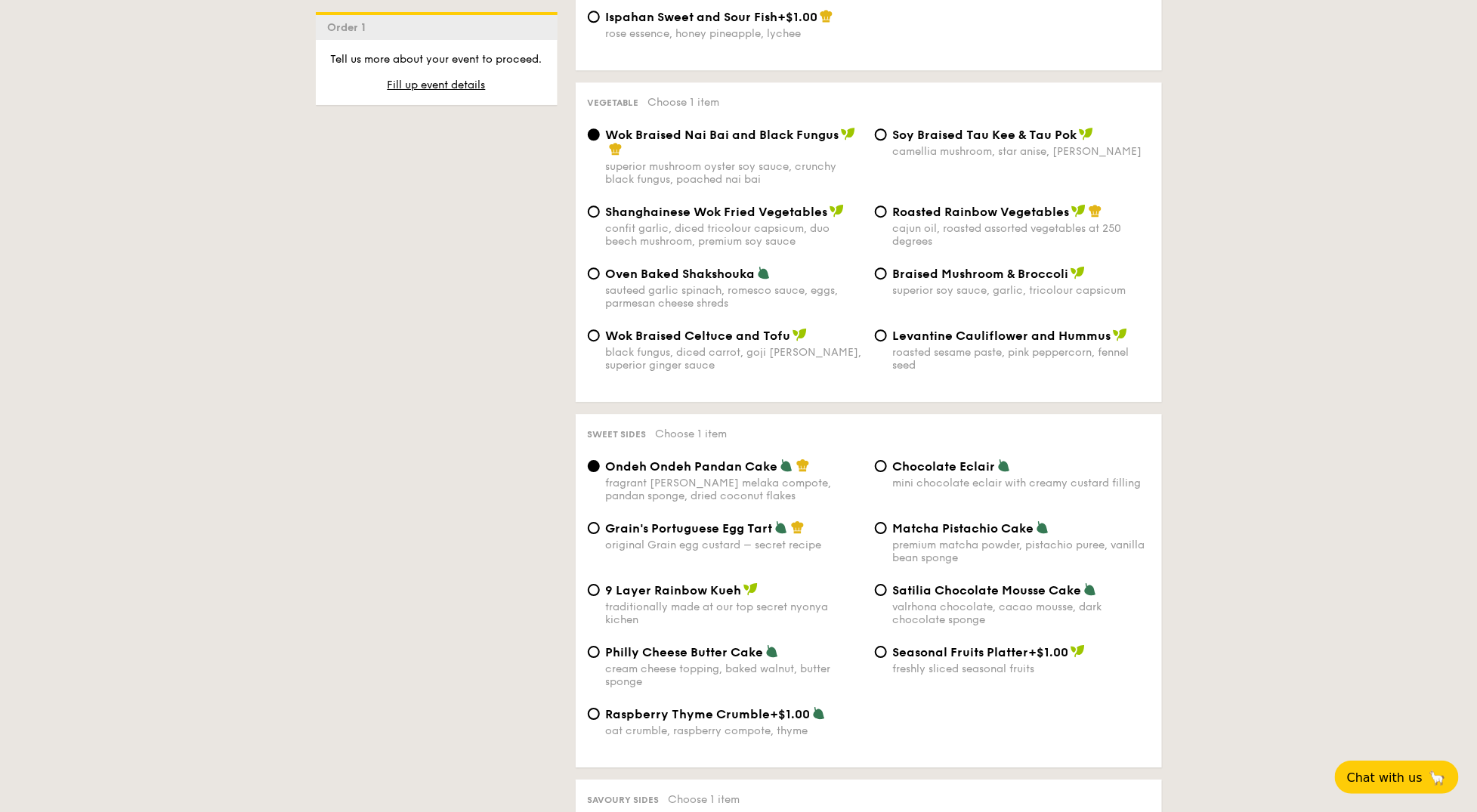
scroll to position [1883, 0]
click at [897, 265] on div "Braised Mushroom & Broccoli superior soy sauce, garlic, tricolour capsicum" at bounding box center [1021, 280] width 257 height 31
click at [887, 266] on input "Braised Mushroom & Broccoli superior soy sauce, garlic, tricolour capsicum" at bounding box center [881, 272] width 12 height 12
radio input "true"
click at [695, 520] on div "Grain's Portuguese Egg Tart original Grain egg custard – secret recipe" at bounding box center [734, 535] width 257 height 31
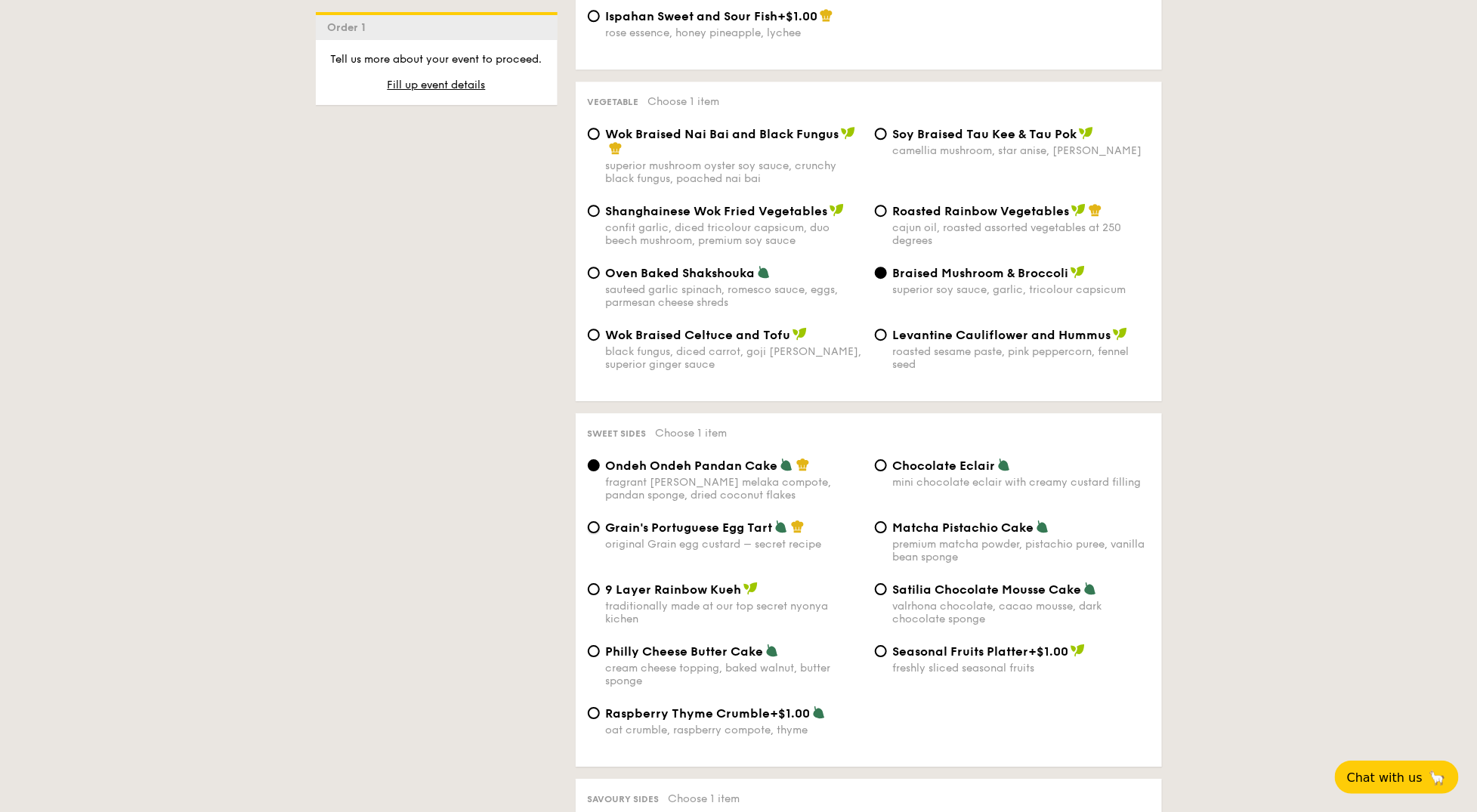
click at [600, 521] on input "Grain's Portuguese Egg Tart original Grain egg custard – secret recipe" at bounding box center [593, 527] width 12 height 12
radio input "true"
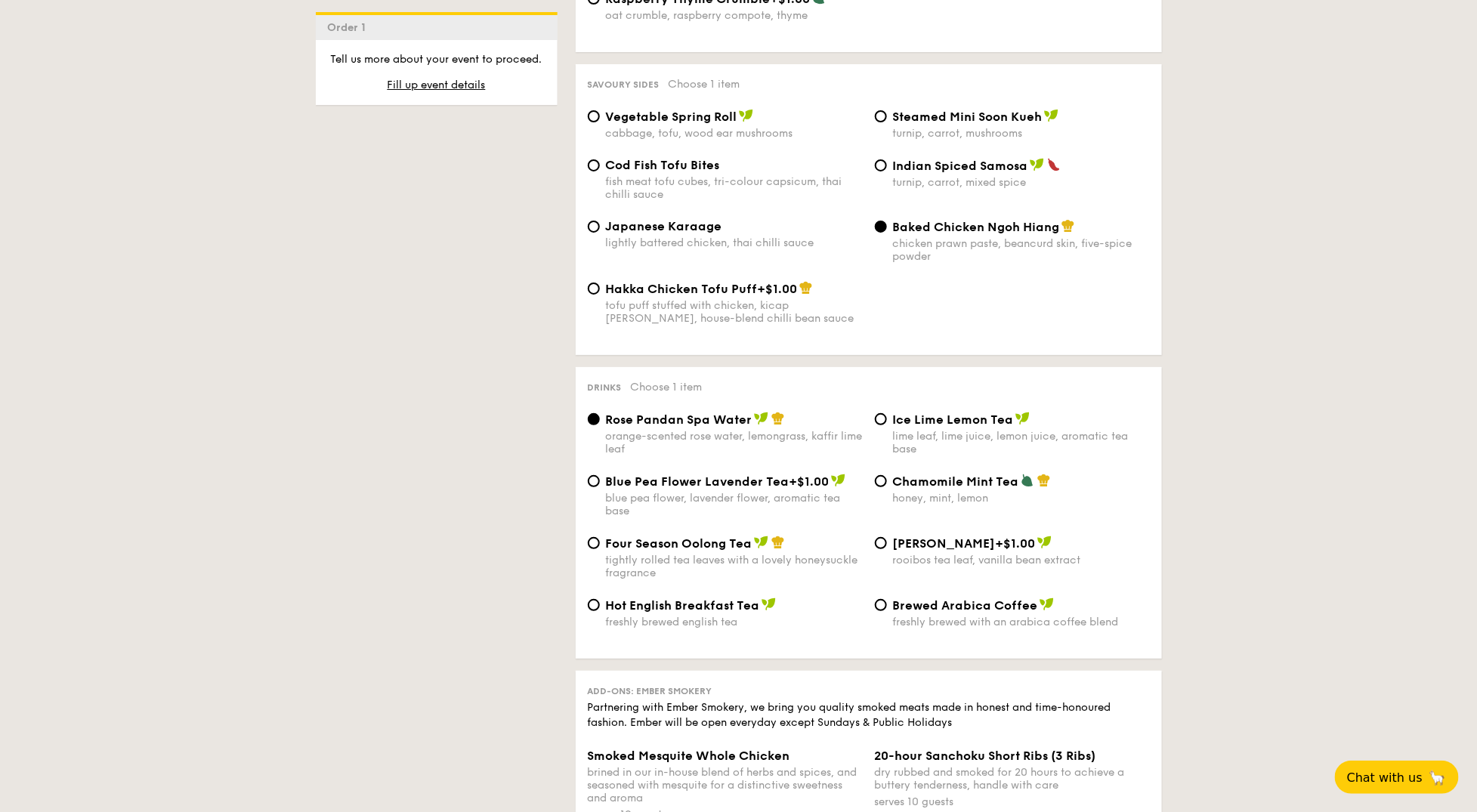
scroll to position [2563, 0]
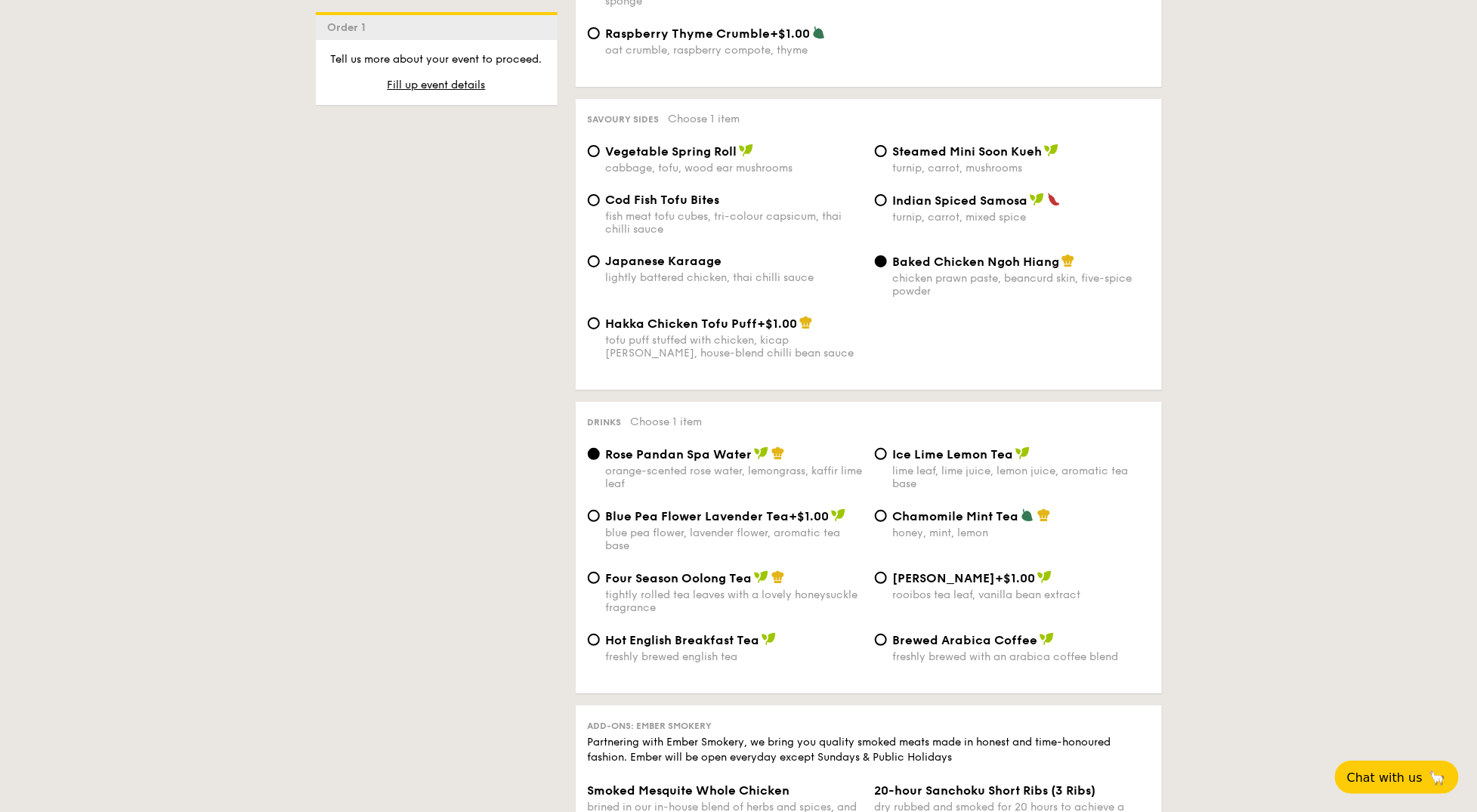
click at [668, 570] on div "Four Season Oolong Tea tightly rolled tea leaves with a lovely honeysuckle frag…" at bounding box center [734, 592] width 257 height 44
click at [600, 571] on input "Four Season Oolong Tea tightly rolled tea leaves with a lovely honeysuckle frag…" at bounding box center [593, 577] width 12 height 12
radio input "true"
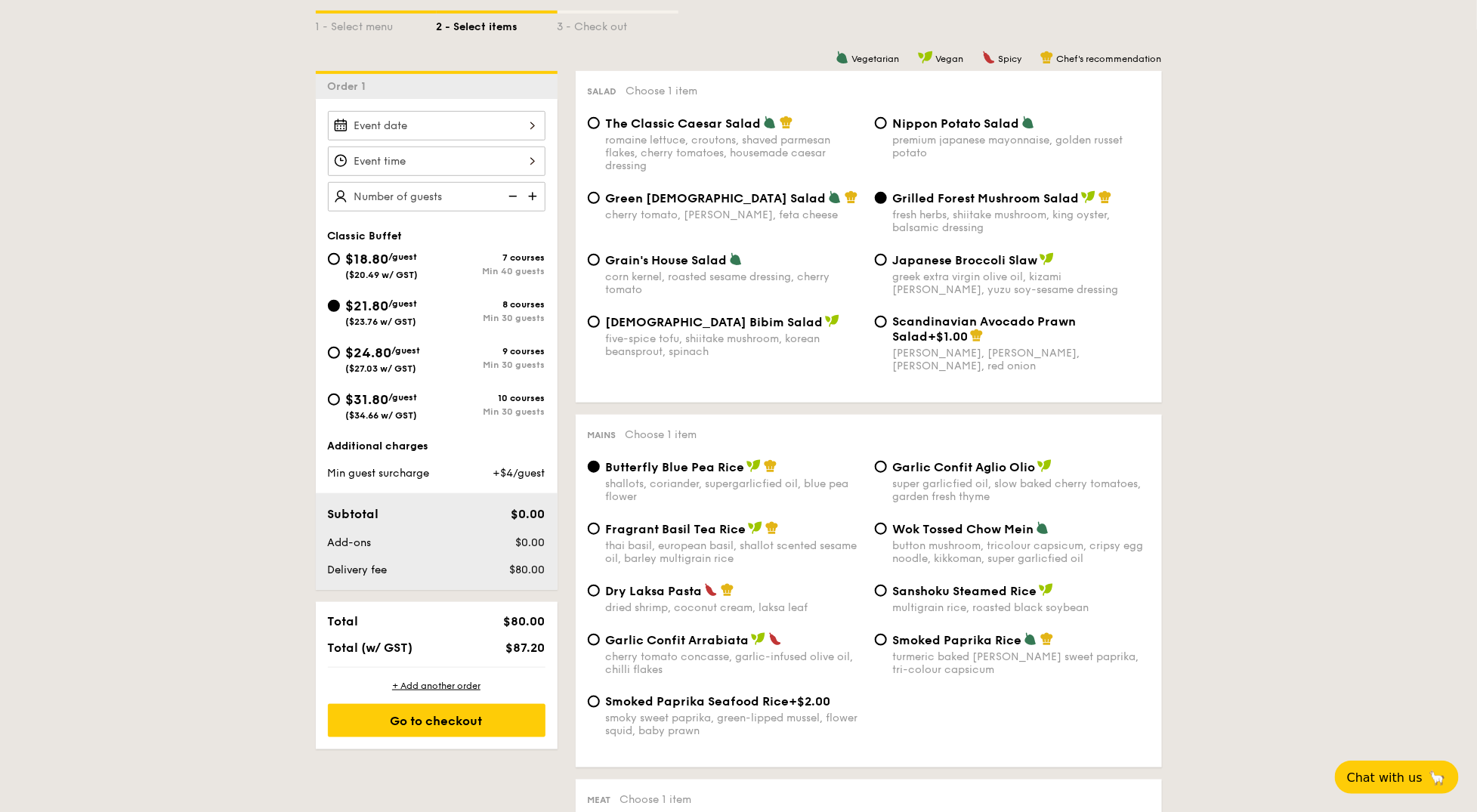
scroll to position [356, 0]
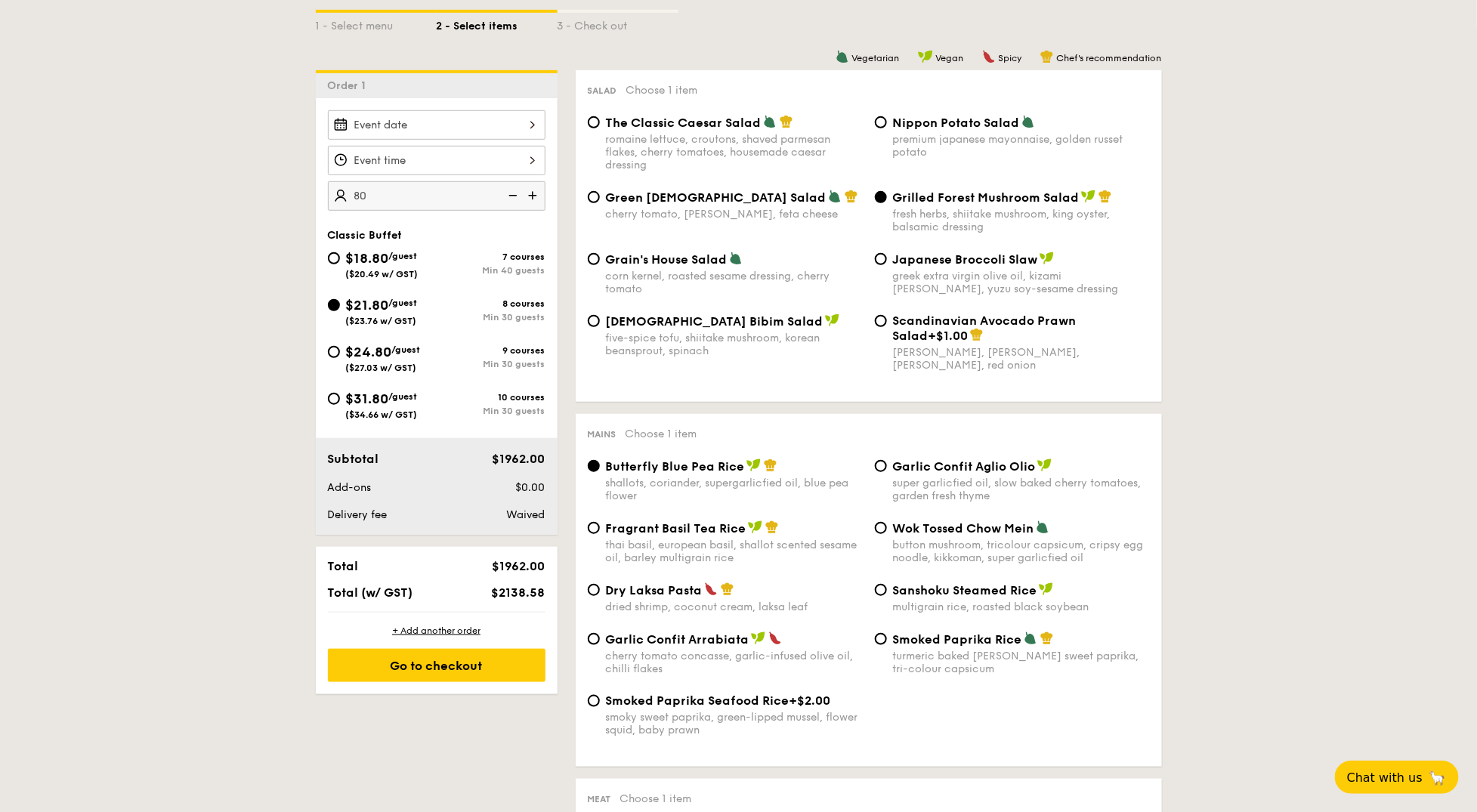
type input "80 guests"
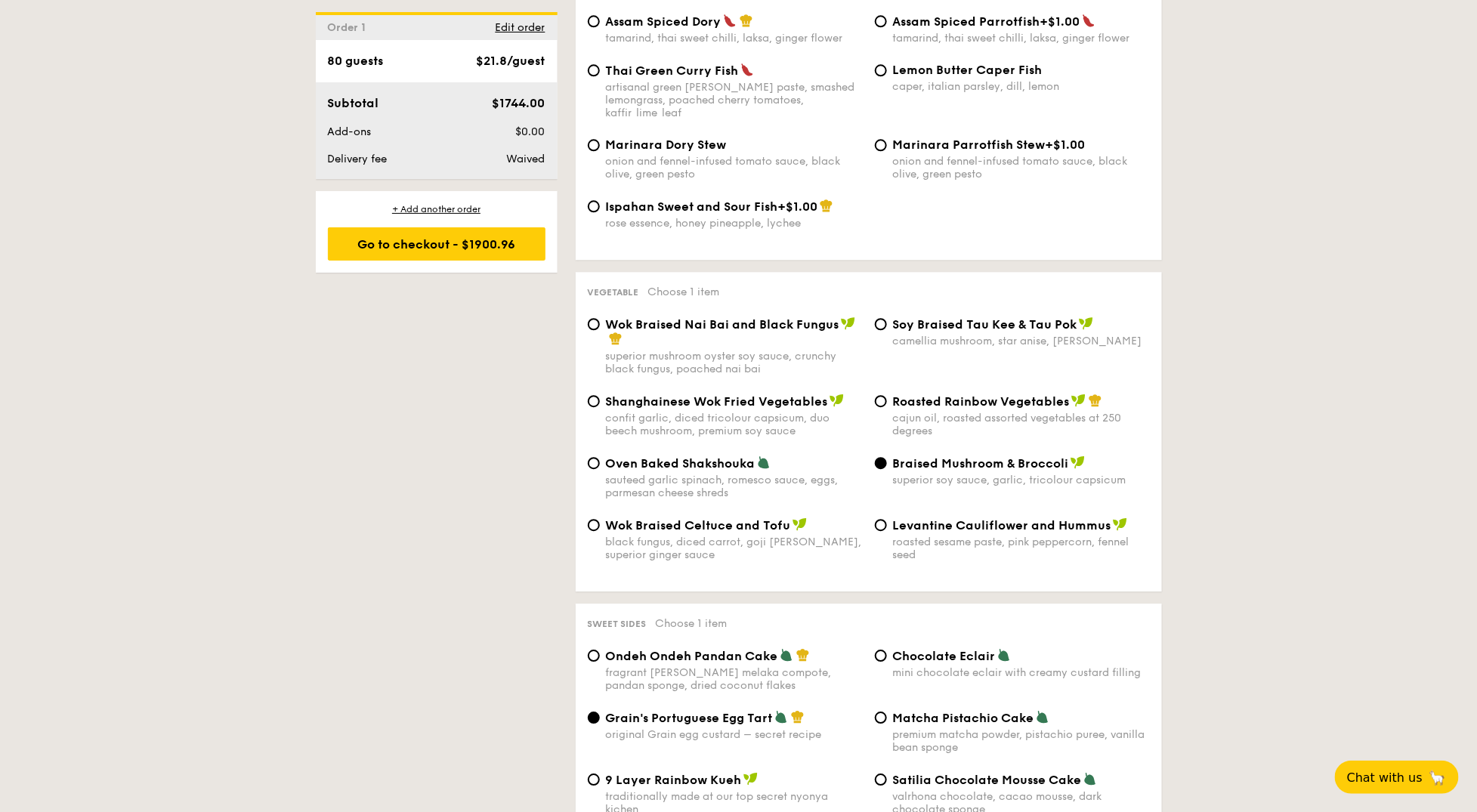
scroll to position [1776, 0]
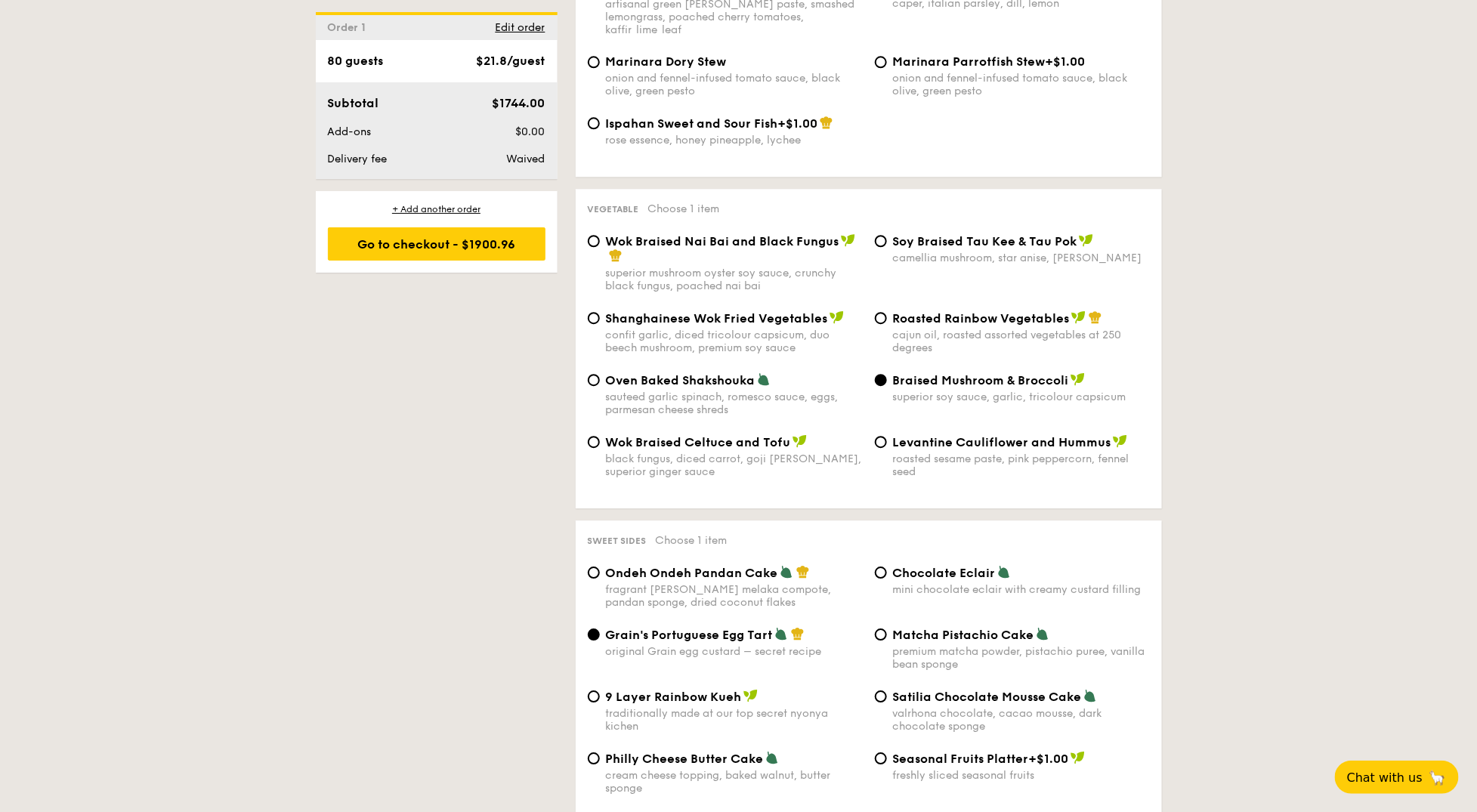
click at [890, 311] on div "Roasted Rainbow Vegetables cajun oil, roasted assorted vegetables at 250 degrees" at bounding box center [1012, 332] width 287 height 44
click at [897, 311] on span "Roasted Rainbow Vegetables" at bounding box center [981, 319] width 176 height 14
click at [887, 312] on input "Roasted Rainbow Vegetables cajun oil, roasted assorted vegetables at 250 degrees" at bounding box center [881, 318] width 12 height 12
radio input "true"
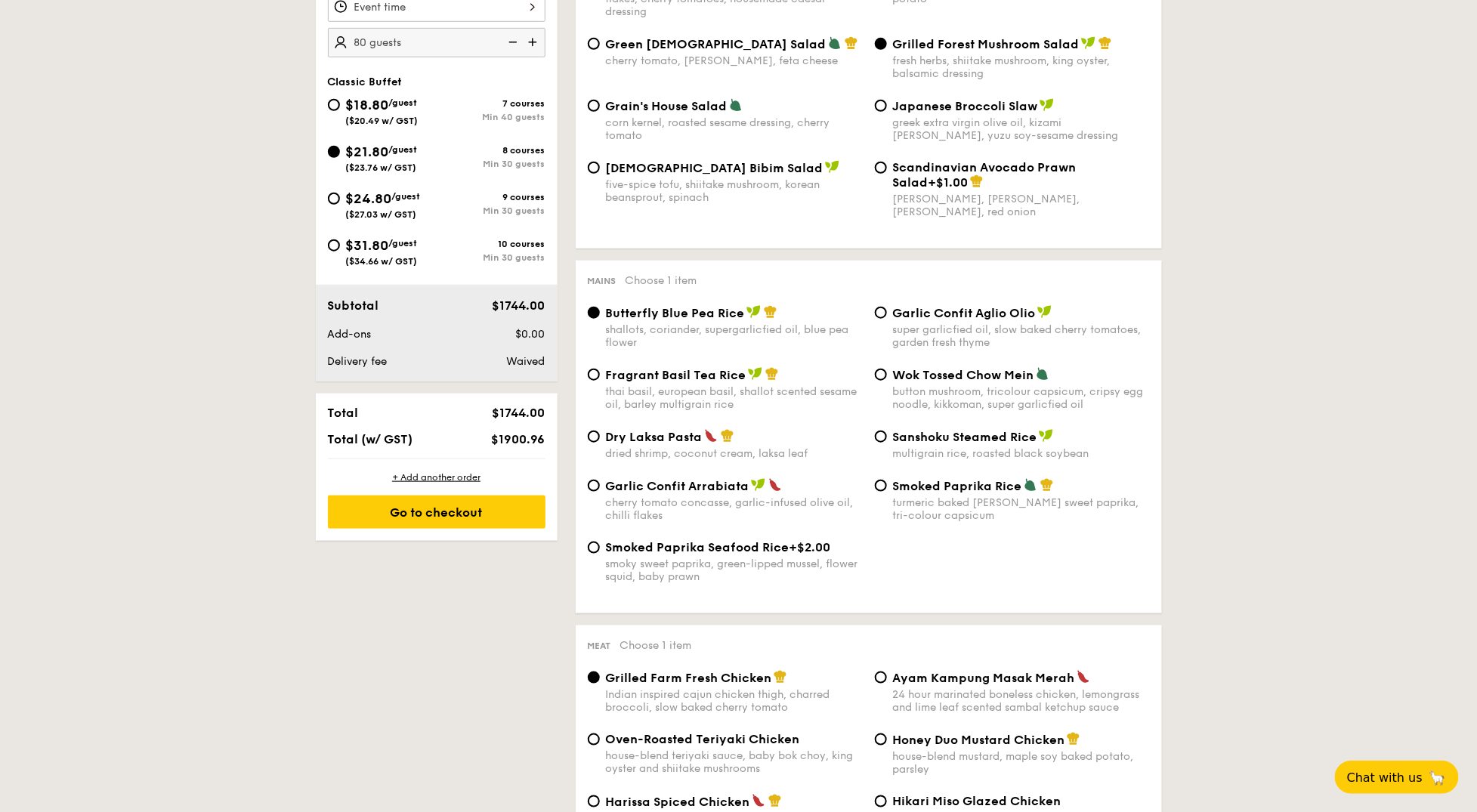
scroll to position [0, 0]
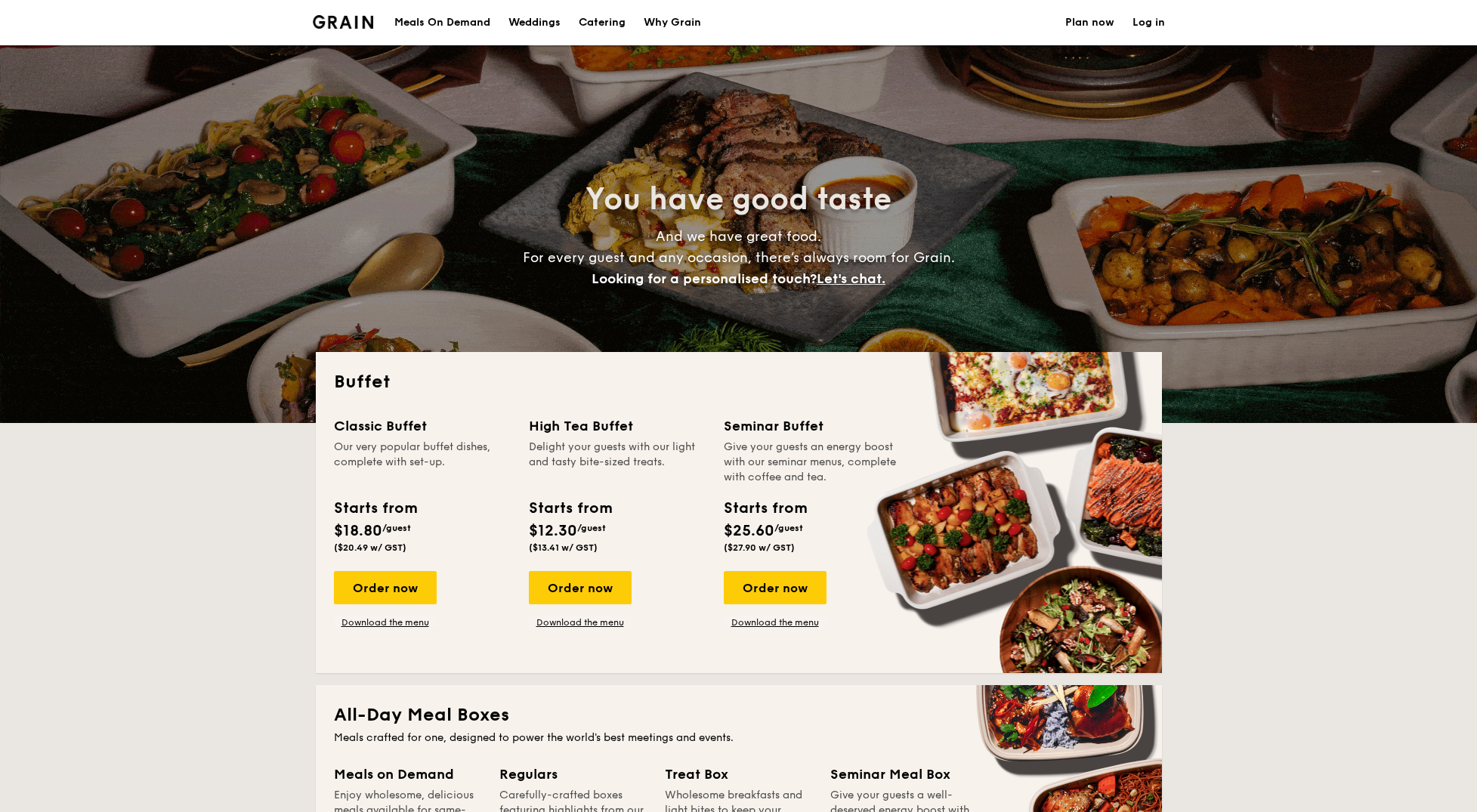
select select
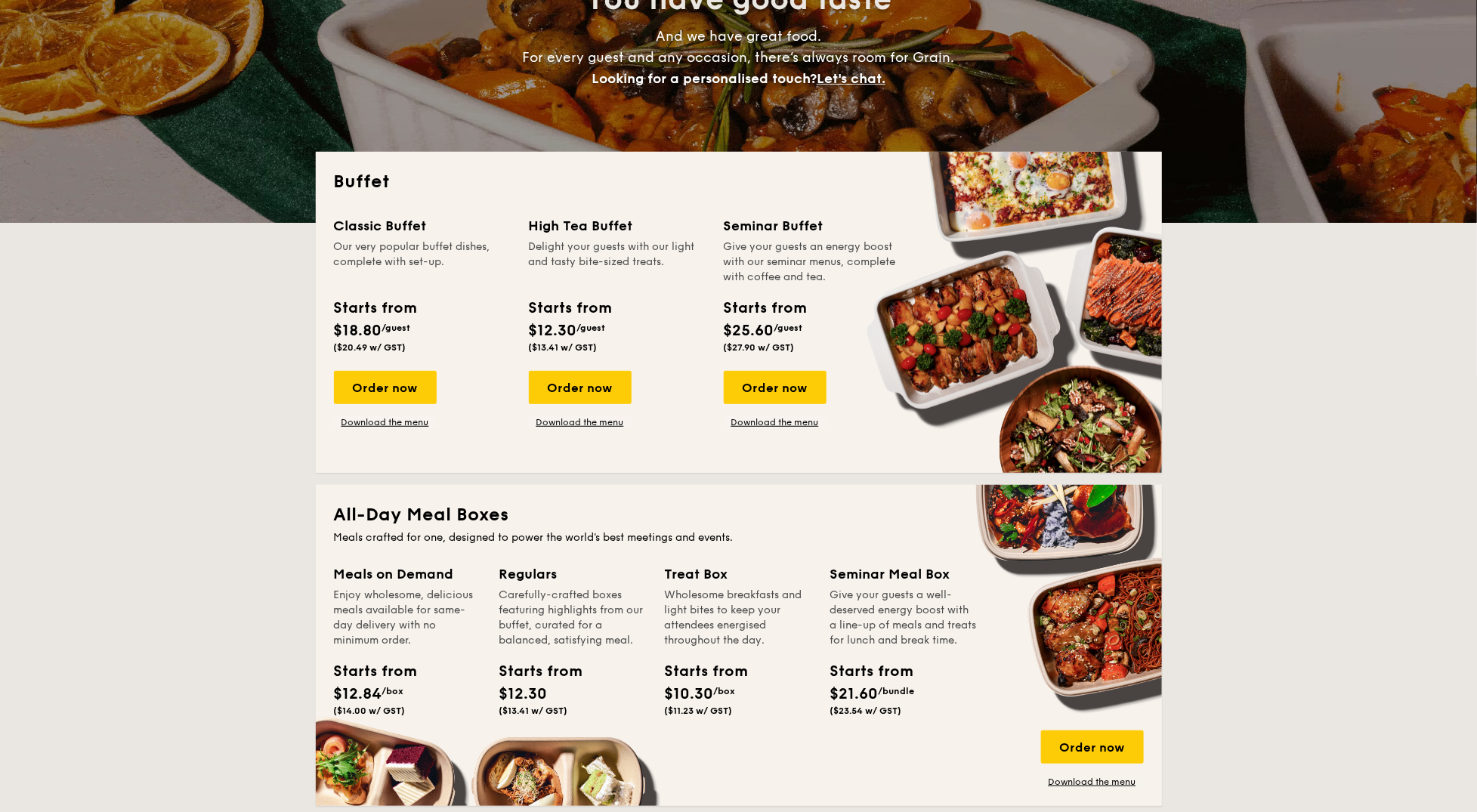
scroll to position [363, 0]
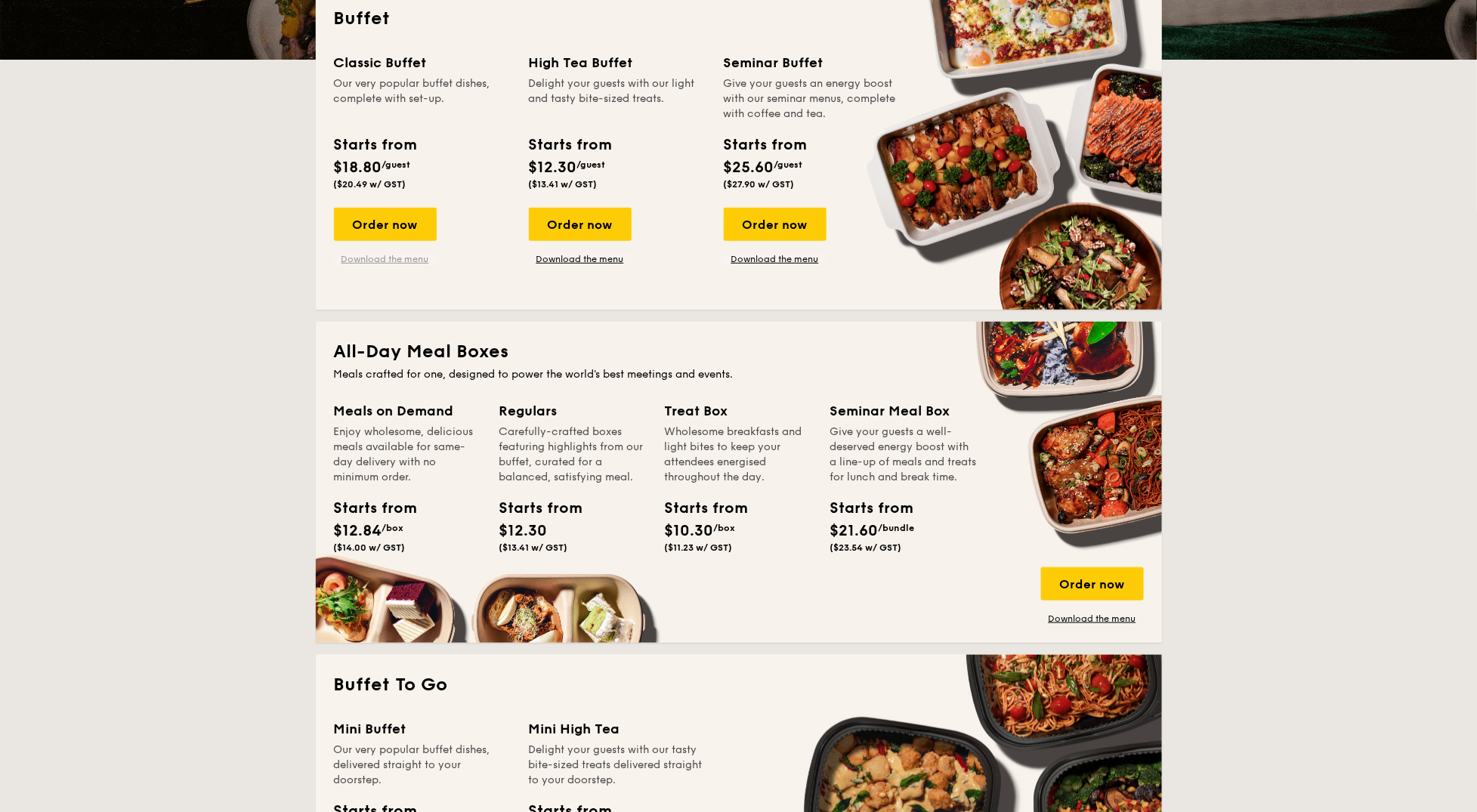
click at [401, 255] on link "Download the menu" at bounding box center [385, 258] width 103 height 12
